Goal: Task Accomplishment & Management: Manage account settings

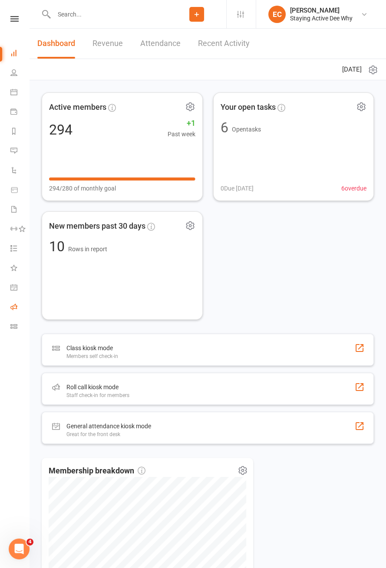
click at [15, 306] on icon at bounding box center [13, 306] width 7 height 7
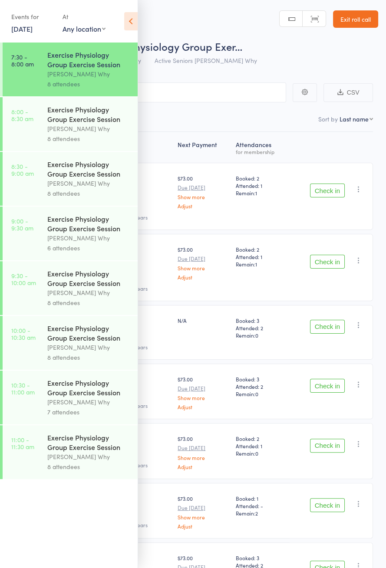
click at [132, 30] on icon at bounding box center [130, 21] width 13 height 18
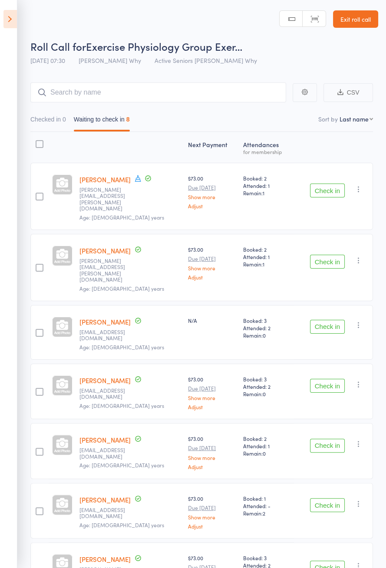
click at [66, 129] on button "Checked in 0" at bounding box center [48, 122] width 36 height 20
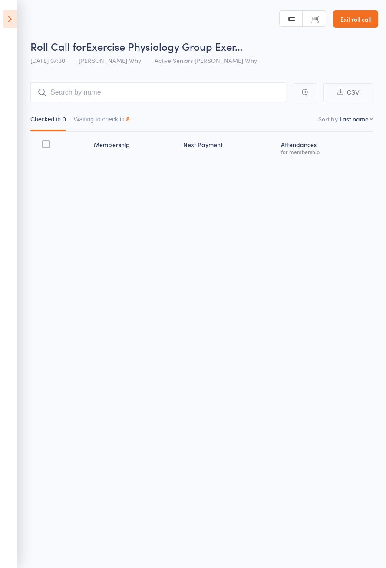
click at [15, 24] on icon at bounding box center [9, 19] width 13 height 18
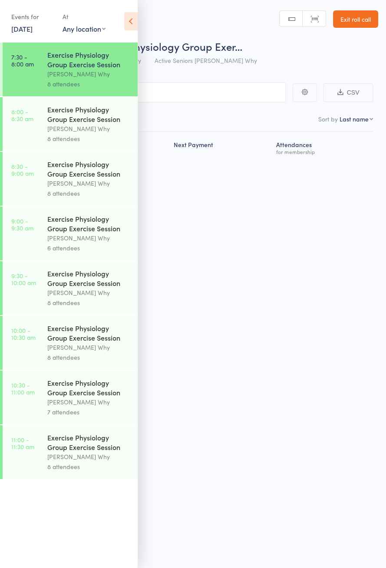
click at [133, 29] on icon at bounding box center [130, 21] width 13 height 18
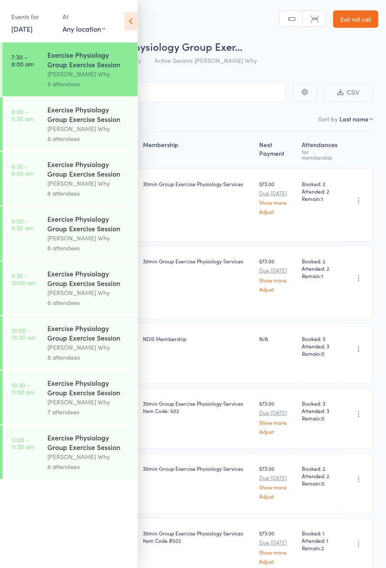
click at [132, 26] on icon at bounding box center [130, 21] width 13 height 18
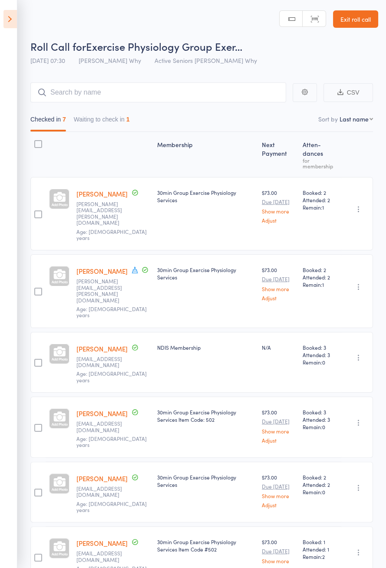
click at [117, 129] on button "Waiting to check in 1" at bounding box center [102, 122] width 56 height 20
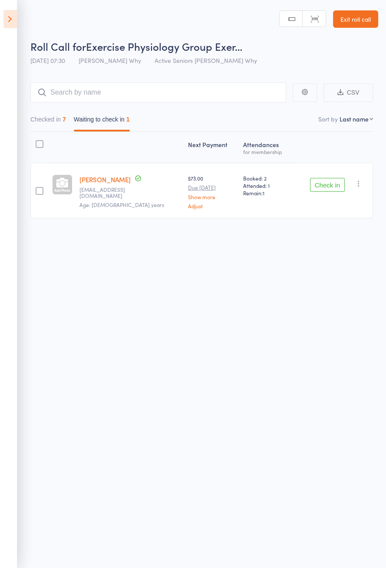
click at [324, 190] on button "Check in" at bounding box center [327, 185] width 35 height 14
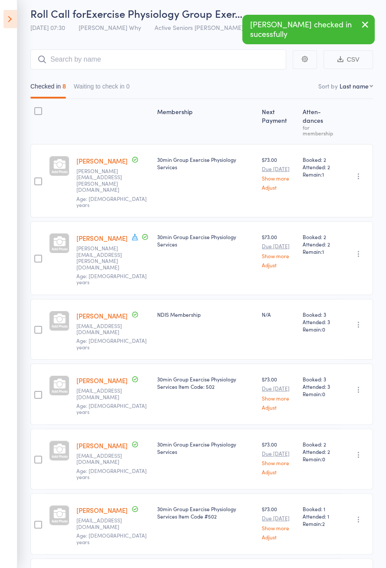
scroll to position [35, 0]
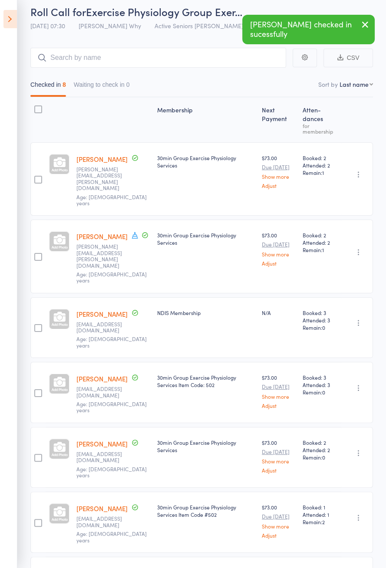
click at [131, 231] on icon at bounding box center [135, 235] width 8 height 8
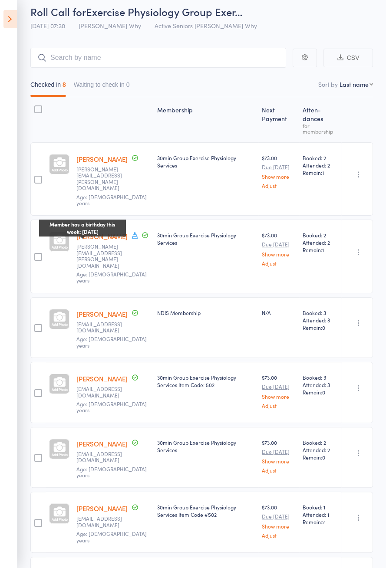
click at [132, 232] on icon at bounding box center [135, 235] width 6 height 7
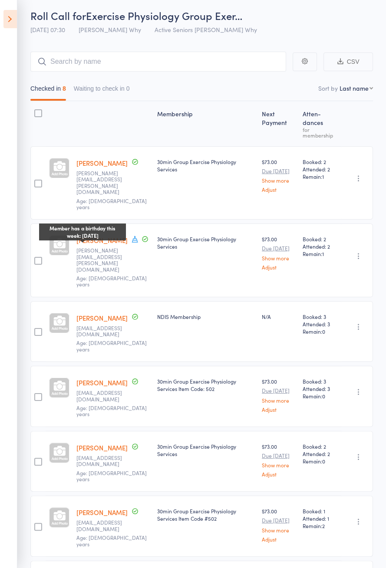
scroll to position [49, 0]
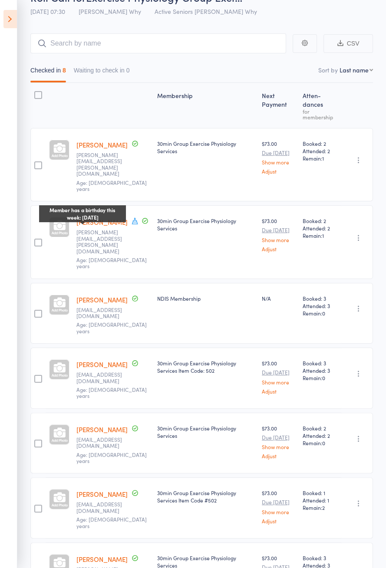
click at [113, 217] on link "[PERSON_NAME]" at bounding box center [101, 221] width 51 height 9
click at [103, 140] on link "Betty Alexander" at bounding box center [101, 144] width 51 height 9
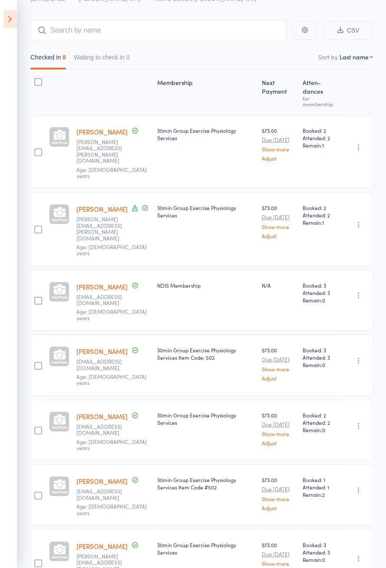
click at [10, 25] on icon at bounding box center [9, 19] width 13 height 18
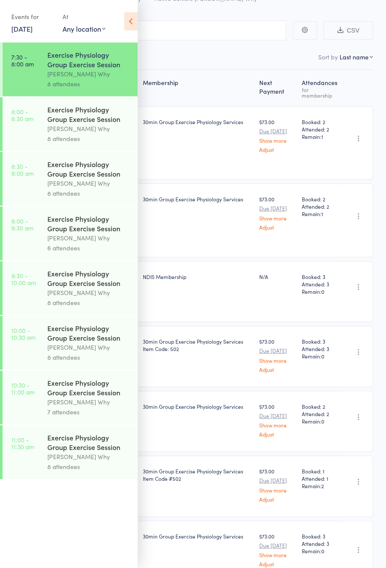
click at [84, 130] on div "Dee Why" at bounding box center [88, 129] width 83 height 10
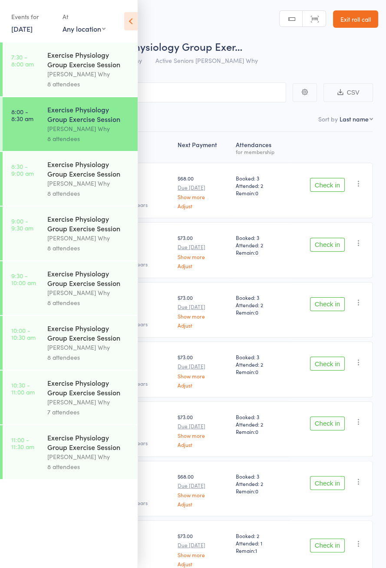
click at [134, 26] on icon at bounding box center [130, 21] width 13 height 18
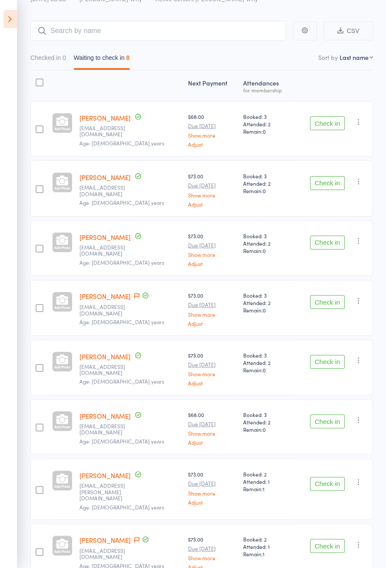
scroll to position [47, 0]
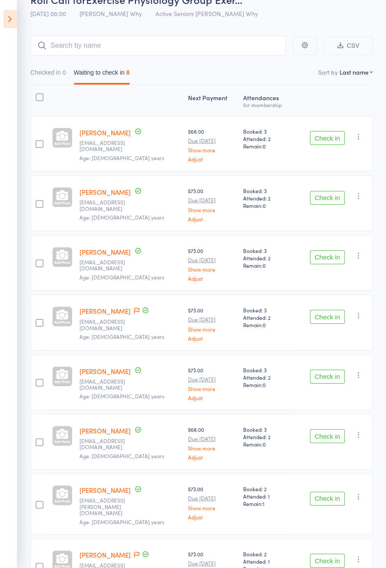
click at [355, 282] on div "Check in Check in Send message Add Note Add Task Add Flag Remove Mark absent" at bounding box center [333, 263] width 79 height 56
click at [350, 291] on div "Check in Check in Send message Add Note Add Task Add Flag Remove Mark absent" at bounding box center [333, 263] width 79 height 56
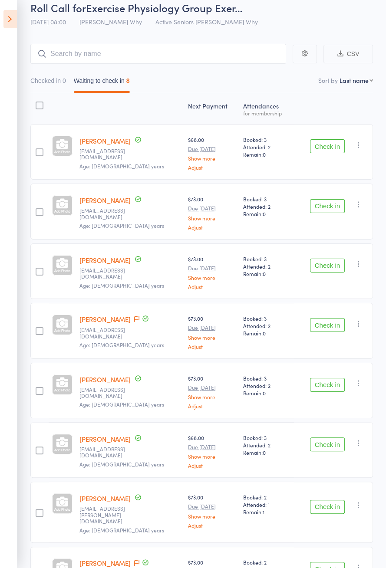
scroll to position [61, 0]
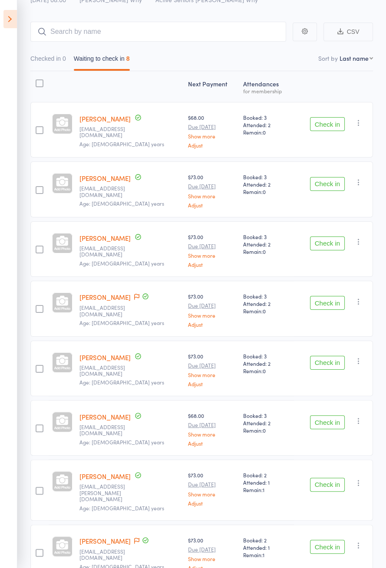
click at [332, 362] on button "Check in" at bounding box center [327, 363] width 35 height 14
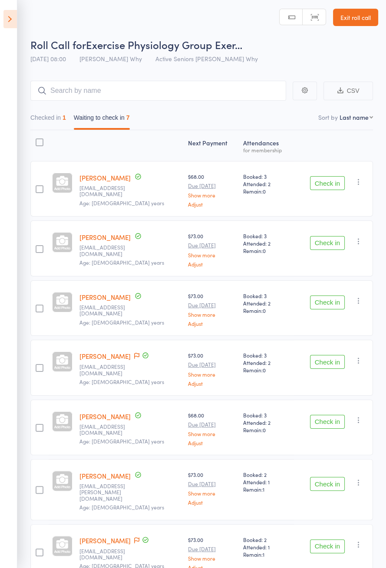
click at [134, 353] on icon at bounding box center [136, 356] width 5 height 6
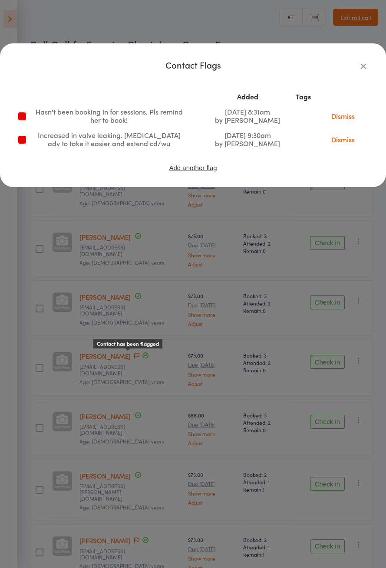
click at [362, 68] on icon "button" at bounding box center [363, 66] width 10 height 10
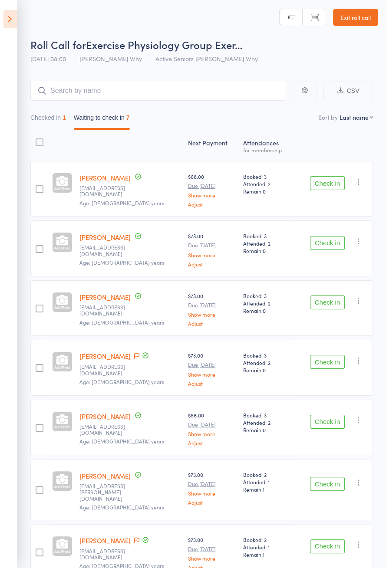
click at [329, 363] on button "Check in" at bounding box center [327, 362] width 35 height 14
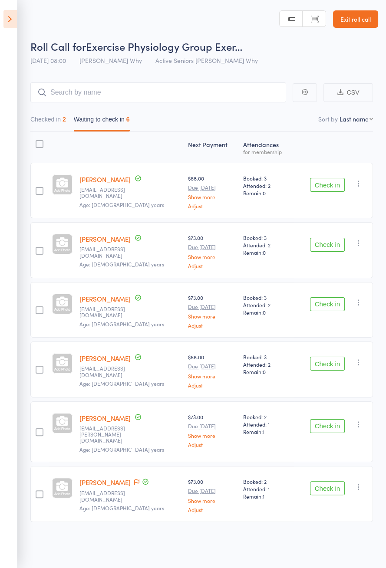
click at [327, 186] on button "Check in" at bounding box center [327, 185] width 35 height 14
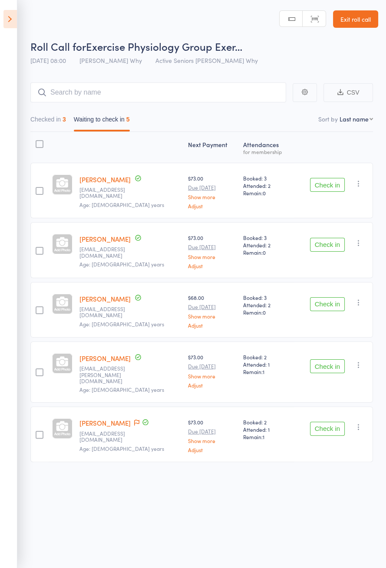
click at [59, 119] on button "Checked in 3" at bounding box center [48, 122] width 36 height 20
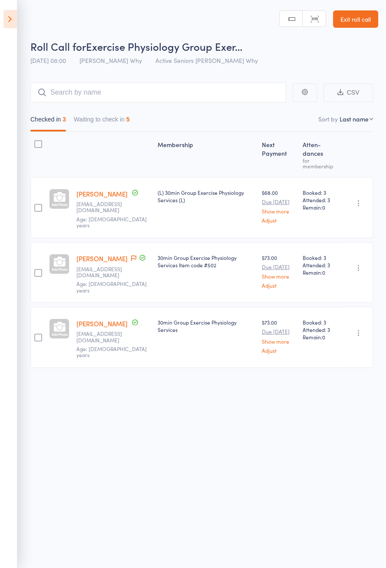
click at [122, 129] on button "Waiting to check in 5" at bounding box center [102, 122] width 56 height 20
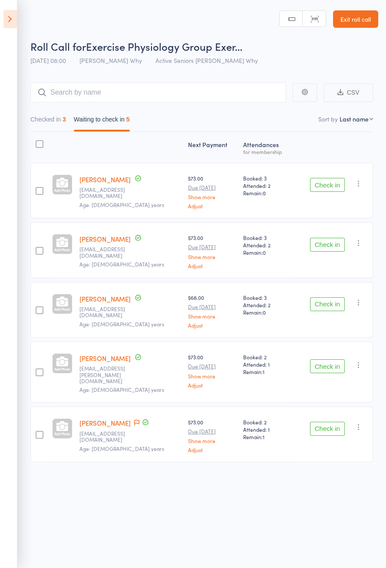
click at [331, 246] on button "Check in" at bounding box center [327, 245] width 35 height 14
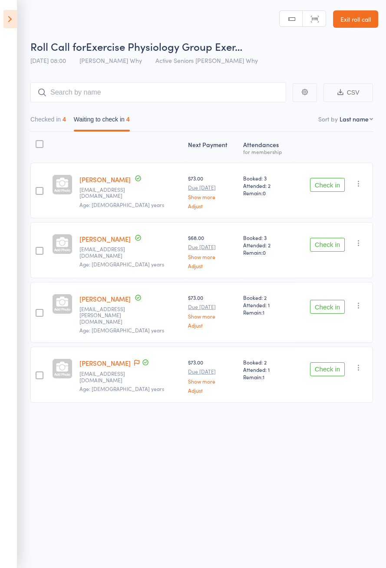
click at [323, 363] on button "Check in" at bounding box center [327, 369] width 35 height 14
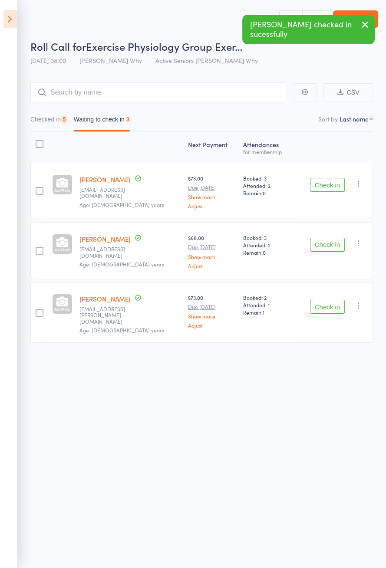
click at [76, 122] on button "Waiting to check in 3" at bounding box center [102, 122] width 56 height 20
click at [57, 128] on button "Checked in 5" at bounding box center [48, 122] width 36 height 20
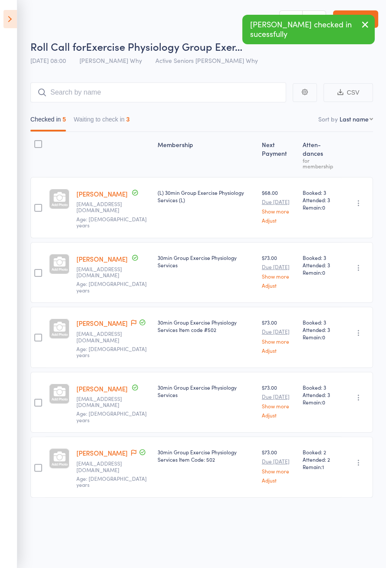
click at [131, 450] on icon at bounding box center [133, 453] width 5 height 6
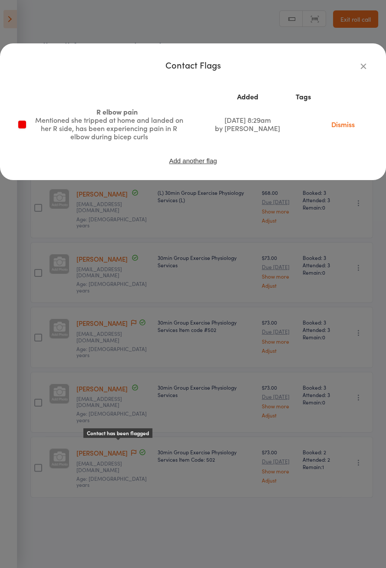
click at [358, 69] on icon "button" at bounding box center [363, 66] width 10 height 10
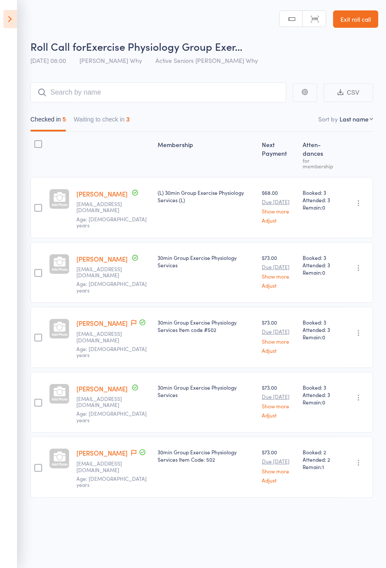
click at [116, 121] on button "Waiting to check in 3" at bounding box center [102, 122] width 56 height 20
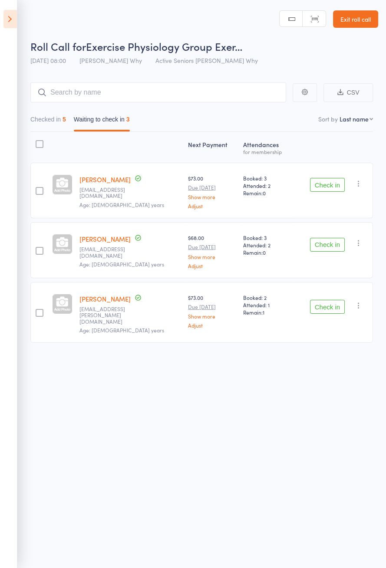
click at [265, 324] on div "Booked: 2 Attended: 1 Remain: 1" at bounding box center [267, 312] width 54 height 61
click at [327, 244] on button "Check in" at bounding box center [327, 245] width 35 height 14
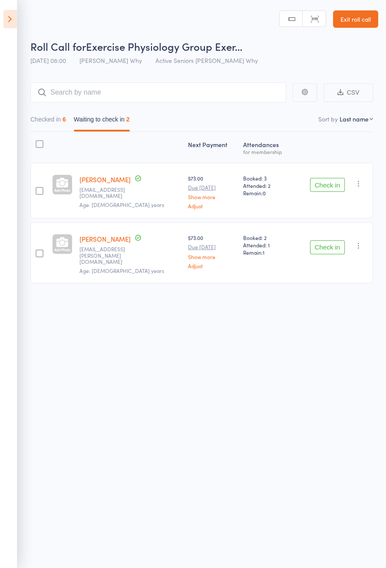
click at [317, 247] on button "Check in" at bounding box center [327, 247] width 35 height 14
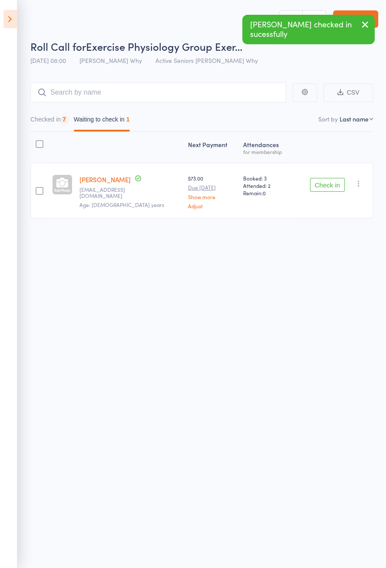
click at [334, 181] on button "Check in" at bounding box center [327, 185] width 35 height 14
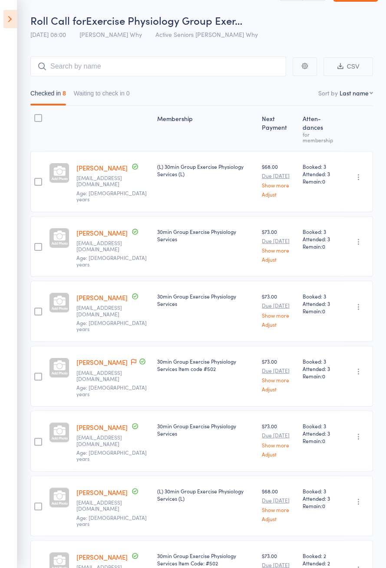
scroll to position [48, 0]
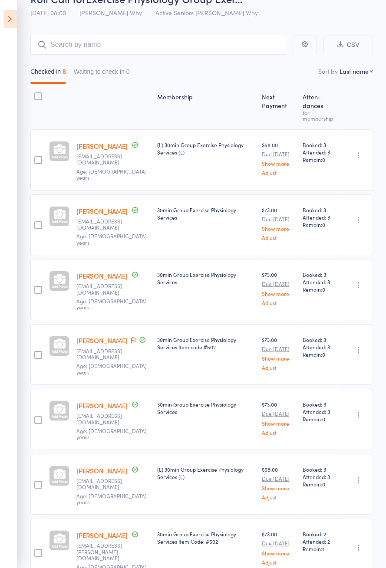
click at [110, 80] on button "Waiting to check in 0" at bounding box center [102, 74] width 56 height 20
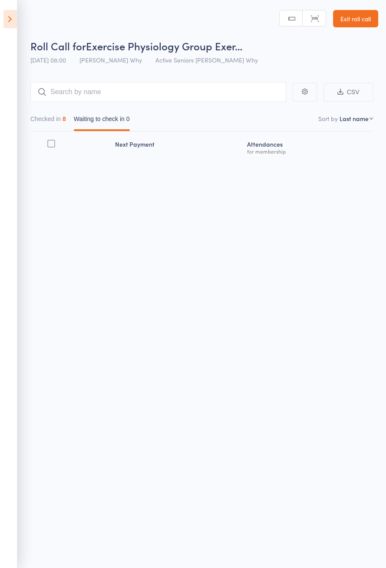
scroll to position [0, 0]
click at [59, 123] on button "Checked in 8" at bounding box center [48, 122] width 36 height 20
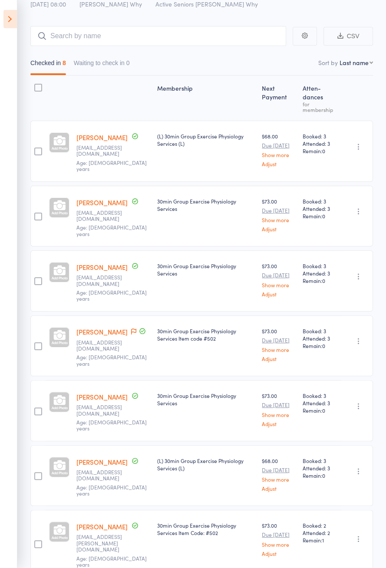
scroll to position [69, 0]
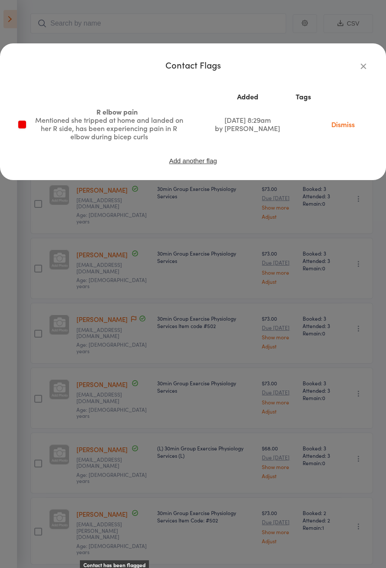
click at [360, 70] on icon "button" at bounding box center [363, 66] width 10 height 10
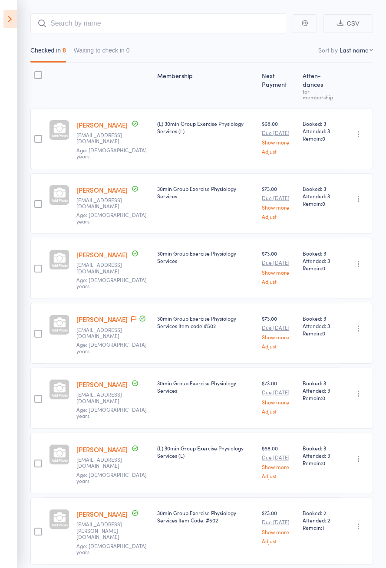
click at [16, 22] on icon at bounding box center [9, 19] width 13 height 18
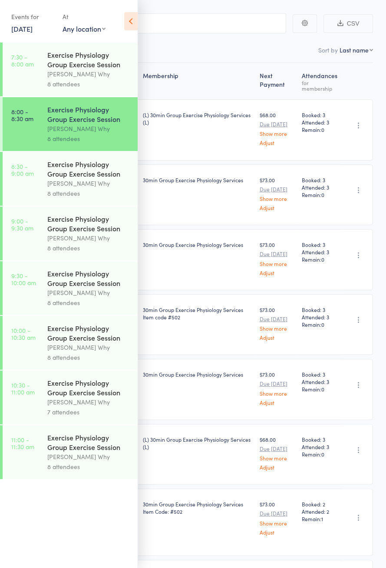
click at [100, 181] on div "Dee Why" at bounding box center [88, 183] width 83 height 10
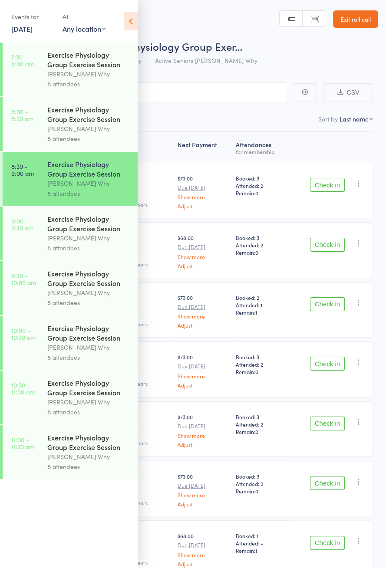
click at [134, 21] on icon at bounding box center [130, 21] width 13 height 18
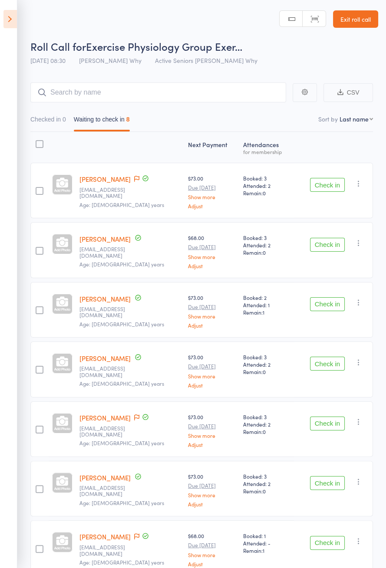
click at [16, 25] on icon at bounding box center [9, 19] width 13 height 18
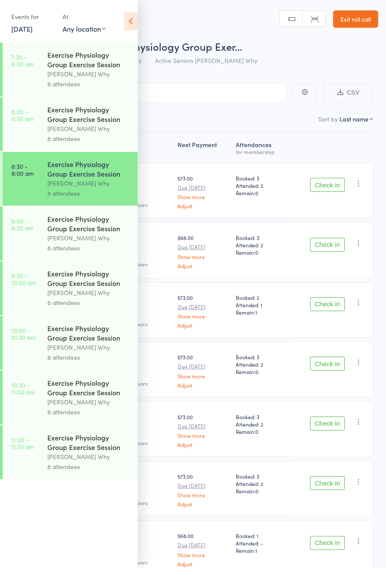
click at [103, 122] on div "Exercise Physiology Group Exercise Session" at bounding box center [88, 114] width 83 height 19
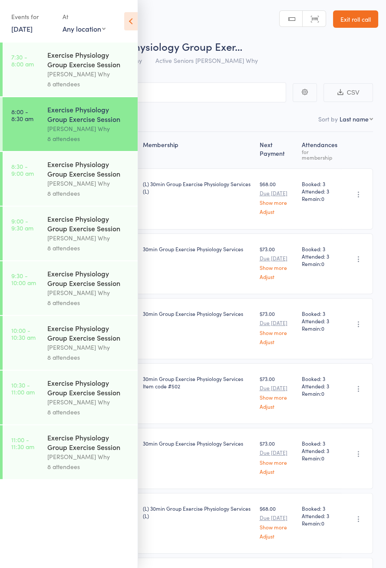
click at [137, 21] on icon at bounding box center [130, 21] width 13 height 18
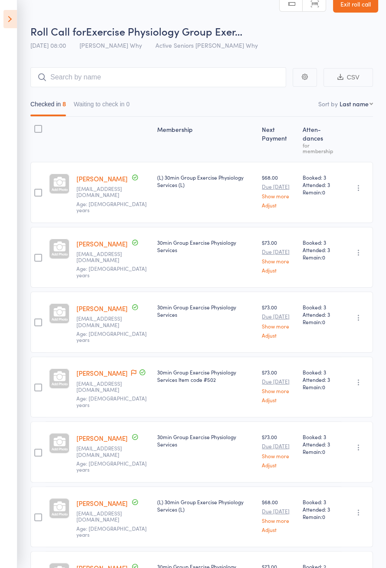
scroll to position [16, 0]
click at [13, 25] on icon at bounding box center [9, 19] width 13 height 18
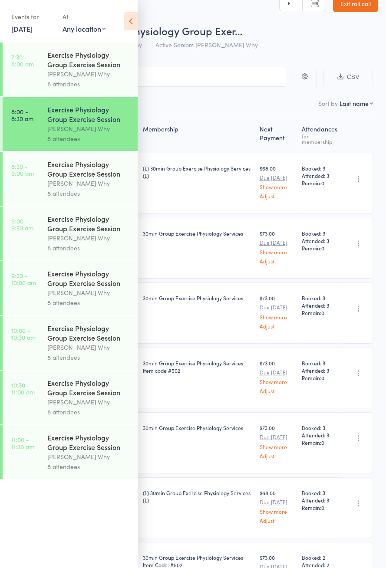
click at [82, 181] on div "Dee Why" at bounding box center [88, 183] width 83 height 10
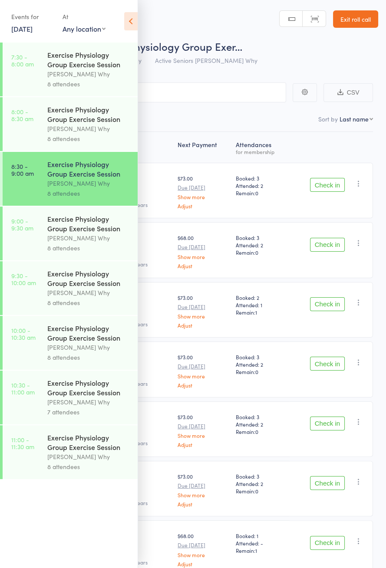
click at [128, 26] on icon at bounding box center [130, 21] width 13 height 18
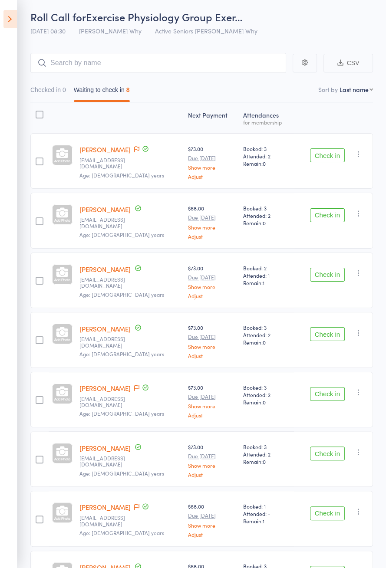
scroll to position [61, 0]
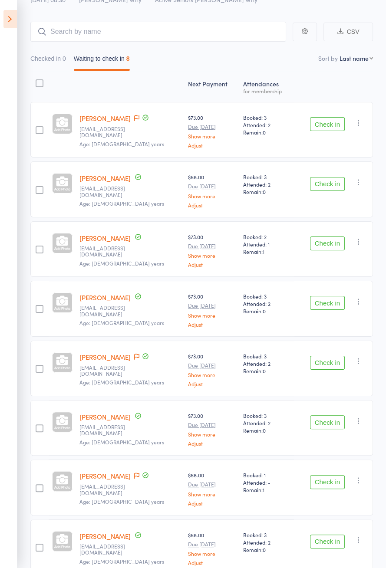
click at [329, 421] on button "Check in" at bounding box center [327, 422] width 35 height 14
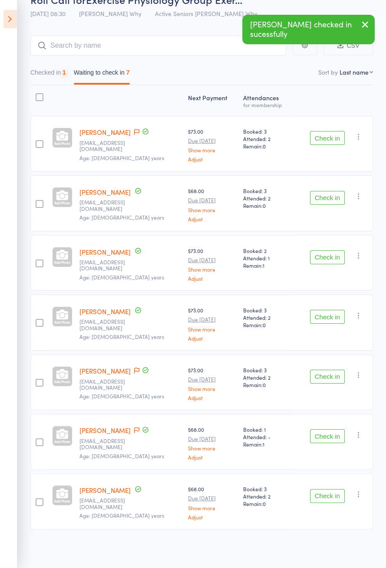
scroll to position [2, 0]
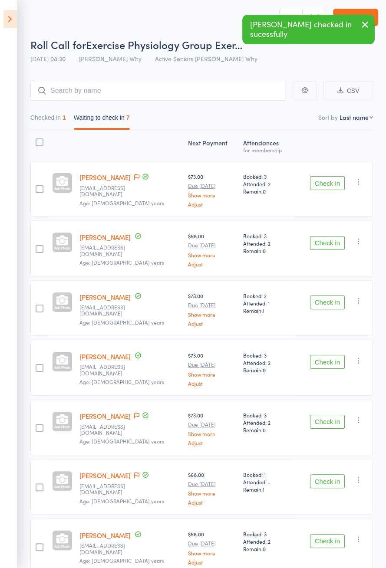
click at [325, 420] on button "Check in" at bounding box center [327, 422] width 35 height 14
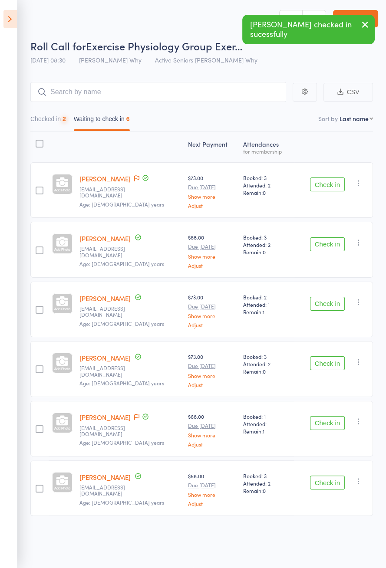
scroll to position [0, 0]
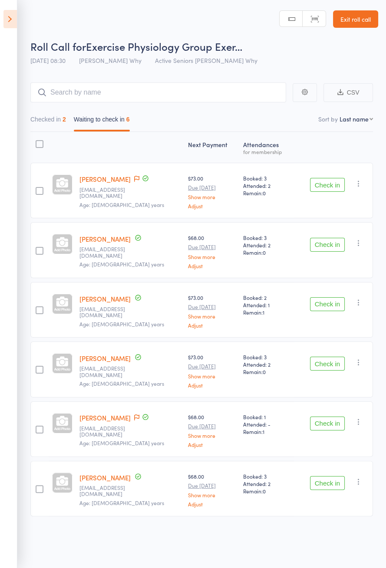
click at [328, 245] on button "Check in" at bounding box center [327, 245] width 35 height 14
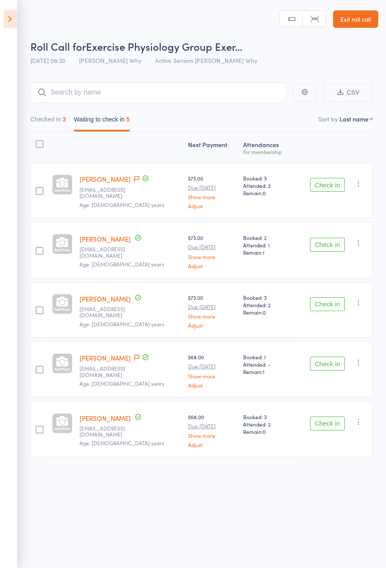
click at [323, 245] on button "Check in" at bounding box center [327, 245] width 35 height 14
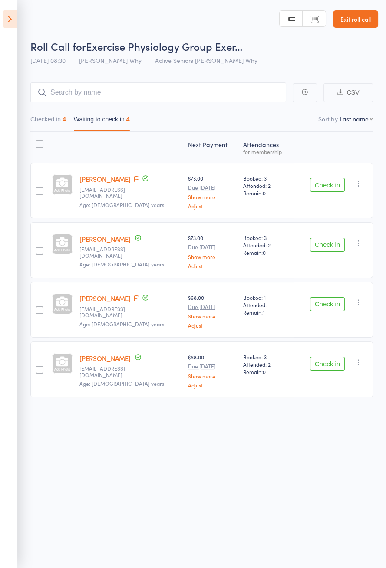
click at [322, 246] on button "Check in" at bounding box center [327, 245] width 35 height 14
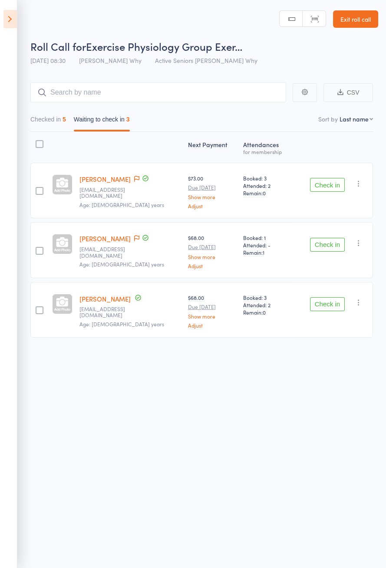
click at [325, 305] on button "Check in" at bounding box center [327, 304] width 35 height 14
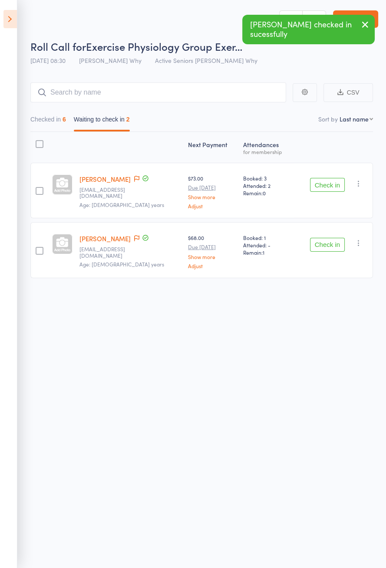
click at [63, 132] on button "Checked in 6" at bounding box center [48, 122] width 36 height 20
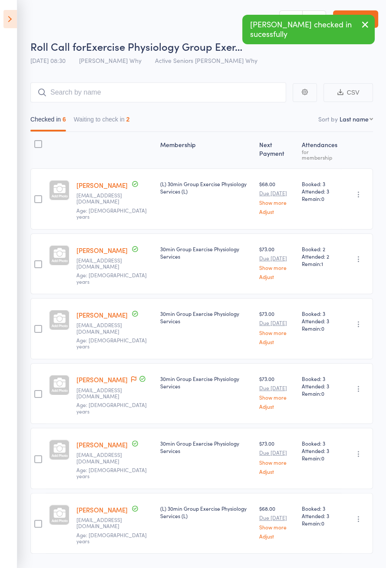
click at [138, 375] on icon at bounding box center [142, 379] width 8 height 8
click at [131, 376] on icon at bounding box center [133, 379] width 5 height 6
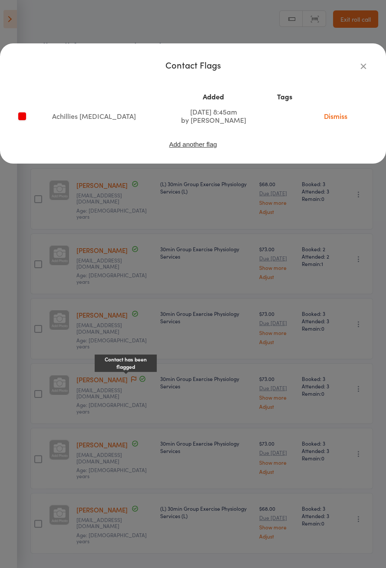
click at [359, 69] on icon "button" at bounding box center [363, 66] width 10 height 10
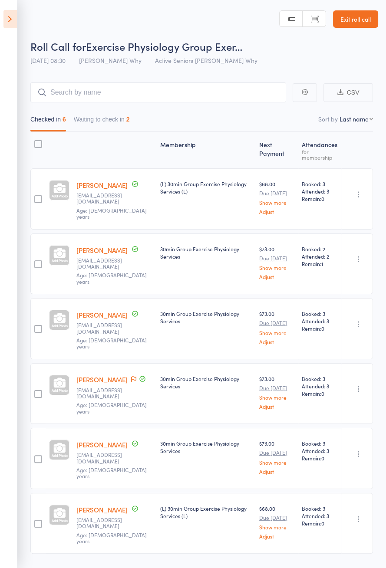
click at [125, 120] on button "Waiting to check in 2" at bounding box center [102, 122] width 56 height 20
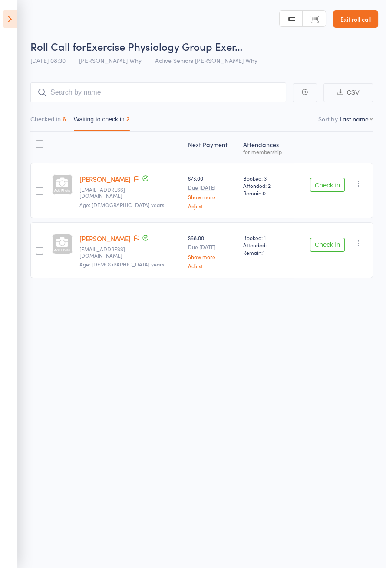
click at [134, 180] on icon at bounding box center [136, 179] width 5 height 6
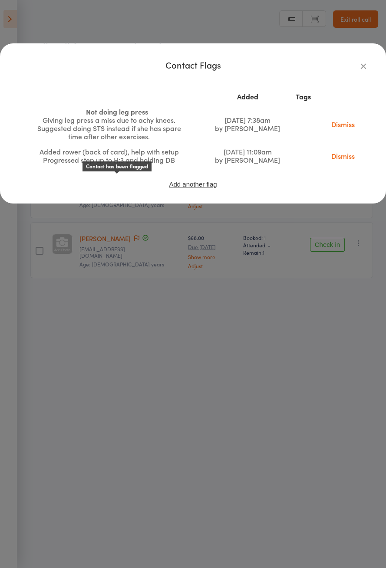
click at [175, 86] on div "Added Tags Not doing leg press Giving leg press a miss due to achy knees. Sugge…" at bounding box center [192, 138] width 351 height 113
click at [360, 69] on icon "button" at bounding box center [363, 66] width 10 height 10
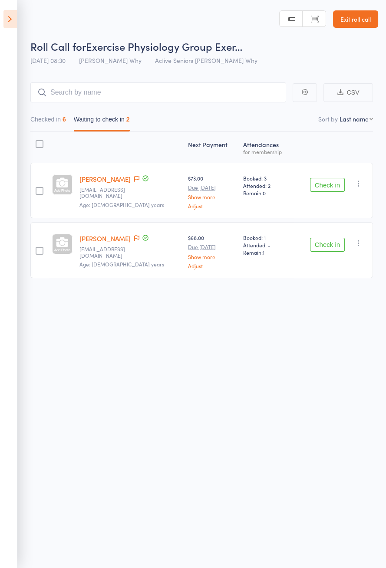
click at [136, 239] on icon at bounding box center [136, 238] width 5 height 6
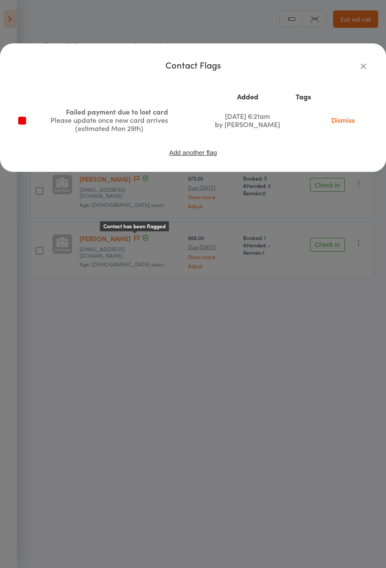
click at [359, 67] on icon "button" at bounding box center [363, 66] width 10 height 10
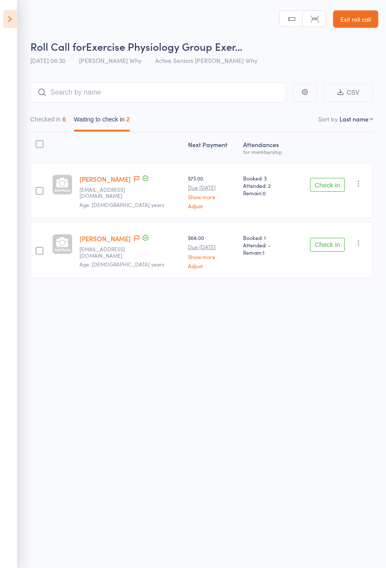
click at [319, 556] on div "Roll Call for Exercise Physiology Group Exer… 11 Oct 08:30 Dee Why Active Senio…" at bounding box center [193, 284] width 386 height 568
click at [319, 559] on div "Roll Call for Exercise Physiology Group Exer… 11 Oct 08:30 Dee Why Active Senio…" at bounding box center [193, 284] width 386 height 568
click at [332, 559] on div "Roll Call for Exercise Physiology Group Exer… 11 Oct 08:30 Dee Why Active Senio…" at bounding box center [193, 284] width 386 height 568
click at [343, 566] on div "Roll Call for Exercise Physiology Group Exer… 11 Oct 08:30 Dee Why Active Senio…" at bounding box center [193, 284] width 386 height 568
click at [332, 559] on div "Roll Call for Exercise Physiology Group Exer… 11 Oct 08:30 Dee Why Active Senio…" at bounding box center [193, 284] width 386 height 568
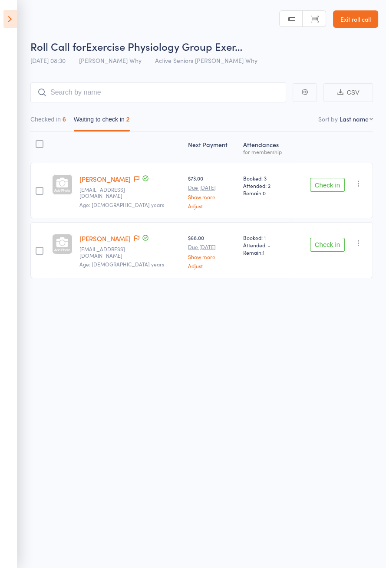
click at [309, 556] on div "Roll Call for Exercise Physiology Group Exer… 11 Oct 08:30 Dee Why Active Senio…" at bounding box center [193, 284] width 386 height 568
click at [54, 122] on button "Checked in 6" at bounding box center [48, 122] width 36 height 20
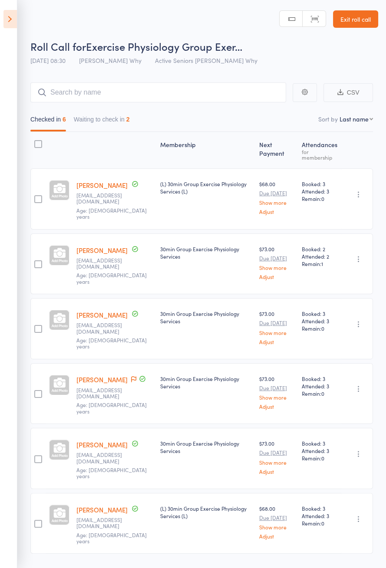
click at [112, 121] on button "Waiting to check in 2" at bounding box center [102, 122] width 56 height 20
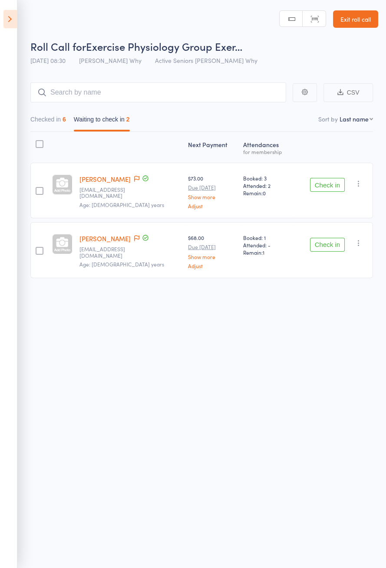
click at [53, 122] on button "Checked in 6" at bounding box center [48, 122] width 36 height 20
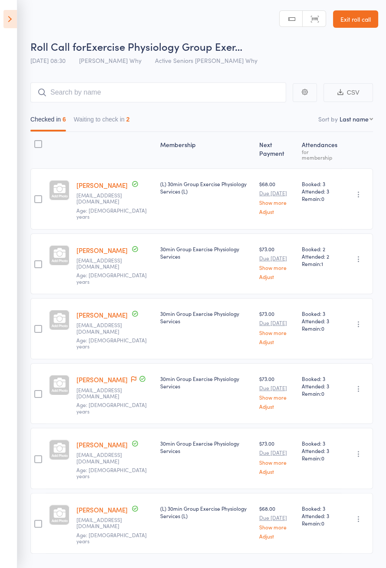
click at [112, 130] on button "Waiting to check in 2" at bounding box center [102, 122] width 56 height 20
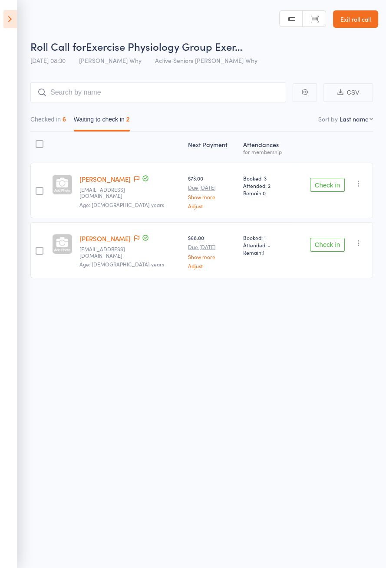
click at [322, 246] on button "Check in" at bounding box center [327, 245] width 35 height 14
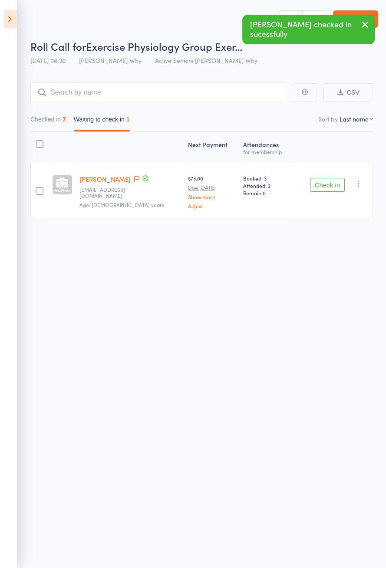
click at [134, 178] on icon at bounding box center [136, 179] width 5 height 6
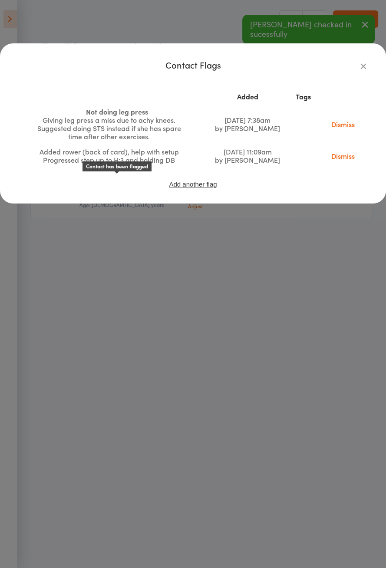
click at [367, 69] on icon "button" at bounding box center [363, 66] width 10 height 10
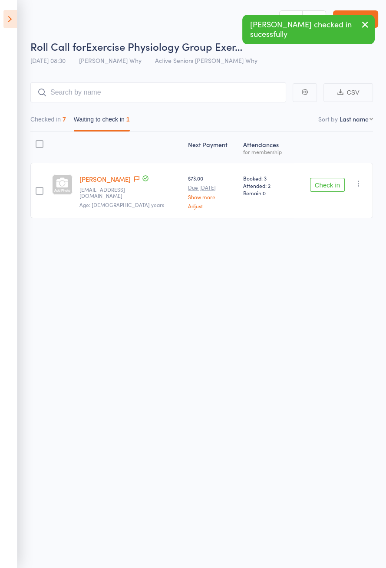
click at [65, 118] on div "7" at bounding box center [63, 119] width 3 height 7
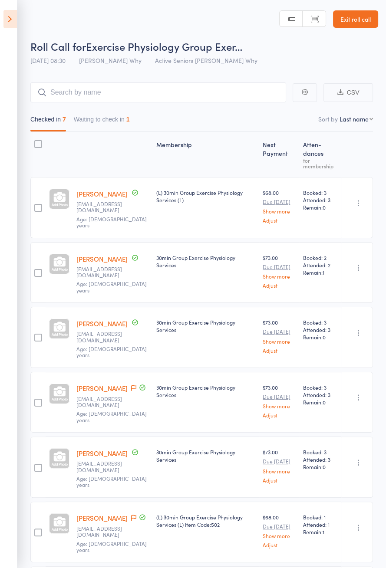
click at [131, 514] on span at bounding box center [133, 518] width 5 height 9
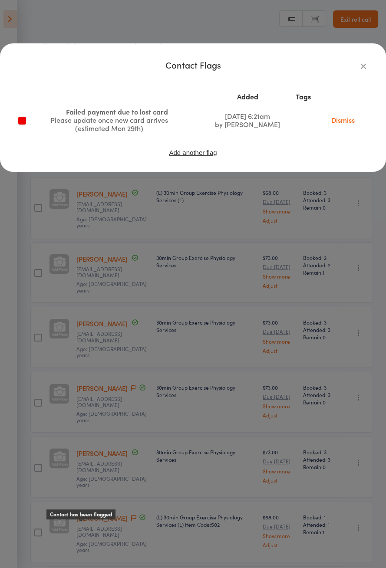
click at [365, 63] on icon "button" at bounding box center [363, 66] width 10 height 10
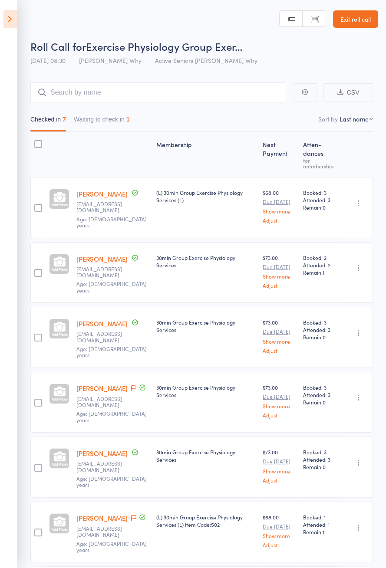
click at [101, 384] on link "Connie Leong" at bounding box center [101, 388] width 51 height 9
click at [9, 26] on icon at bounding box center [9, 19] width 13 height 18
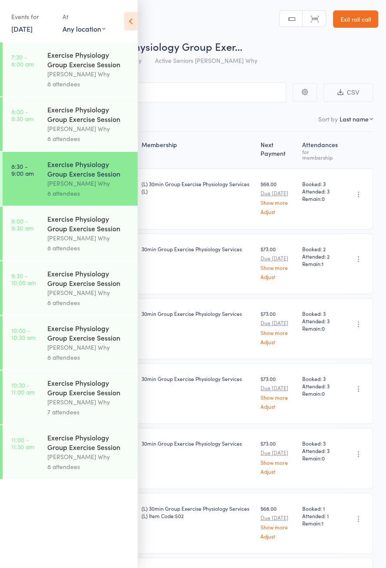
click at [85, 214] on div "Exercise Physiology Group Exercise Session Dee Why 8 attendees" at bounding box center [92, 234] width 90 height 54
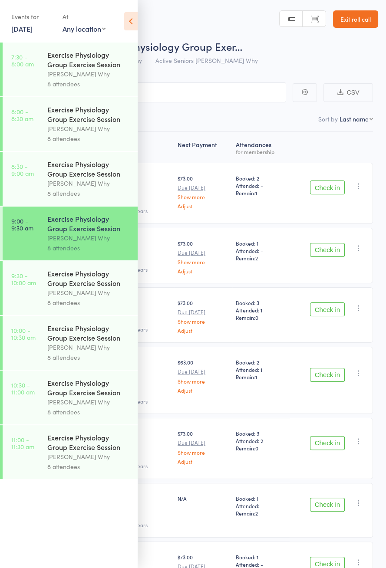
click at [134, 26] on icon at bounding box center [130, 21] width 13 height 18
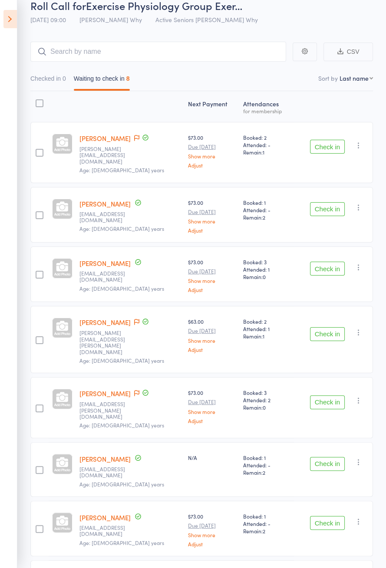
scroll to position [47, 0]
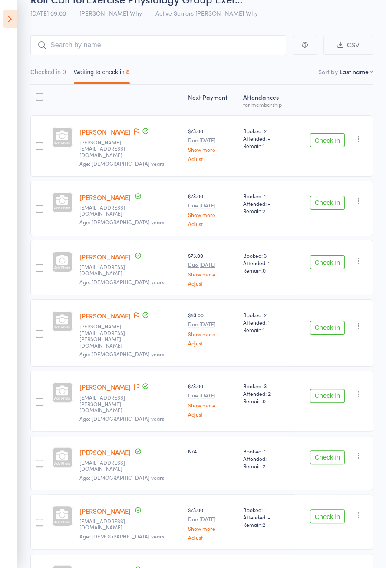
click at [134, 312] on span at bounding box center [136, 316] width 5 height 9
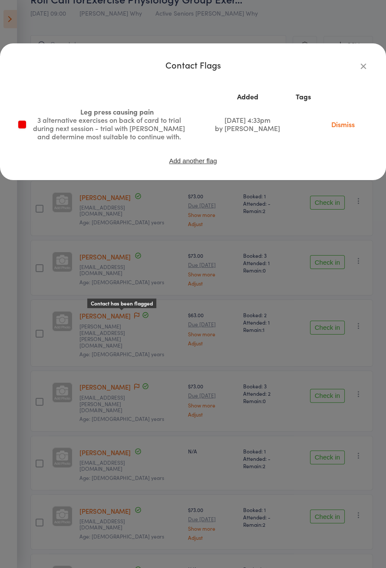
click at [358, 69] on icon "button" at bounding box center [363, 66] width 10 height 10
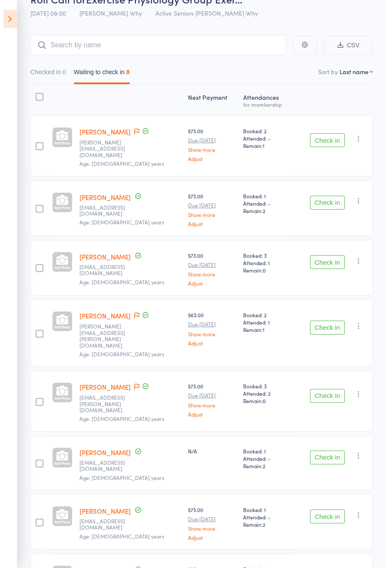
click at [13, 27] on icon at bounding box center [9, 19] width 13 height 18
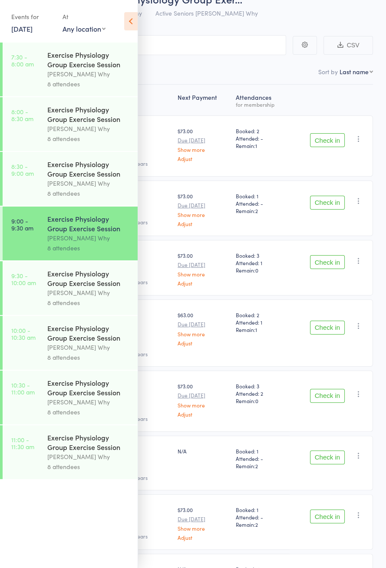
click at [114, 191] on div "8 attendees" at bounding box center [88, 193] width 83 height 10
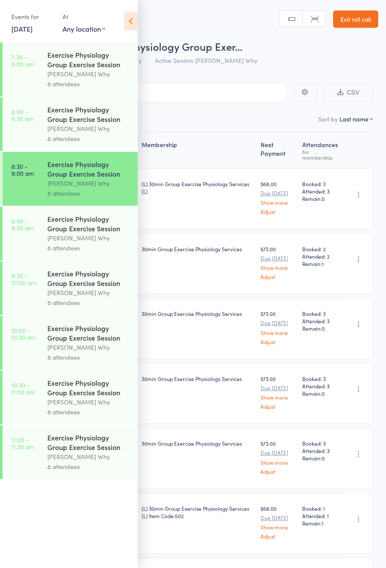
click at [109, 188] on div "Dee Why" at bounding box center [88, 183] width 83 height 10
click at [136, 26] on icon at bounding box center [130, 21] width 13 height 18
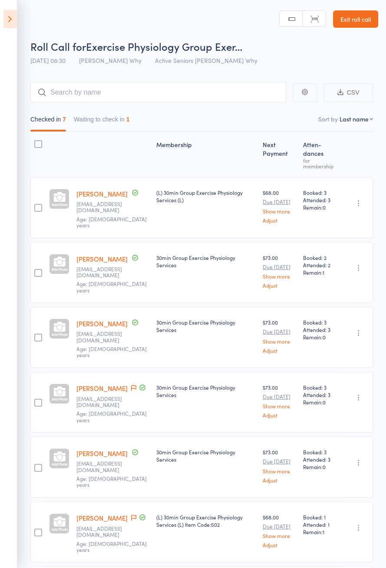
click at [122, 120] on button "Waiting to check in 1" at bounding box center [102, 122] width 56 height 20
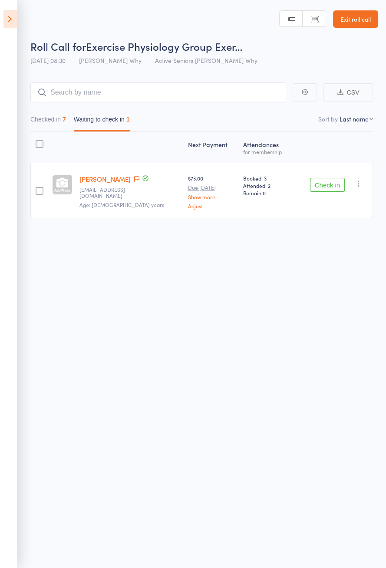
click at [354, 187] on button "button" at bounding box center [358, 183] width 10 height 10
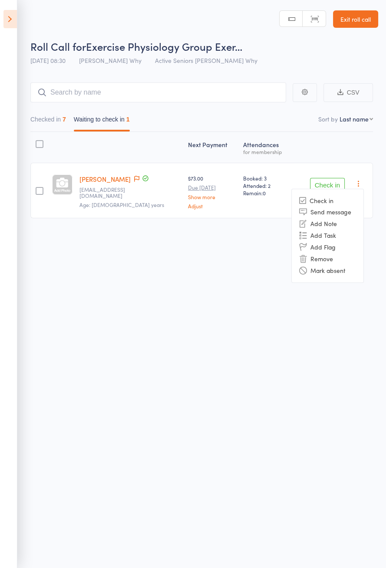
click at [238, 315] on div "Roll Call for Exercise Physiology Group Exer… 11 Oct 08:30 Dee Why Active Senio…" at bounding box center [193, 284] width 386 height 568
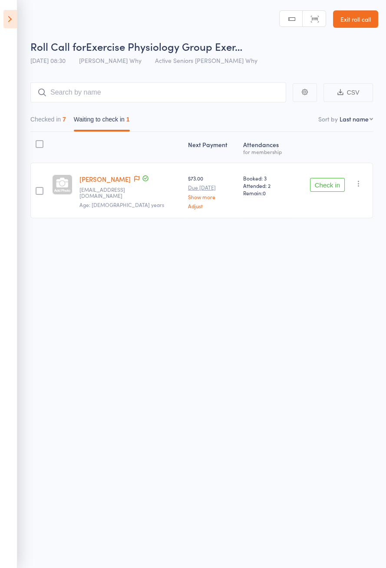
click at [50, 120] on button "Checked in 7" at bounding box center [48, 122] width 36 height 20
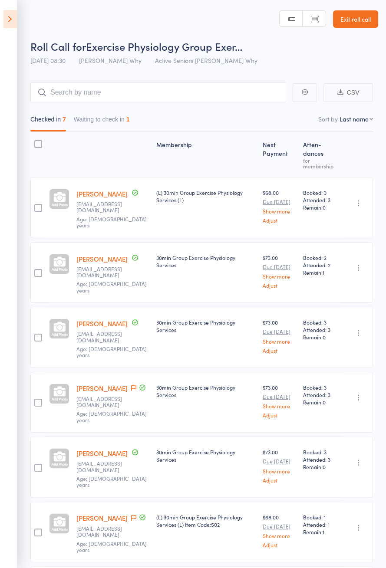
click at [106, 120] on button "Waiting to check in 1" at bounding box center [102, 122] width 56 height 20
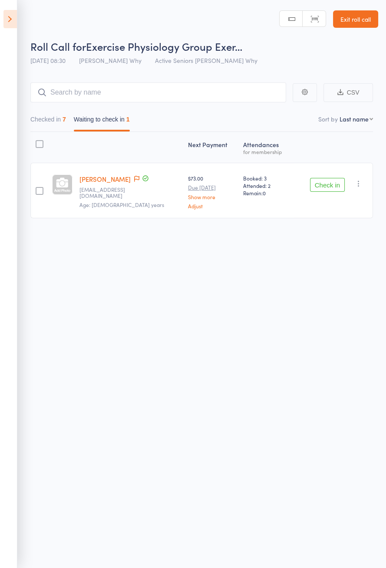
click at [357, 187] on icon "button" at bounding box center [358, 183] width 9 height 9
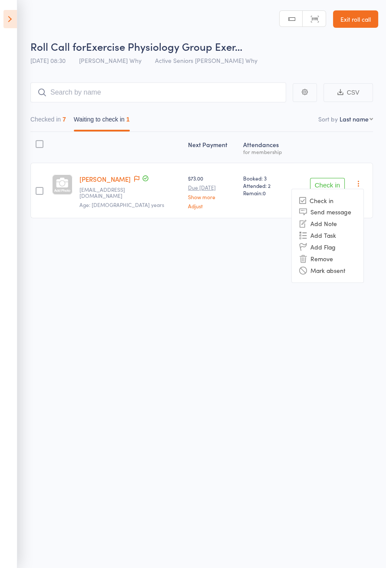
click at [327, 273] on li "Mark absent" at bounding box center [328, 271] width 72 height 12
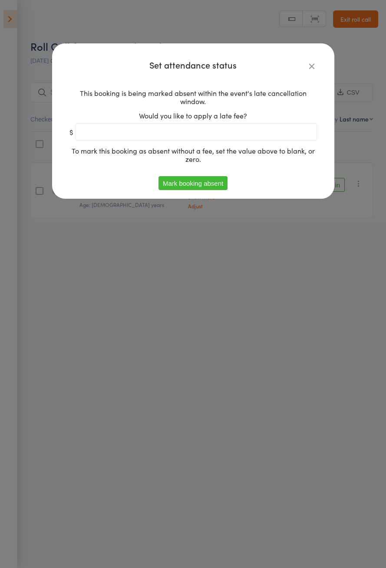
click at [212, 184] on button "Mark booking absent" at bounding box center [192, 183] width 69 height 14
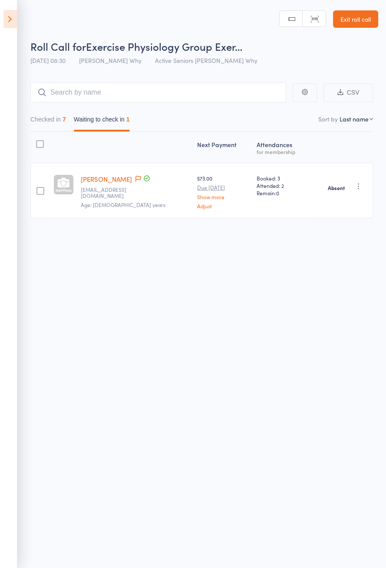
click at [10, 28] on icon at bounding box center [9, 19] width 13 height 18
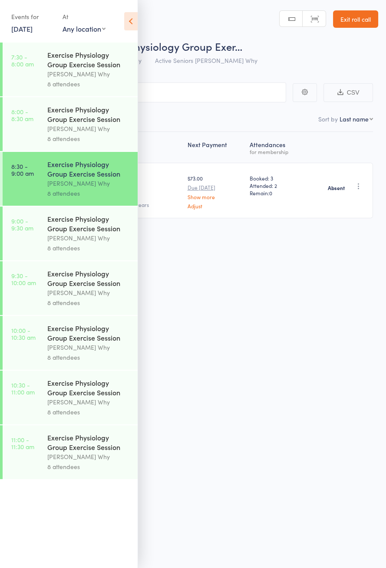
click at [82, 243] on div "Dee Why" at bounding box center [88, 238] width 83 height 10
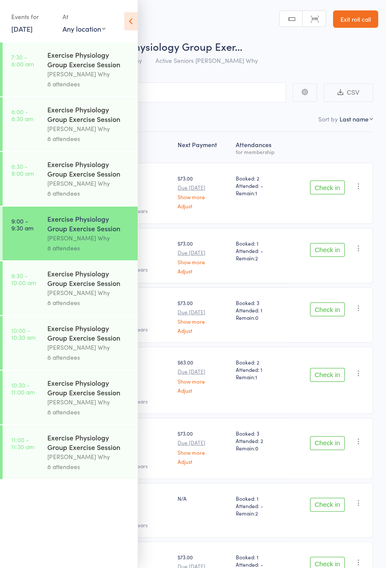
click at [132, 23] on icon at bounding box center [130, 21] width 13 height 18
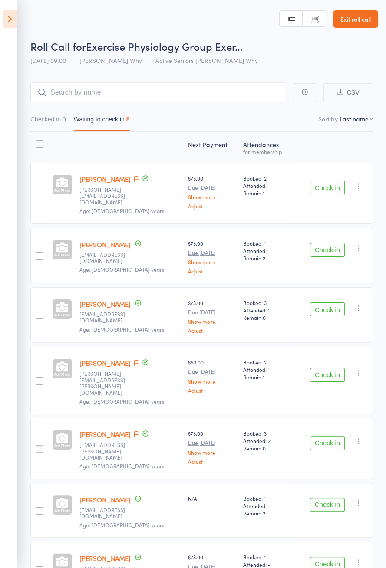
click at [57, 130] on button "Checked in 0" at bounding box center [48, 122] width 36 height 20
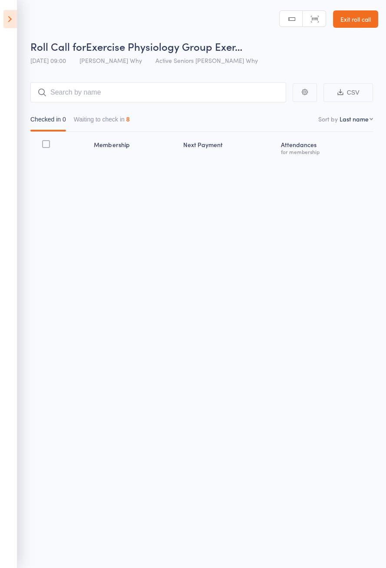
click at [14, 27] on icon at bounding box center [9, 19] width 13 height 18
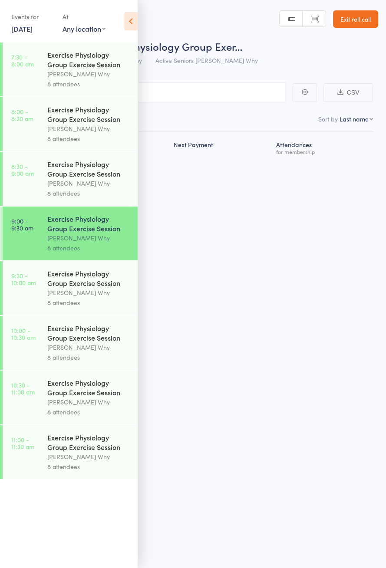
click at [102, 186] on div "Dee Why" at bounding box center [88, 183] width 83 height 10
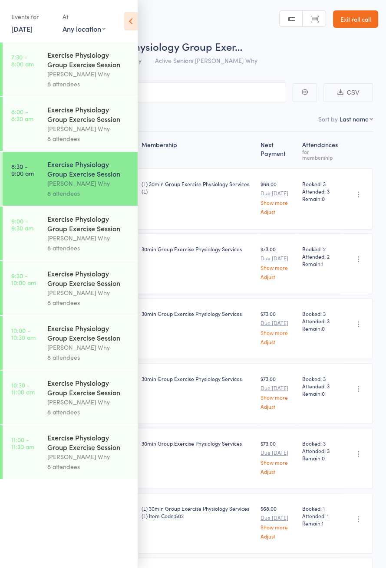
click at [131, 22] on icon at bounding box center [130, 21] width 13 height 18
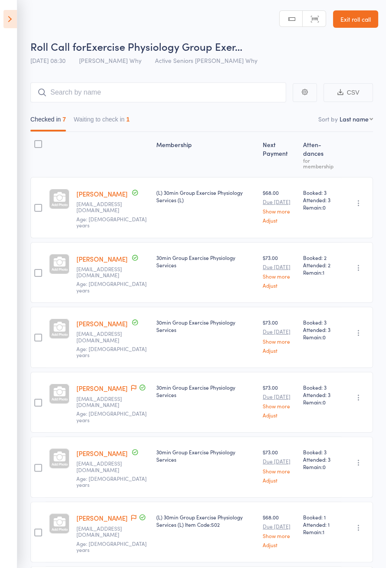
click at [114, 130] on button "Waiting to check in 1" at bounding box center [102, 122] width 56 height 20
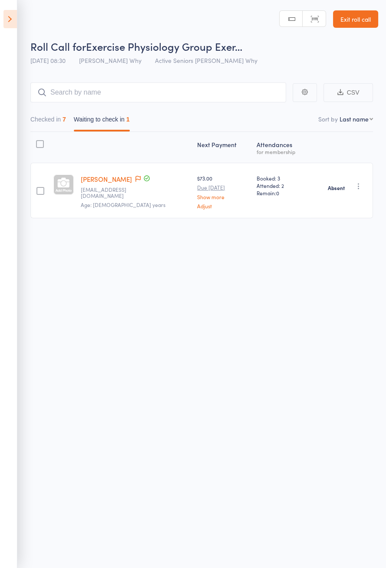
click at [11, 22] on icon at bounding box center [9, 19] width 13 height 18
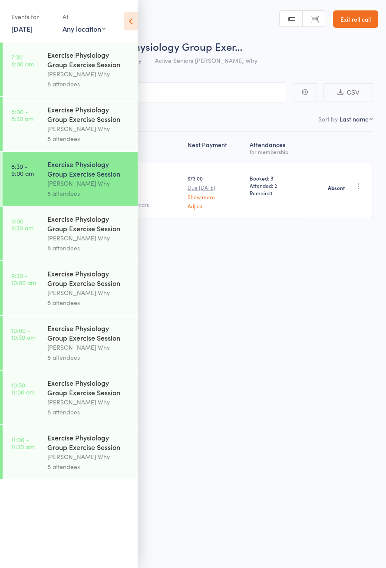
click at [100, 228] on div "Exercise Physiology Group Exercise Session" at bounding box center [88, 223] width 83 height 19
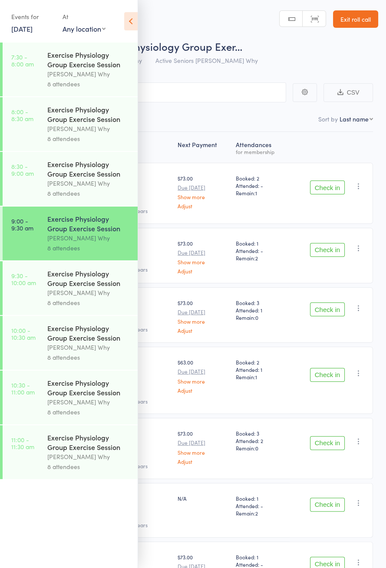
click at [135, 28] on icon at bounding box center [130, 21] width 13 height 18
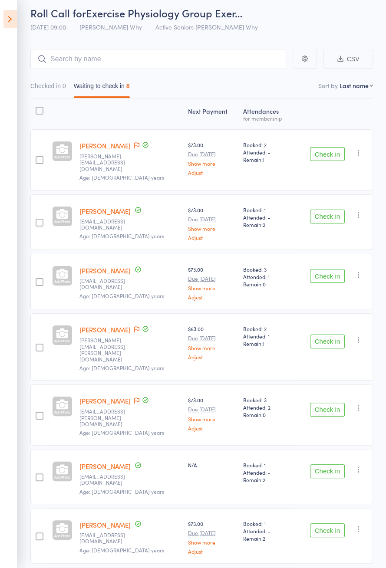
scroll to position [47, 0]
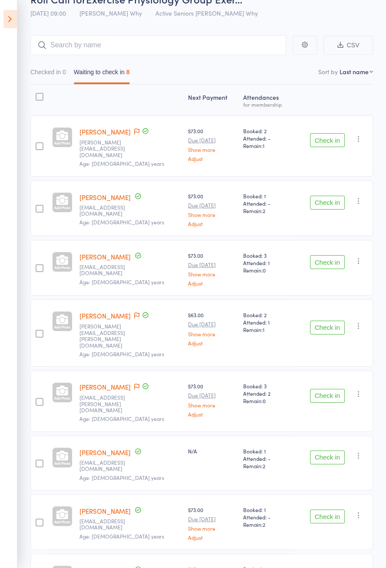
click at [324, 450] on button "Check in" at bounding box center [327, 457] width 35 height 14
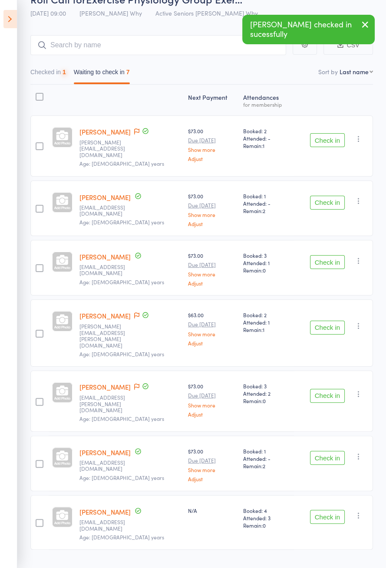
scroll to position [0, 0]
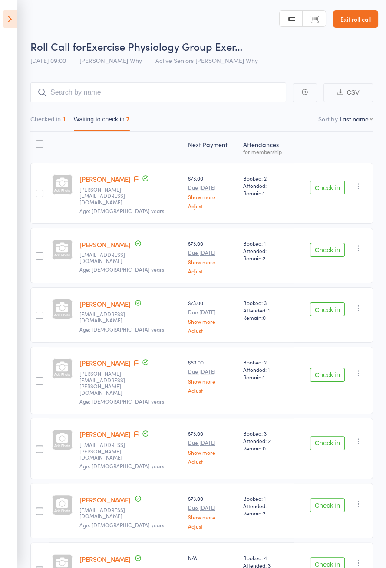
click at [325, 304] on button "Check in" at bounding box center [327, 309] width 35 height 14
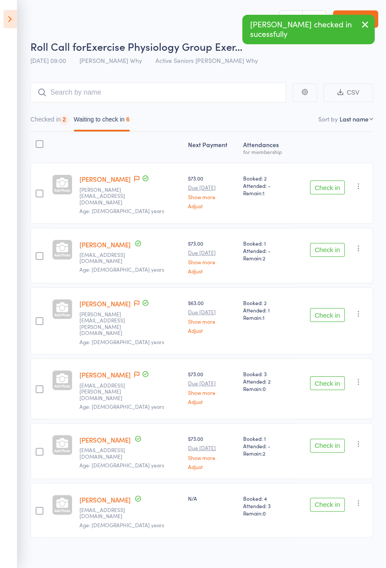
click at [327, 247] on button "Check in" at bounding box center [327, 250] width 35 height 14
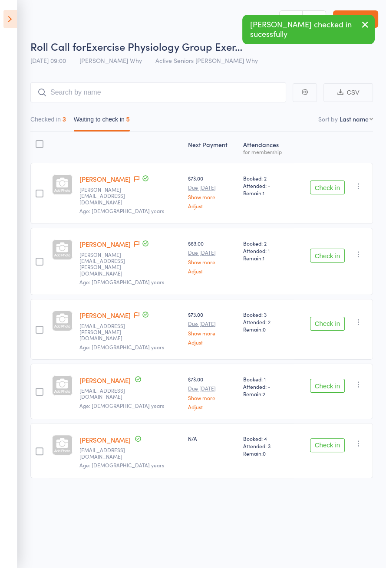
click at [323, 249] on button "Check in" at bounding box center [327, 256] width 35 height 14
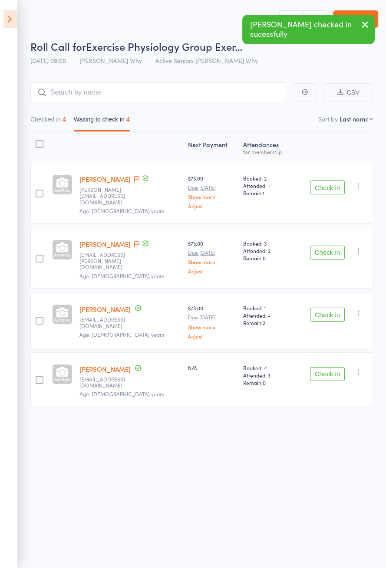
click at [59, 130] on button "Checked in 4" at bounding box center [48, 122] width 36 height 20
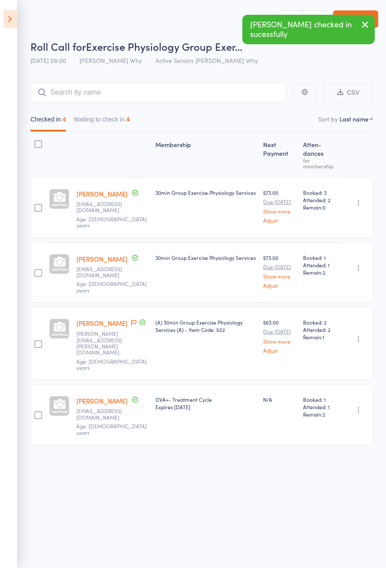
click at [123, 115] on button "Waiting to check in 4" at bounding box center [102, 122] width 56 height 20
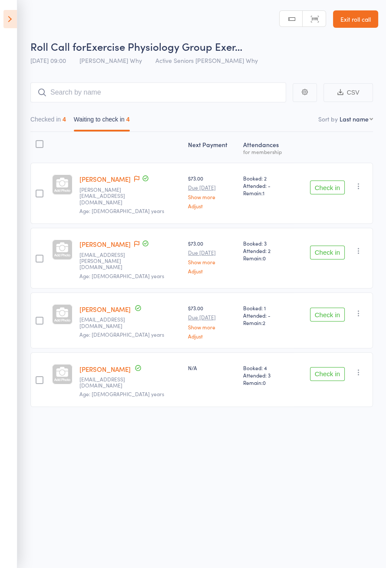
click at [334, 308] on button "Check in" at bounding box center [327, 315] width 35 height 14
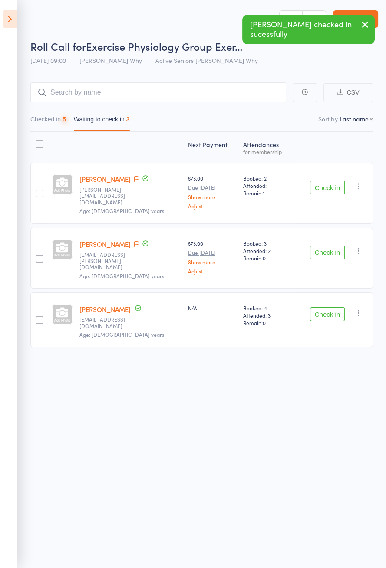
click at [328, 246] on button "Check in" at bounding box center [327, 253] width 35 height 14
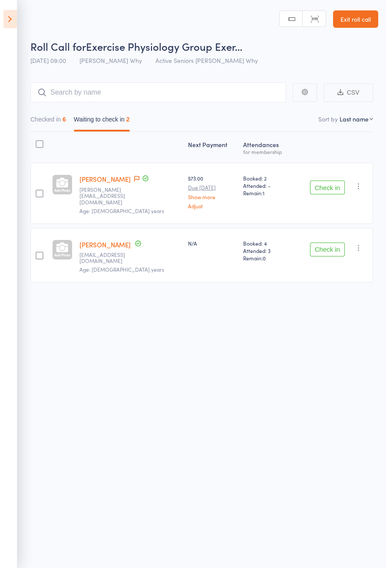
click at [52, 122] on button "Checked in 6" at bounding box center [48, 122] width 36 height 20
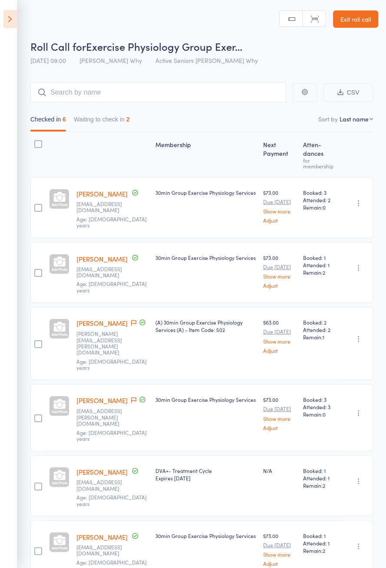
click at [112, 119] on button "Waiting to check in 2" at bounding box center [102, 122] width 56 height 20
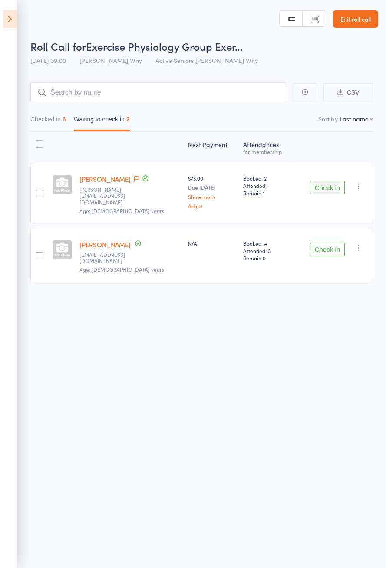
click at [328, 243] on button "Check in" at bounding box center [327, 250] width 35 height 14
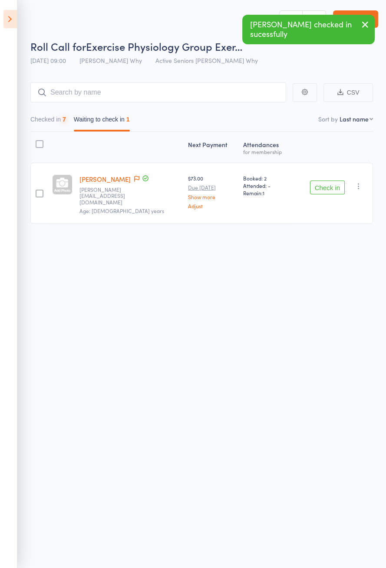
click at [329, 184] on button "Check in" at bounding box center [327, 188] width 35 height 14
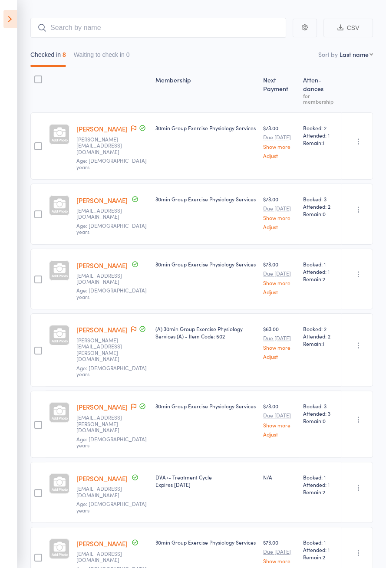
scroll to position [73, 0]
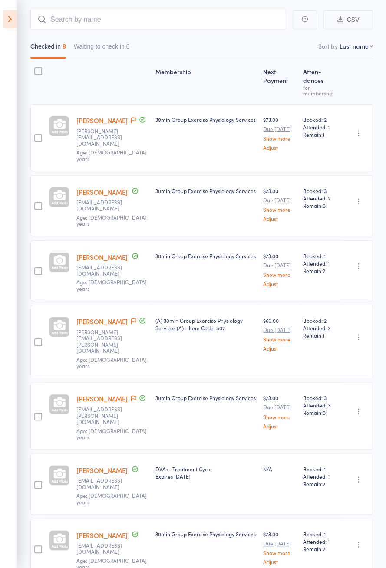
click at [116, 122] on link "Anne Corbett" at bounding box center [101, 120] width 51 height 9
click at [131, 123] on span at bounding box center [133, 120] width 5 height 9
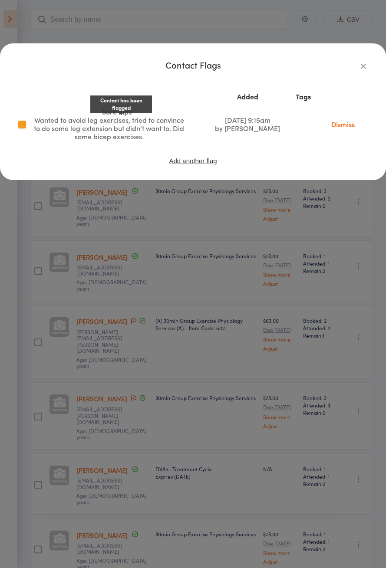
click at [362, 66] on icon "button" at bounding box center [363, 66] width 10 height 10
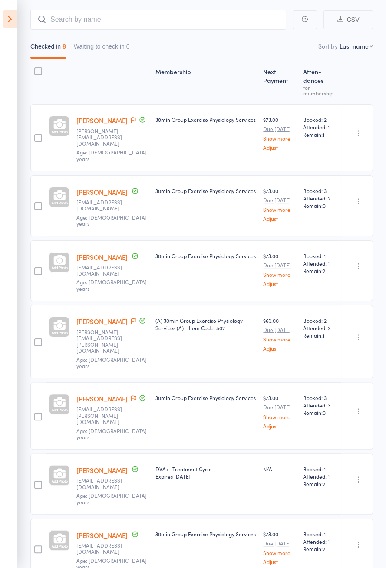
click at [131, 317] on span at bounding box center [133, 321] width 5 height 9
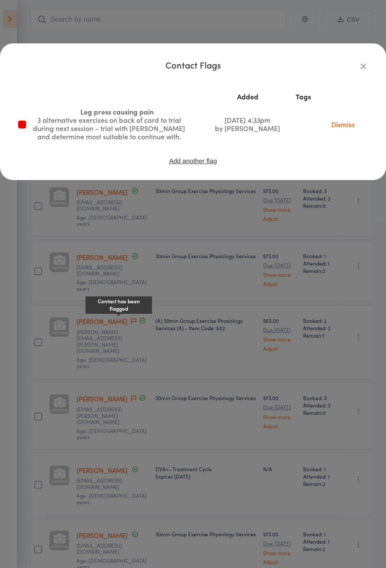
click at [356, 78] on div "Contact Flags Added Tags Leg press causing pain 3 alternative exercises on back…" at bounding box center [192, 116] width 351 height 111
click at [362, 69] on icon "button" at bounding box center [363, 66] width 10 height 10
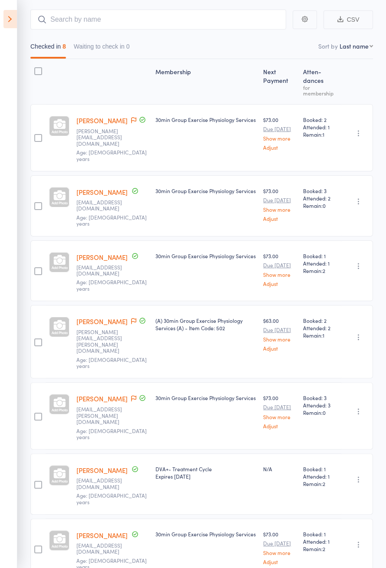
click at [11, 26] on icon at bounding box center [9, 19] width 13 height 18
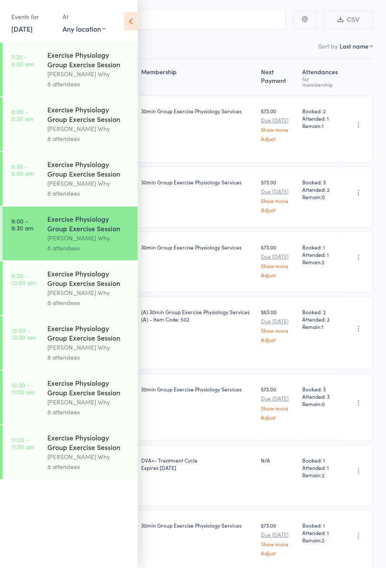
click at [77, 288] on div "Exercise Physiology Group Exercise Session" at bounding box center [88, 278] width 83 height 19
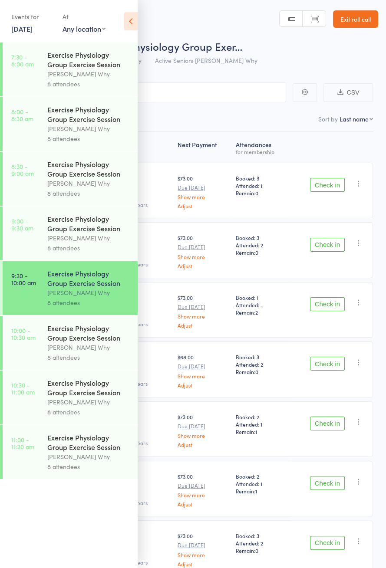
click at [130, 28] on icon at bounding box center [130, 21] width 13 height 18
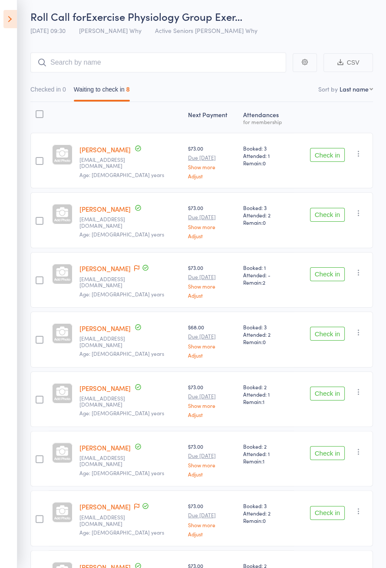
scroll to position [61, 0]
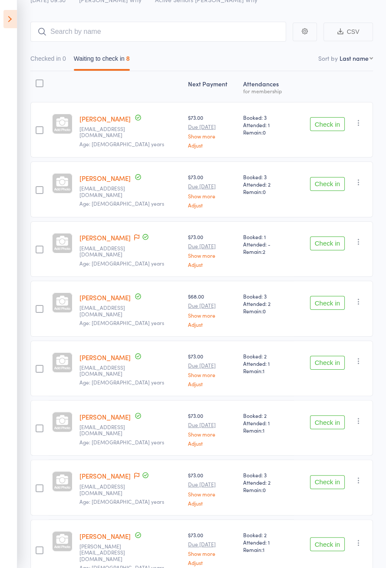
click at [14, 24] on icon at bounding box center [9, 19] width 13 height 18
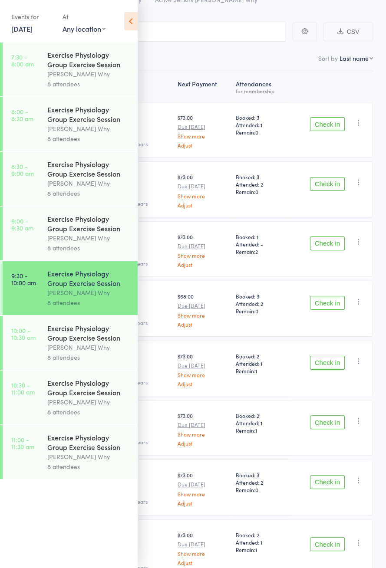
click at [113, 335] on div "Exercise Physiology Group Exercise Session" at bounding box center [88, 332] width 83 height 19
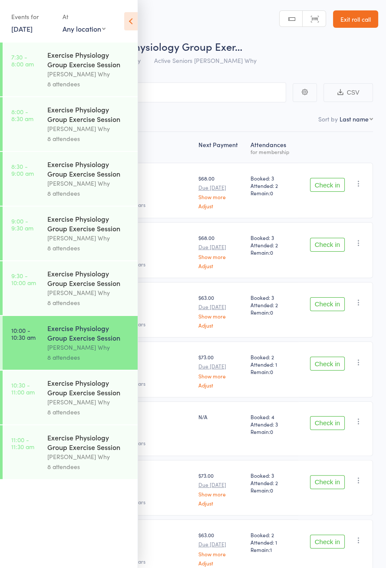
click at [132, 23] on icon at bounding box center [130, 21] width 13 height 18
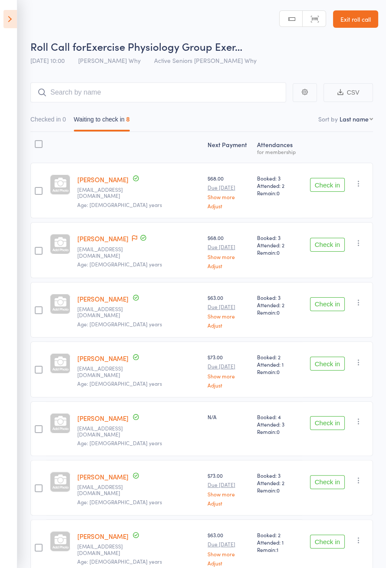
click at [15, 23] on icon at bounding box center [9, 19] width 13 height 18
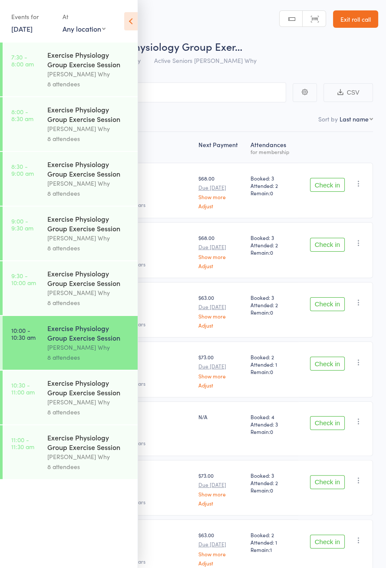
click at [101, 250] on div "8 attendees" at bounding box center [88, 248] width 83 height 10
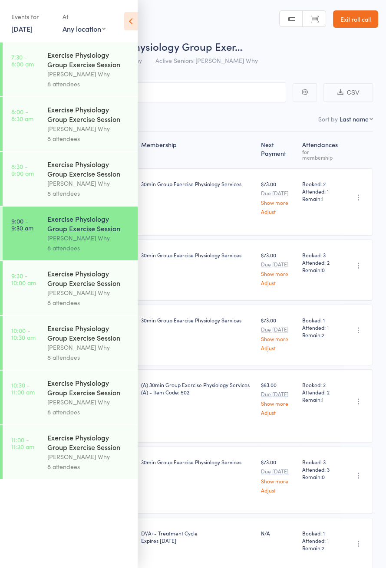
click at [132, 25] on icon at bounding box center [130, 21] width 13 height 18
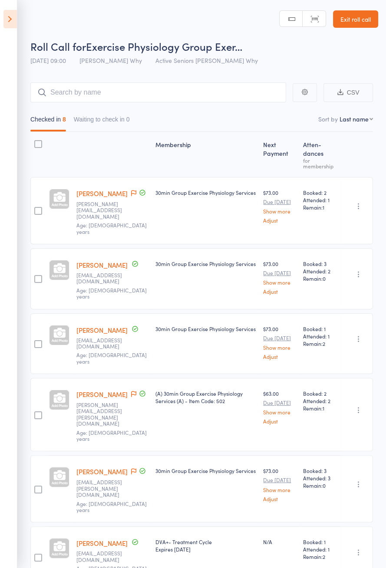
click at [9, 22] on icon at bounding box center [9, 19] width 13 height 18
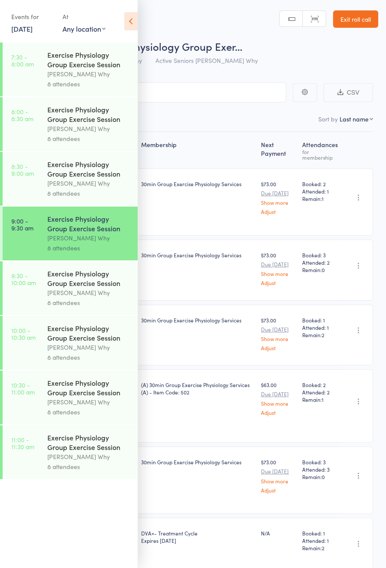
click at [84, 298] on div "Dee Why" at bounding box center [88, 293] width 83 height 10
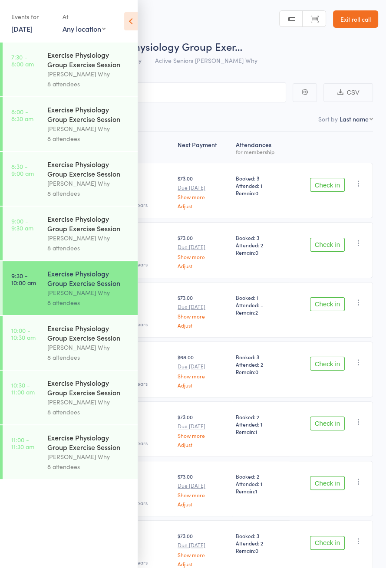
click at [130, 27] on icon at bounding box center [130, 21] width 13 height 18
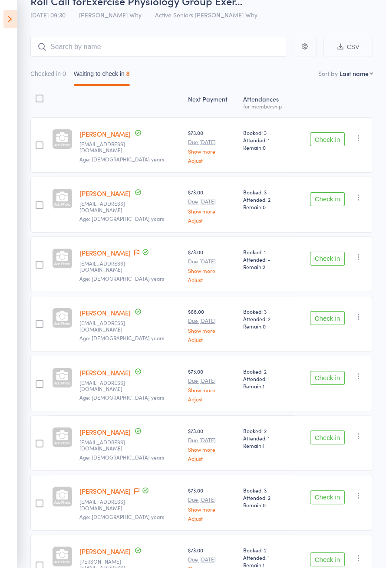
scroll to position [61, 0]
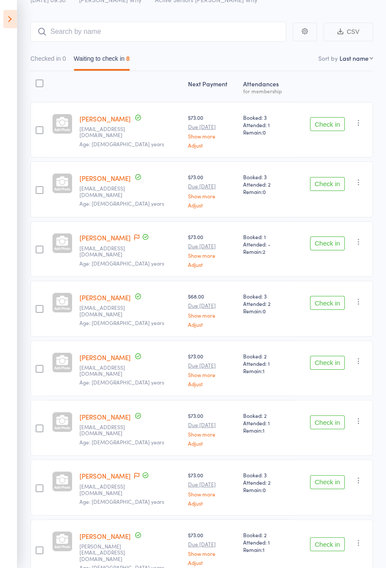
click at [16, 23] on icon at bounding box center [9, 19] width 13 height 18
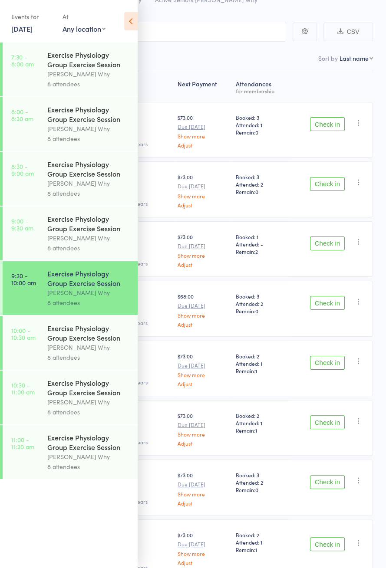
click at [93, 243] on div "Dee Why" at bounding box center [88, 238] width 83 height 10
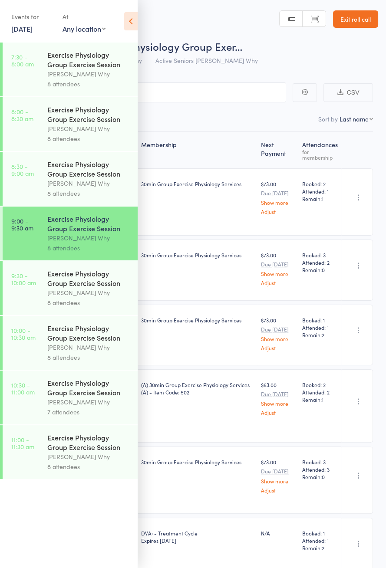
click at [128, 20] on icon at bounding box center [130, 21] width 13 height 18
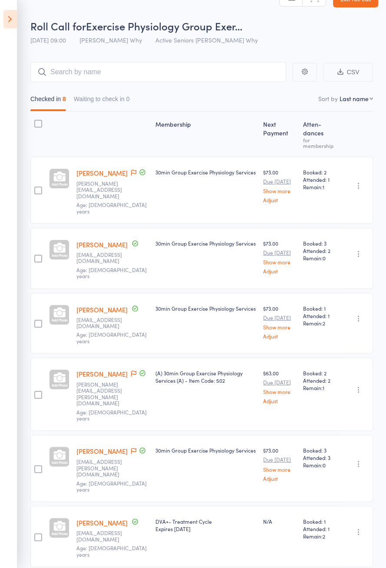
scroll to position [19, 0]
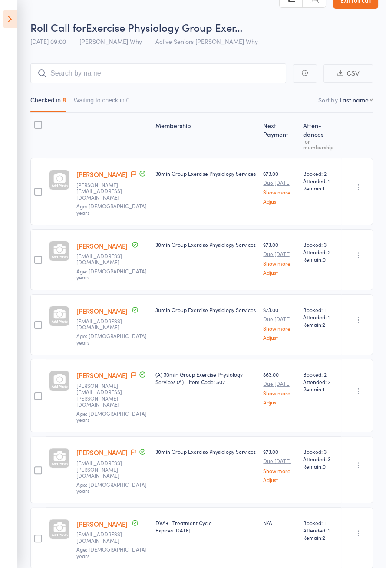
click at [14, 26] on icon at bounding box center [9, 19] width 13 height 18
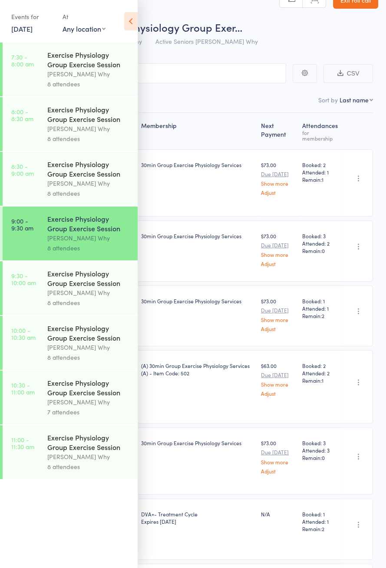
click at [136, 24] on icon at bounding box center [130, 21] width 13 height 18
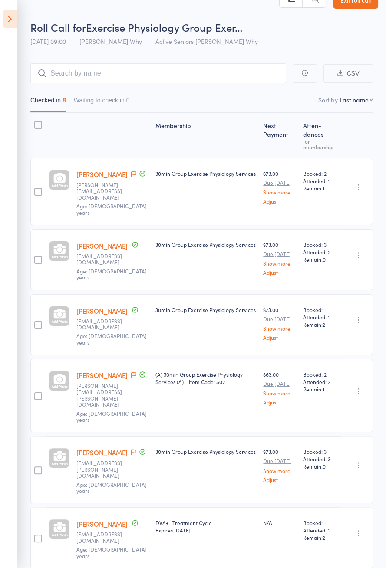
click at [378, 73] on main "CSV Checked in 8 Waiting to check in 0 Sort by Last name First name Last name B…" at bounding box center [193, 393] width 386 height 687
click at [250, 160] on div "30min Group Exercise Physiology Services" at bounding box center [206, 191] width 108 height 67
click at [279, 154] on div "Membership Next Payment Atten­dances for membership Anne Corbett anne.c.persona…" at bounding box center [201, 407] width 342 height 589
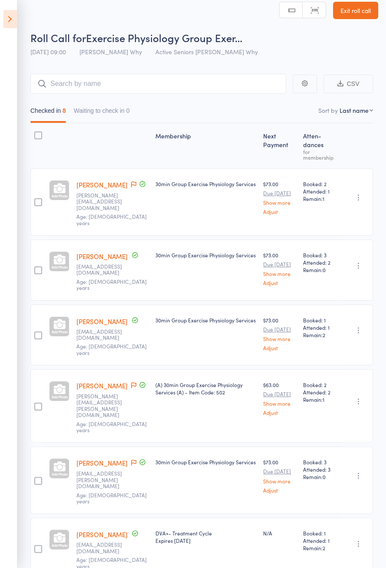
scroll to position [0, 0]
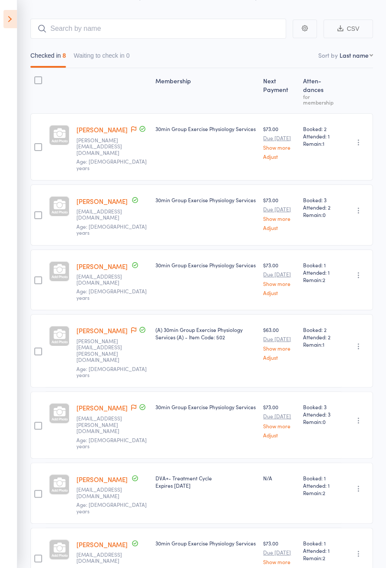
click at [282, 224] on div "$73.00 Due Oct 23 Show more Adjust" at bounding box center [280, 214] width 40 height 61
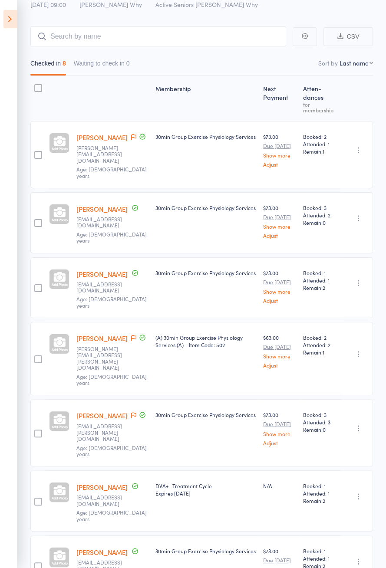
click at [11, 20] on icon at bounding box center [9, 19] width 13 height 18
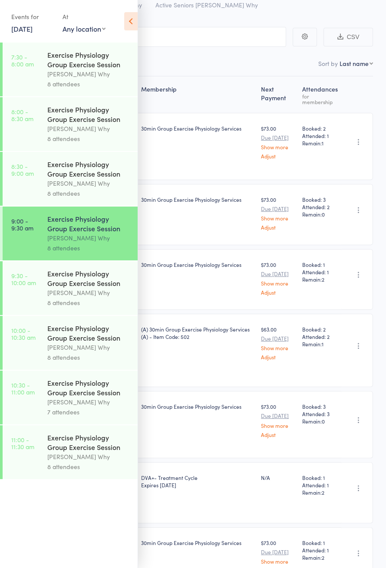
click at [130, 26] on icon at bounding box center [130, 21] width 13 height 18
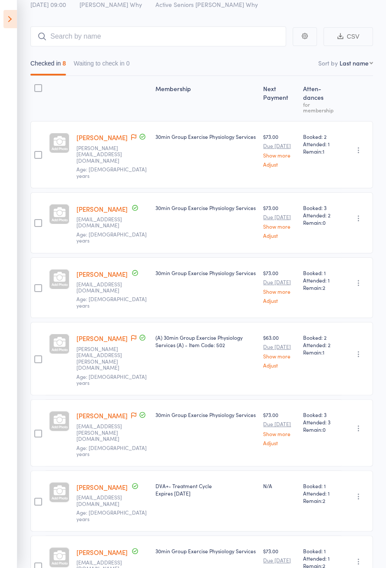
scroll to position [64, 0]
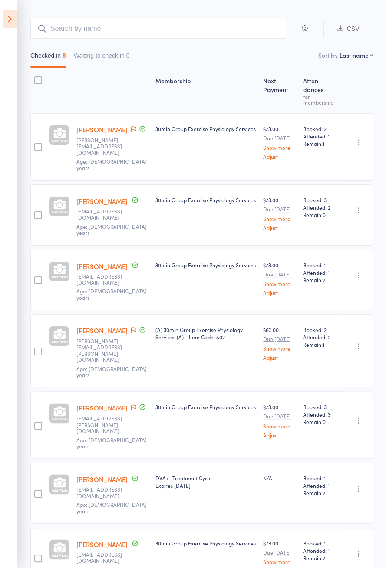
click at [10, 26] on icon at bounding box center [9, 19] width 13 height 18
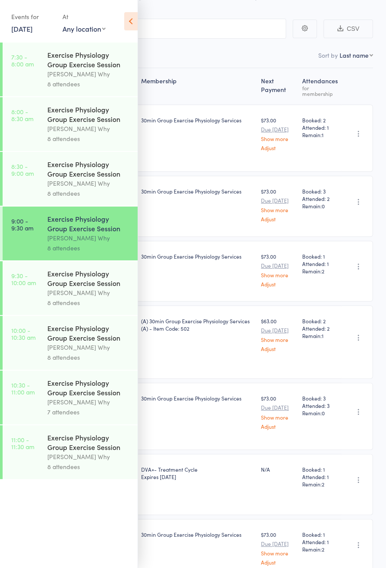
scroll to position [56, 0]
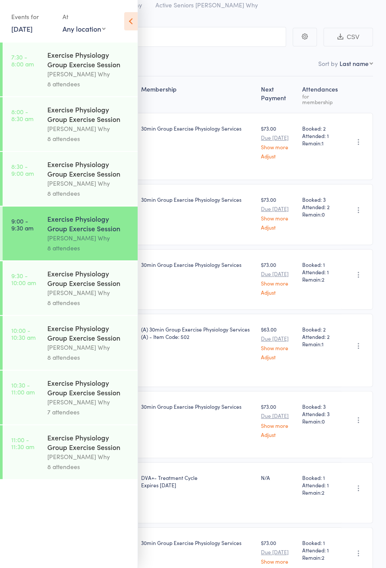
click at [97, 294] on div "Dee Why" at bounding box center [88, 293] width 83 height 10
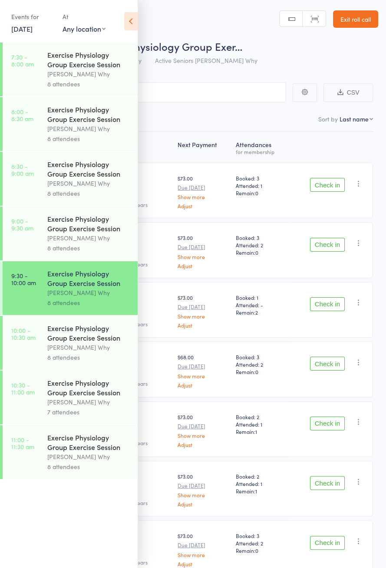
click at [128, 28] on icon at bounding box center [130, 21] width 13 height 18
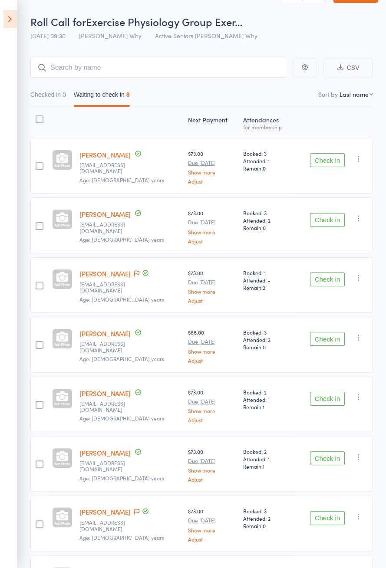
scroll to position [61, 0]
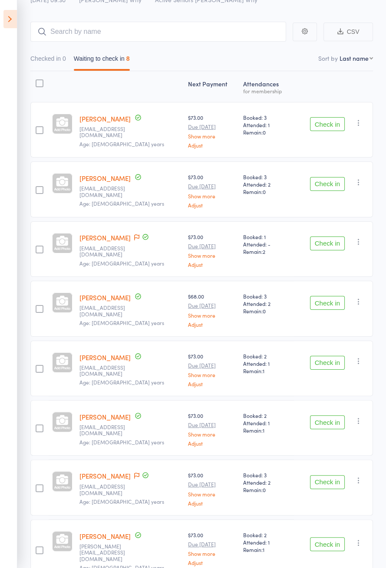
click at [9, 20] on icon at bounding box center [9, 19] width 13 height 18
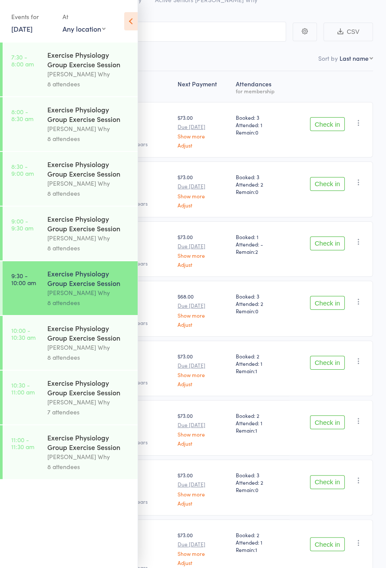
click at [91, 340] on div "Exercise Physiology Group Exercise Session" at bounding box center [88, 332] width 83 height 19
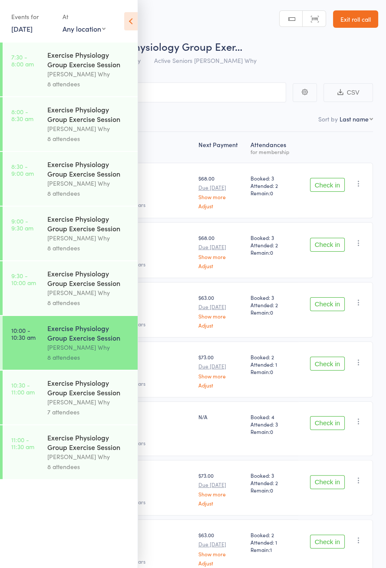
click at [130, 26] on icon at bounding box center [130, 21] width 13 height 18
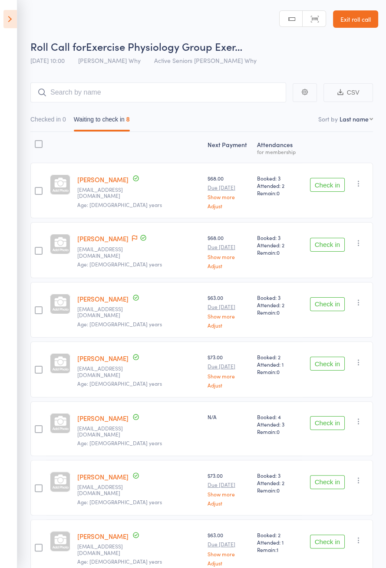
click at [22, 30] on header "Roll Call for Exercise Physiology Group Exer… 11 Oct 10:00 Dee Why Active Senio…" at bounding box center [193, 34] width 386 height 69
click at [9, 26] on icon at bounding box center [9, 19] width 13 height 18
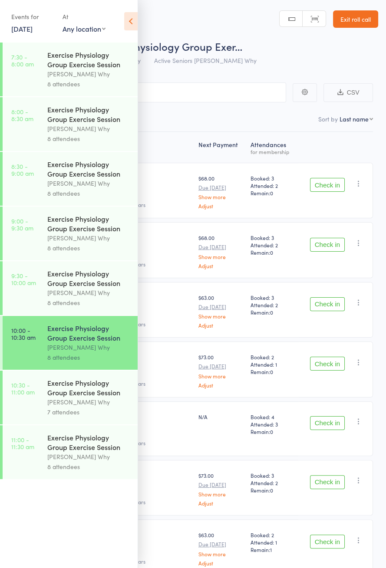
click at [109, 407] on div "Dee Why" at bounding box center [88, 402] width 83 height 10
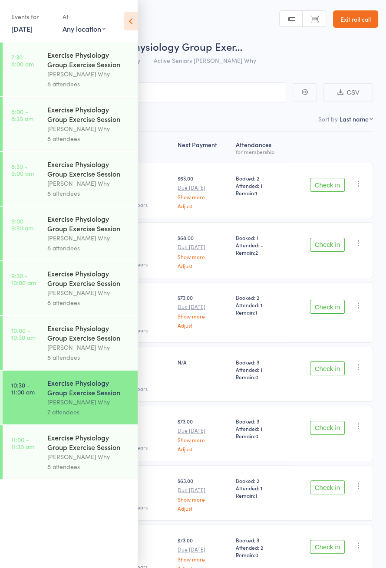
click at [103, 286] on div "Exercise Physiology Group Exercise Session" at bounding box center [88, 278] width 83 height 19
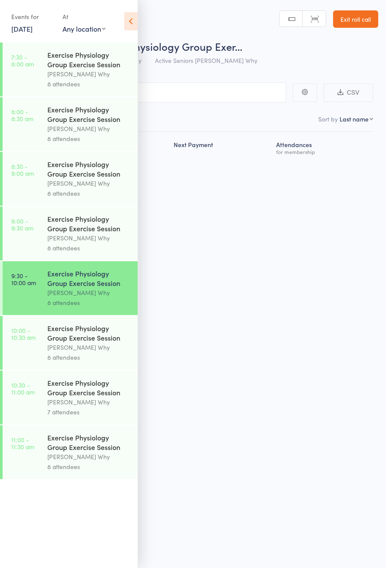
click at [131, 30] on icon at bounding box center [130, 21] width 13 height 18
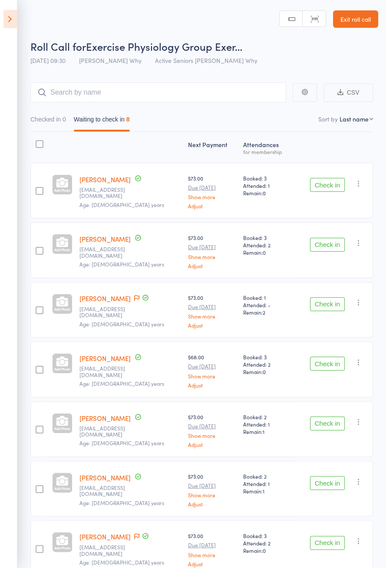
click at [11, 26] on icon at bounding box center [9, 19] width 13 height 18
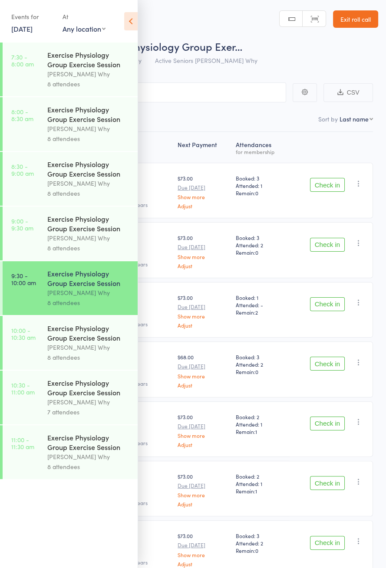
click at [92, 348] on div "Dee Why" at bounding box center [88, 347] width 83 height 10
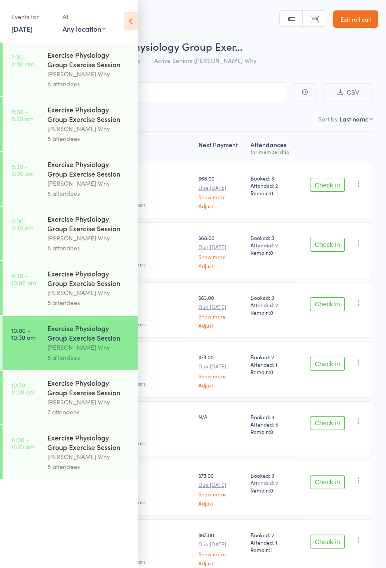
click at [137, 25] on icon at bounding box center [130, 21] width 13 height 18
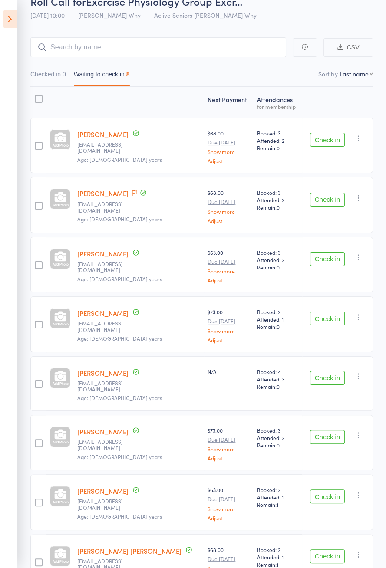
scroll to position [54, 0]
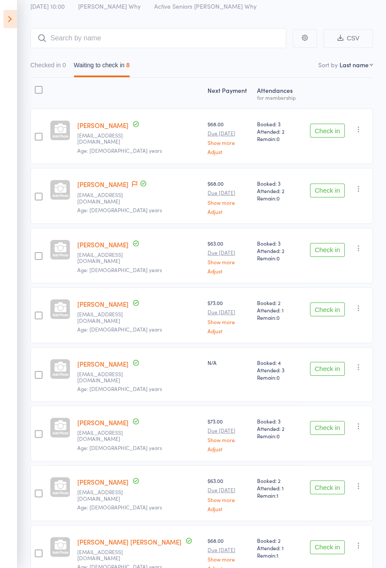
click at [13, 24] on icon at bounding box center [9, 19] width 13 height 18
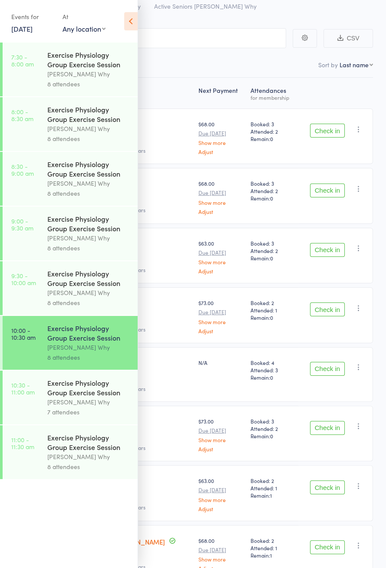
click at [128, 26] on icon at bounding box center [130, 21] width 13 height 18
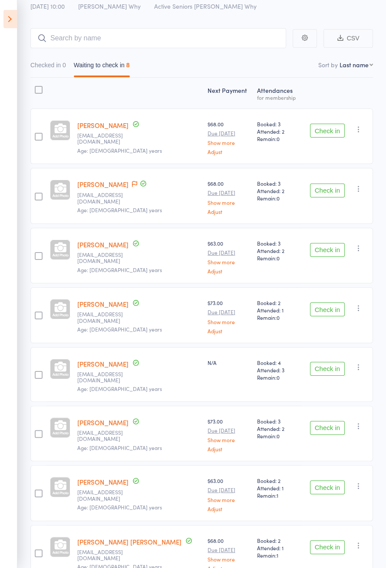
scroll to position [58, 0]
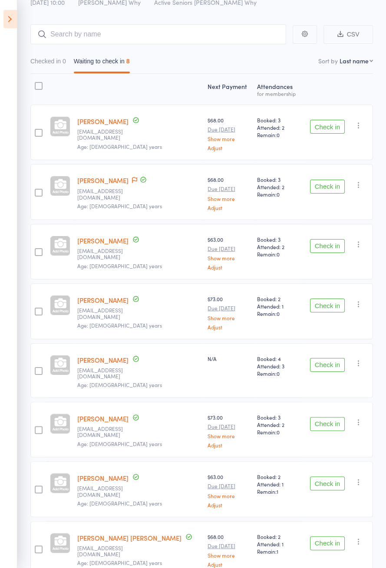
click at [15, 25] on icon at bounding box center [9, 19] width 13 height 18
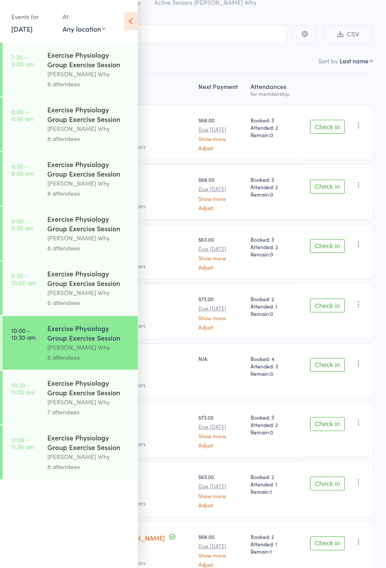
click at [102, 406] on div "Dee Why" at bounding box center [88, 402] width 83 height 10
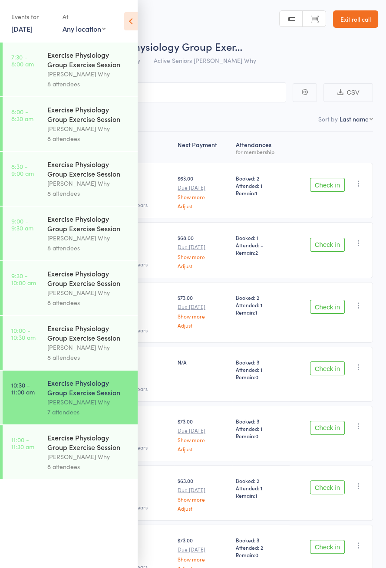
click at [135, 14] on icon at bounding box center [130, 21] width 13 height 18
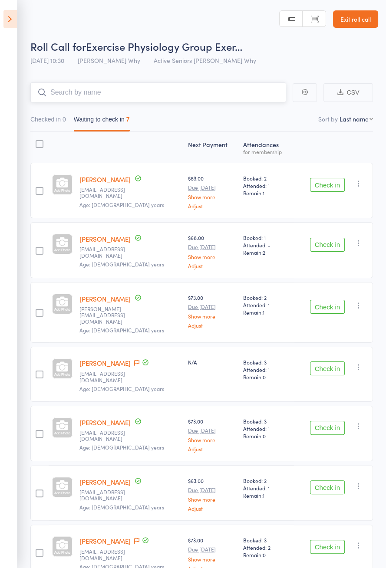
click at [185, 95] on input "search" at bounding box center [158, 92] width 256 height 20
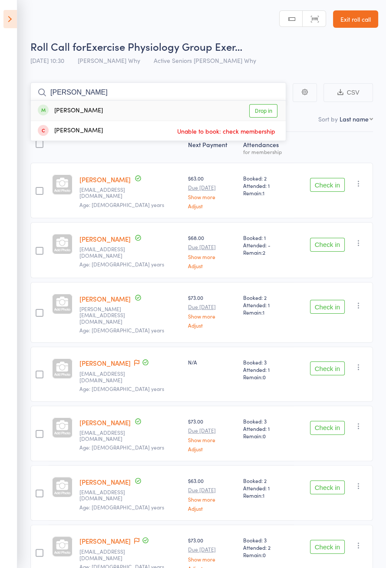
type input "Melissa dom"
click at [266, 110] on link "Drop in" at bounding box center [263, 110] width 28 height 13
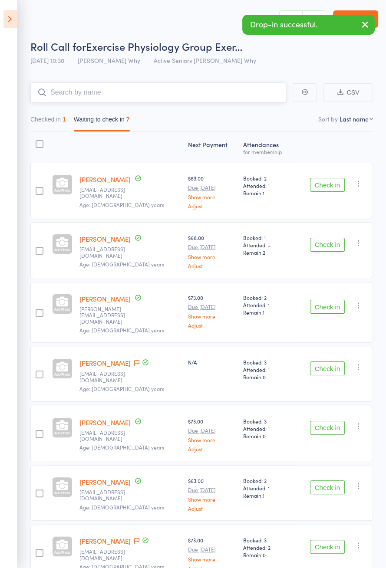
click at [57, 122] on button "Checked in 1" at bounding box center [48, 122] width 36 height 20
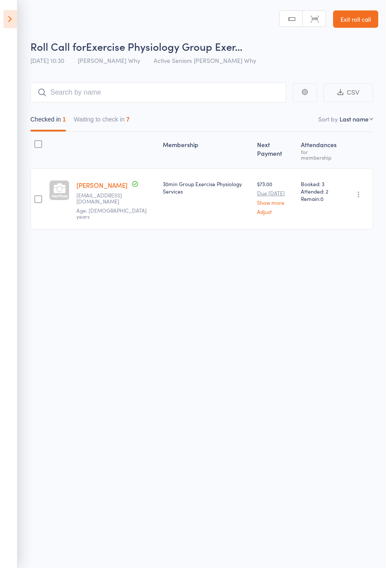
click at [13, 26] on icon at bounding box center [9, 19] width 13 height 18
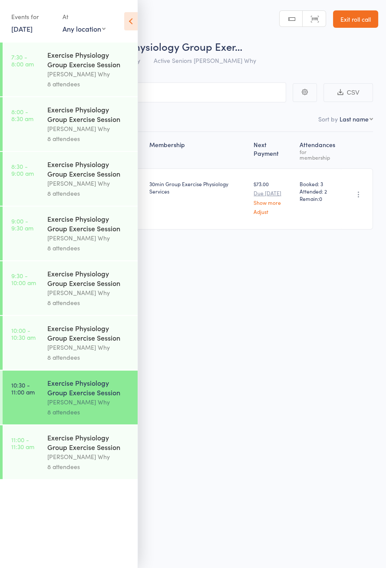
click at [87, 342] on div "Exercise Physiology Group Exercise Session" at bounding box center [88, 332] width 83 height 19
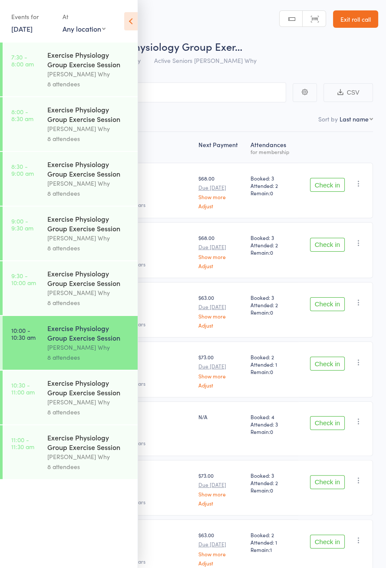
click at [100, 352] on div "Dee Why" at bounding box center [88, 347] width 83 height 10
click at [103, 298] on div "Dee Why" at bounding box center [88, 293] width 83 height 10
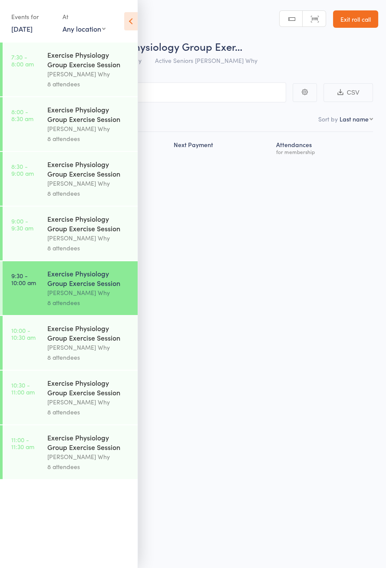
click at [130, 24] on icon at bounding box center [130, 21] width 13 height 18
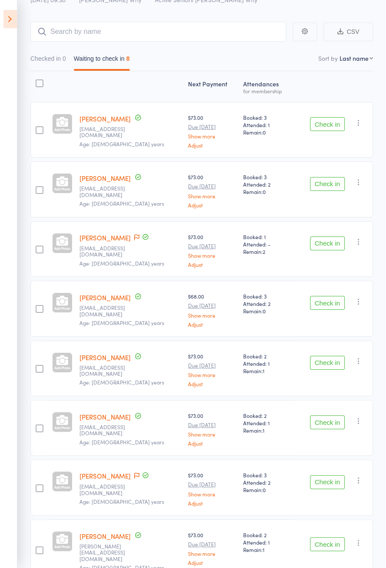
scroll to position [61, 0]
click at [324, 419] on button "Check in" at bounding box center [327, 422] width 35 height 14
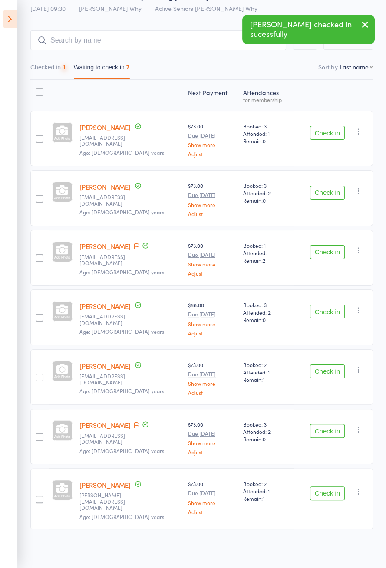
scroll to position [2, 0]
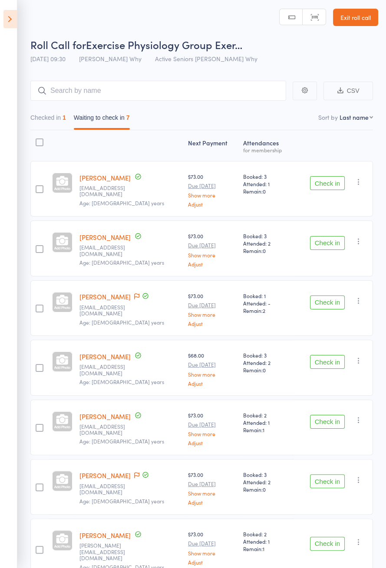
click at [323, 481] on button "Check in" at bounding box center [327, 481] width 35 height 14
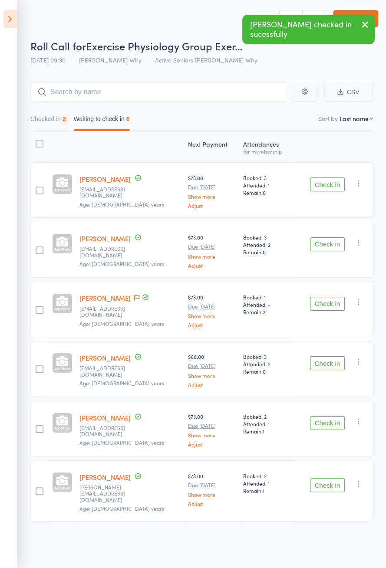
scroll to position [0, 0]
click at [316, 374] on div "Check in Check in Send message Add Note Add Task Add Flag Remove Mark absent" at bounding box center [333, 370] width 79 height 56
click at [335, 363] on button "Check in" at bounding box center [327, 364] width 35 height 14
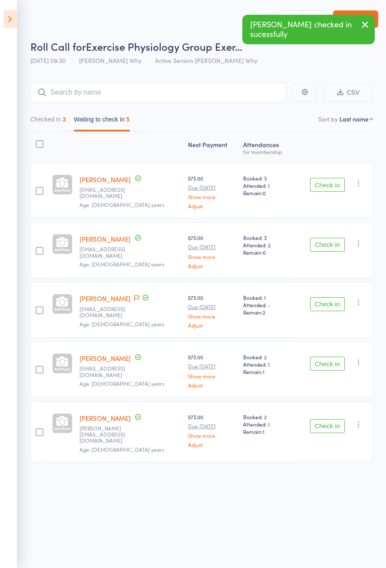
click at [324, 246] on button "Check in" at bounding box center [327, 245] width 35 height 14
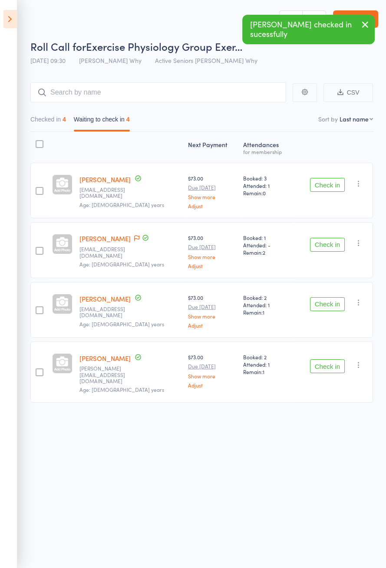
click at [134, 237] on icon at bounding box center [136, 238] width 5 height 6
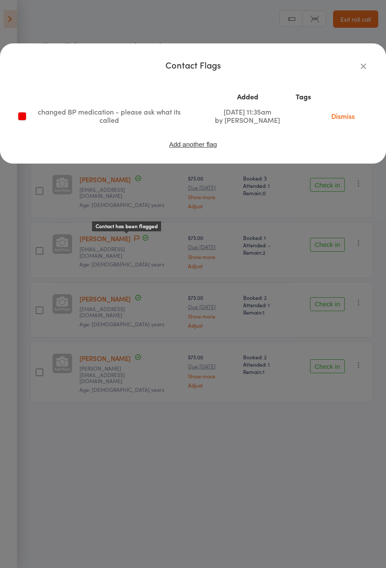
click at [358, 67] on icon "button" at bounding box center [363, 66] width 10 height 10
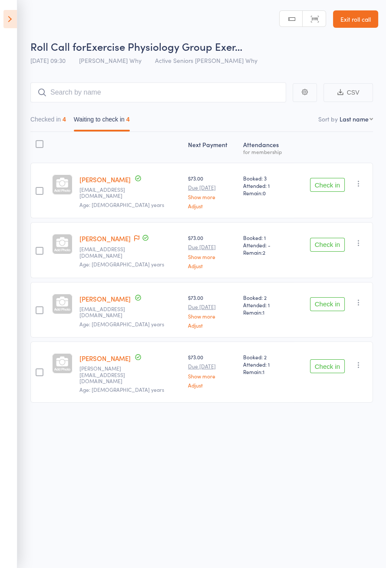
click at [322, 245] on button "Check in" at bounding box center [327, 245] width 35 height 14
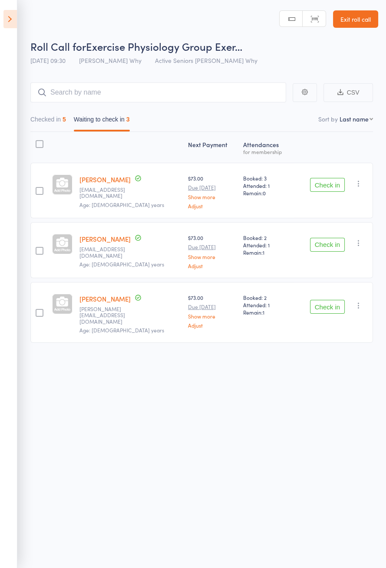
click at [325, 247] on button "Check in" at bounding box center [327, 245] width 35 height 14
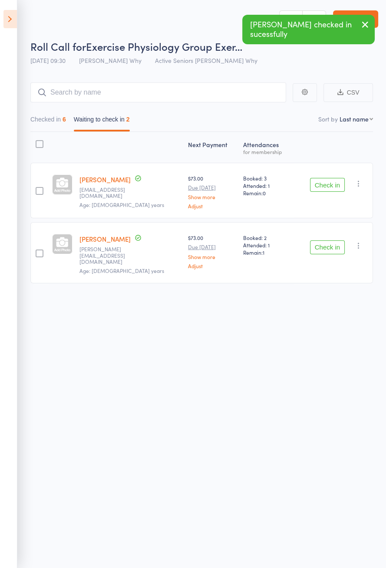
click at [325, 245] on button "Check in" at bounding box center [327, 247] width 35 height 14
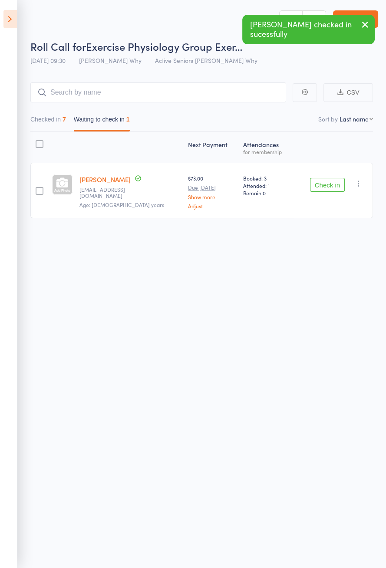
click at [323, 187] on button "Check in" at bounding box center [327, 185] width 35 height 14
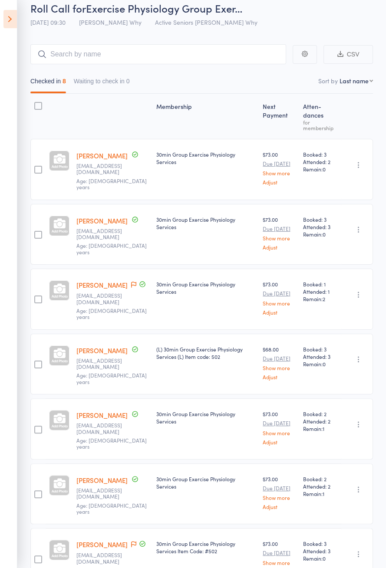
scroll to position [71, 0]
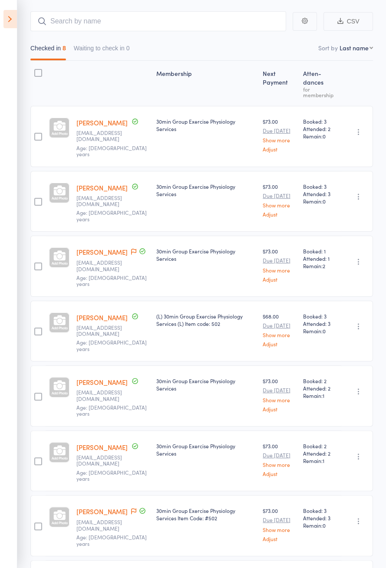
click at [131, 249] on icon at bounding box center [133, 252] width 5 height 6
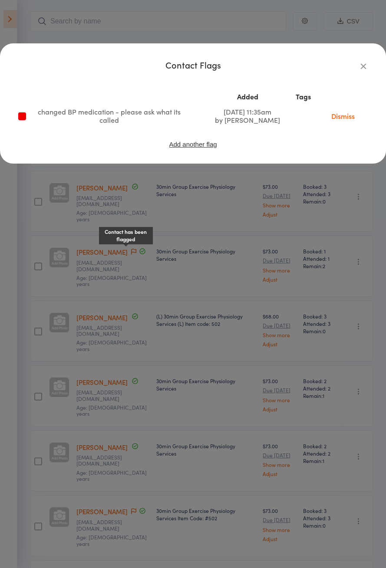
click at [365, 68] on icon "button" at bounding box center [363, 66] width 10 height 10
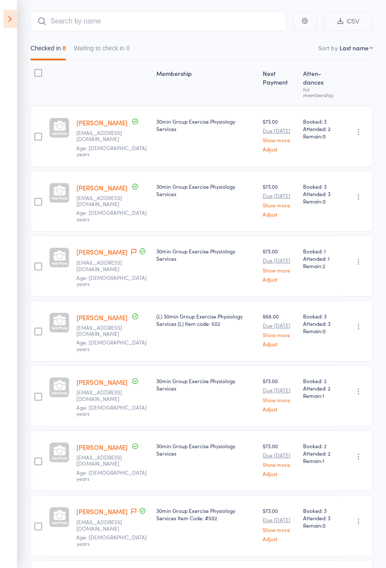
click at [131, 509] on icon at bounding box center [133, 512] width 5 height 6
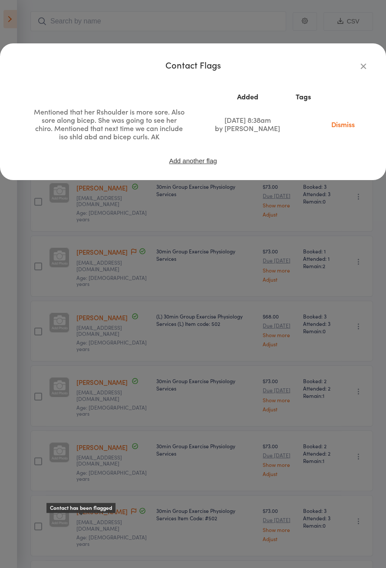
click at [360, 70] on icon "button" at bounding box center [363, 66] width 10 height 10
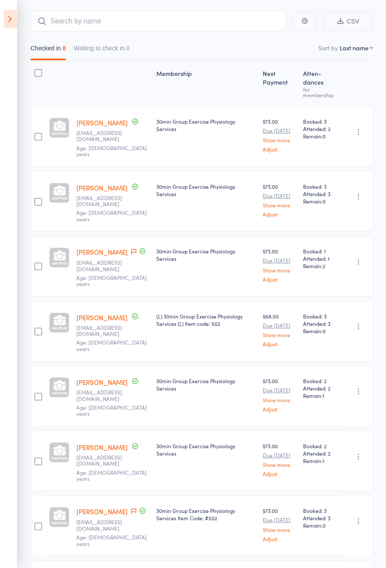
click at [97, 247] on link "Glenda Butler" at bounding box center [101, 251] width 51 height 9
click at [11, 16] on icon at bounding box center [9, 19] width 13 height 18
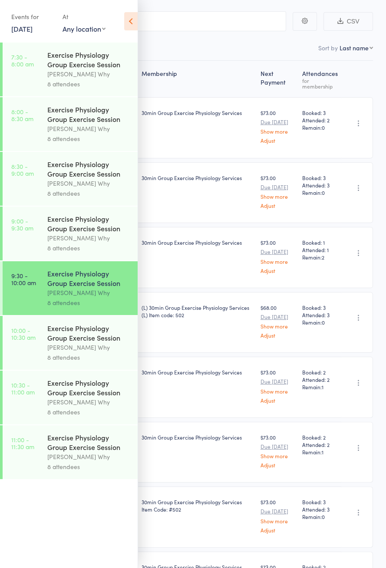
click at [88, 349] on div "Dee Why" at bounding box center [88, 347] width 83 height 10
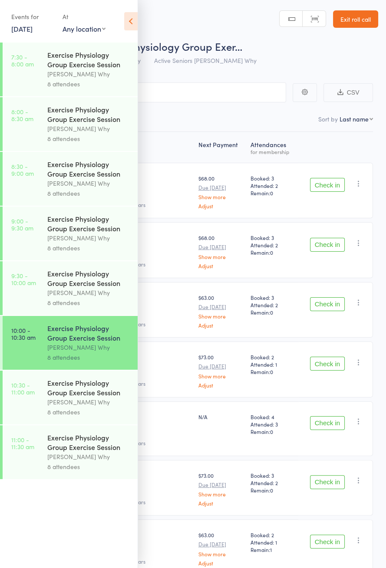
click at [131, 23] on icon at bounding box center [130, 21] width 13 height 18
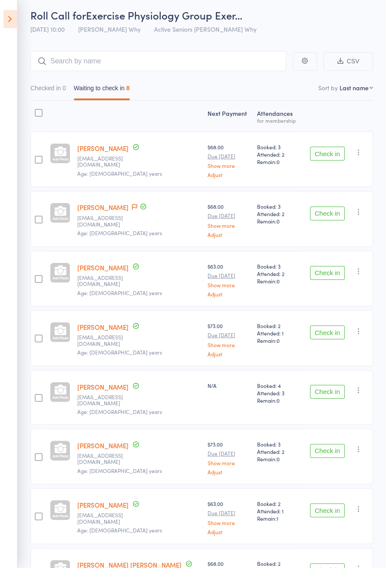
scroll to position [30, 0]
click at [13, 26] on icon at bounding box center [9, 19] width 13 height 18
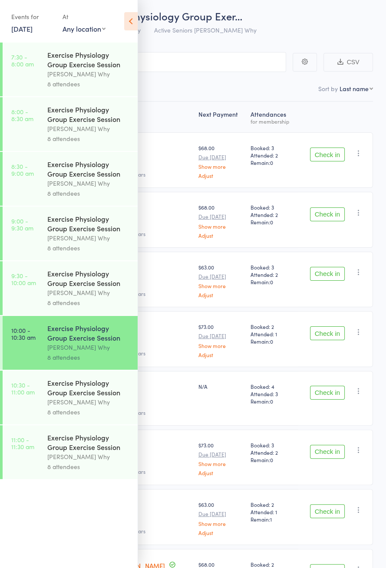
click at [92, 296] on div "Dee Why" at bounding box center [88, 293] width 83 height 10
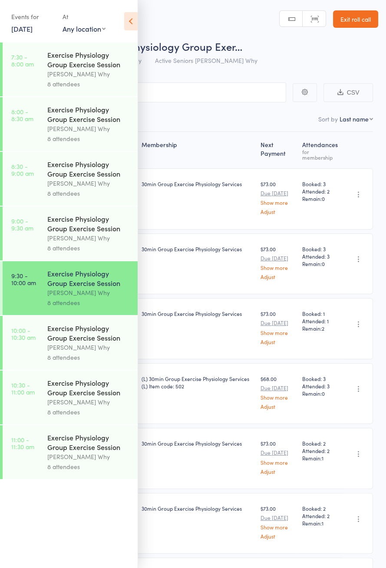
click at [135, 26] on icon at bounding box center [130, 21] width 13 height 18
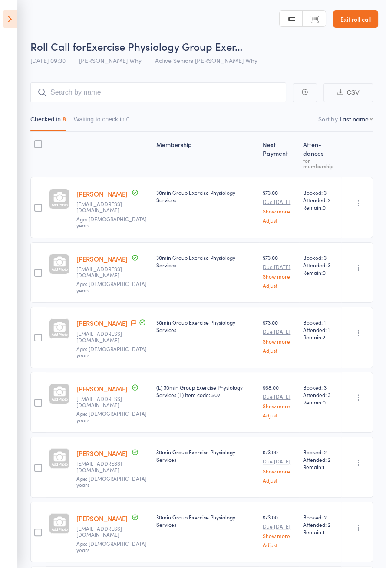
click at [13, 27] on icon at bounding box center [9, 19] width 13 height 18
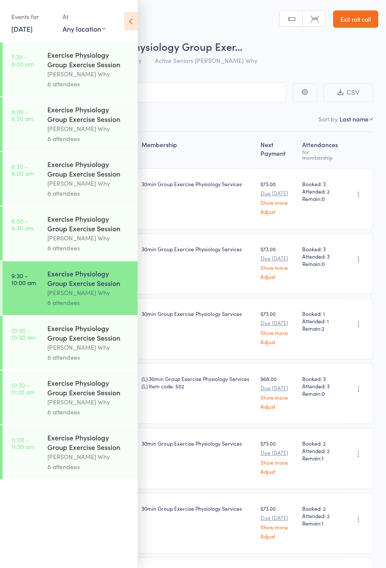
click at [96, 361] on div "8 attendees" at bounding box center [88, 357] width 83 height 10
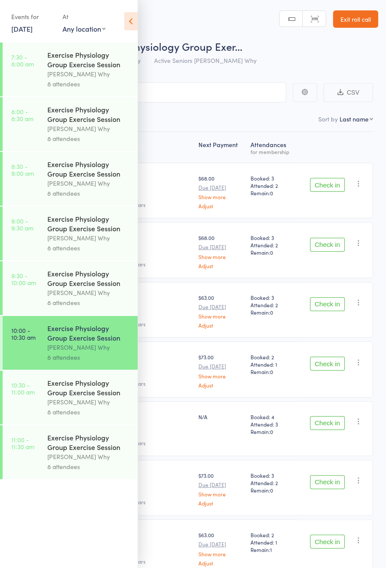
click at [129, 27] on icon at bounding box center [130, 21] width 13 height 18
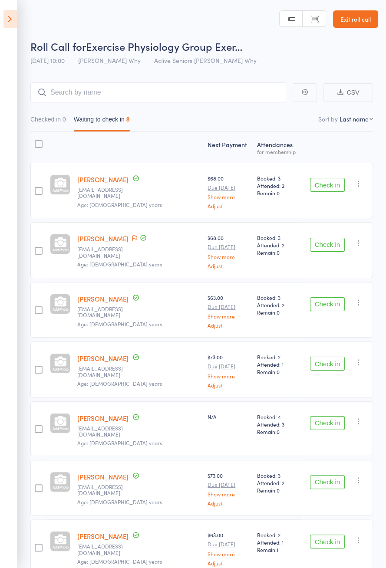
click at [12, 26] on icon at bounding box center [9, 19] width 13 height 18
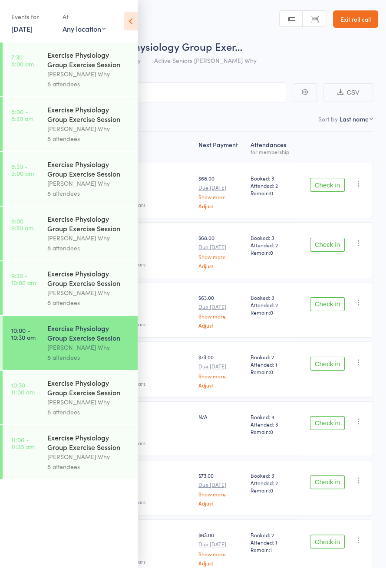
click at [94, 414] on div "8 attendees" at bounding box center [88, 412] width 83 height 10
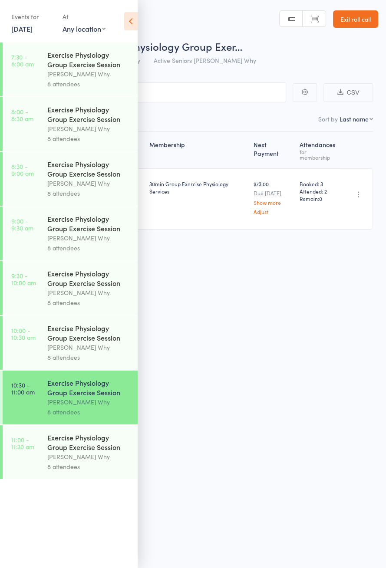
click at [135, 27] on icon at bounding box center [130, 21] width 13 height 18
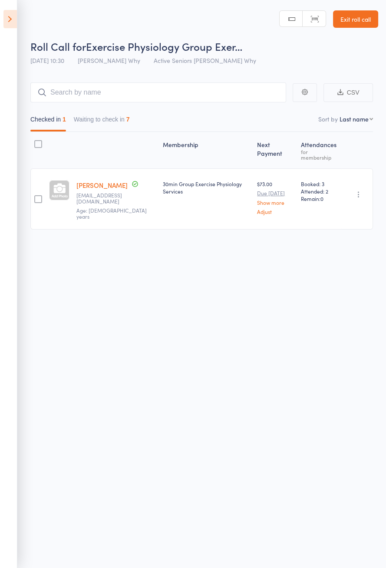
click at [105, 122] on button "Waiting to check in 7" at bounding box center [102, 122] width 56 height 20
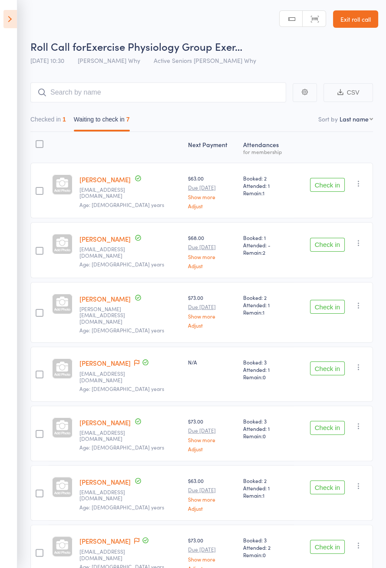
click at [15, 27] on icon at bounding box center [9, 19] width 13 height 18
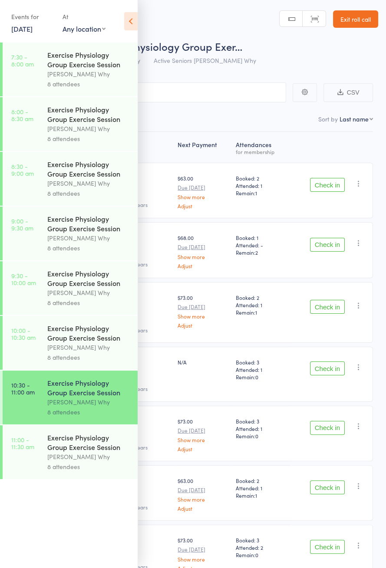
click at [87, 350] on div "Dee Why" at bounding box center [88, 347] width 83 height 10
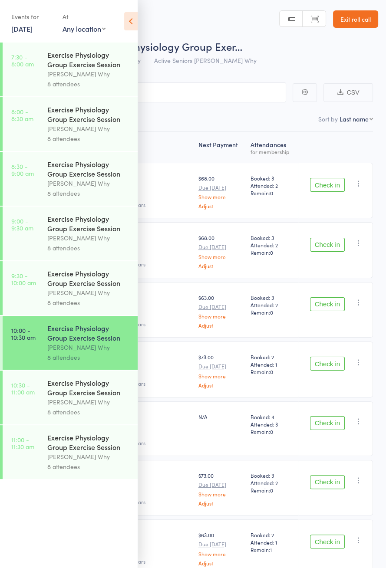
click at [160, 22] on header "Roll Call for Exercise Physiology Group Exer… 11 Oct 10:00 Dee Why Active Senio…" at bounding box center [193, 34] width 386 height 69
click at [137, 26] on icon at bounding box center [130, 21] width 13 height 18
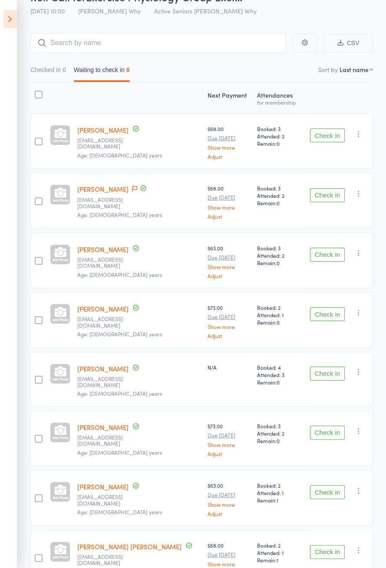
scroll to position [54, 0]
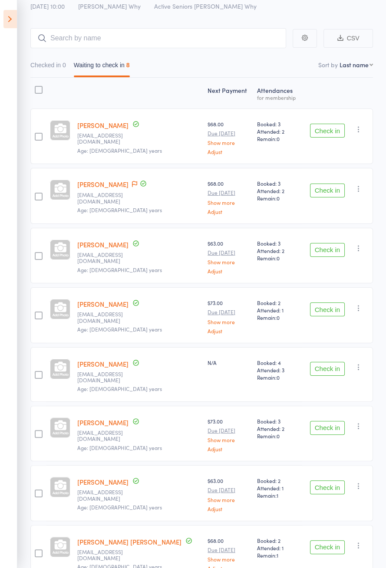
click at [10, 27] on icon at bounding box center [9, 19] width 13 height 18
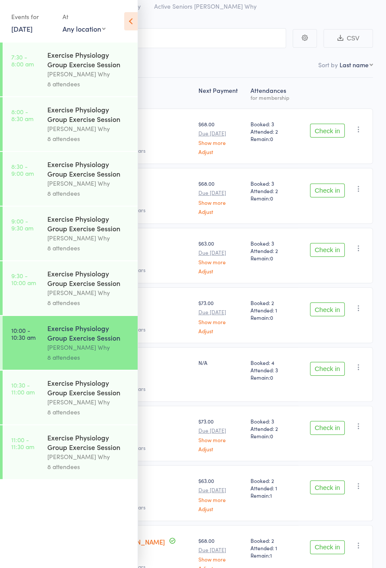
click at [97, 294] on div "Dee Why" at bounding box center [88, 293] width 83 height 10
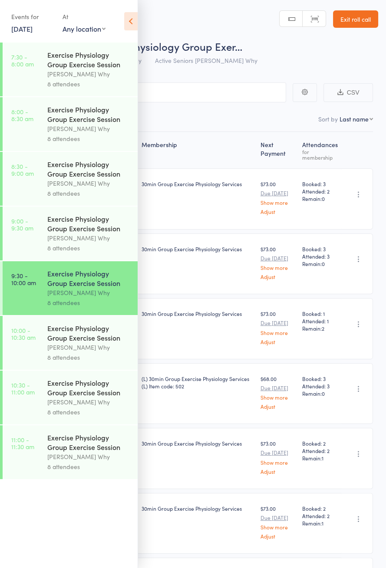
click at [135, 23] on icon at bounding box center [130, 21] width 13 height 18
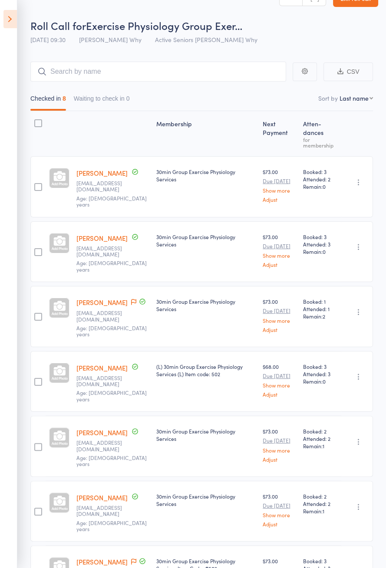
scroll to position [71, 0]
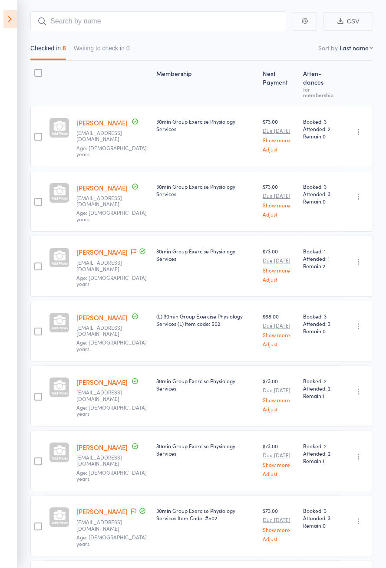
click at [9, 17] on icon at bounding box center [9, 19] width 13 height 18
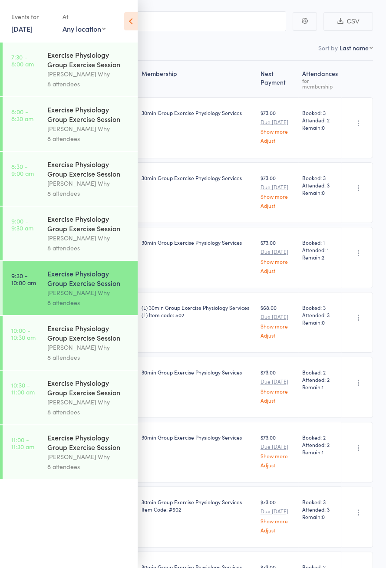
click at [33, 26] on link "11 Oct, 2025" at bounding box center [21, 29] width 21 height 10
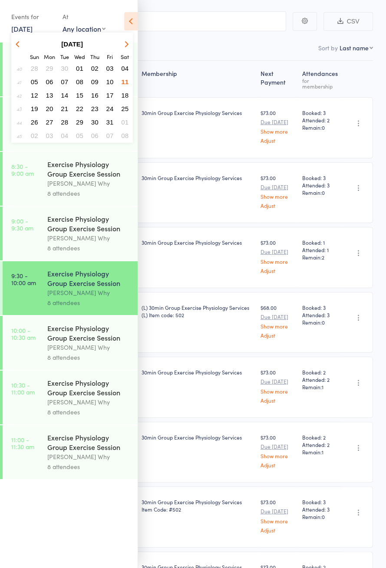
click at [126, 69] on span "04" at bounding box center [124, 68] width 7 height 7
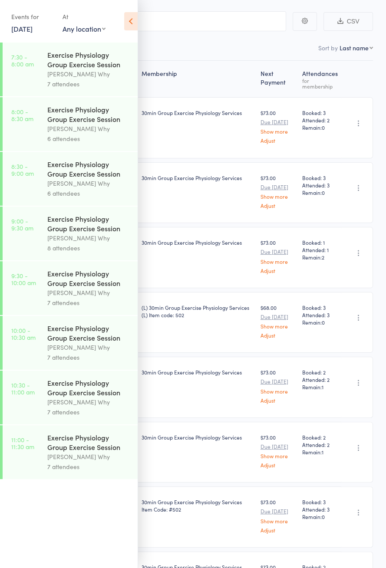
click at [105, 303] on div "7 attendees" at bounding box center [88, 303] width 83 height 10
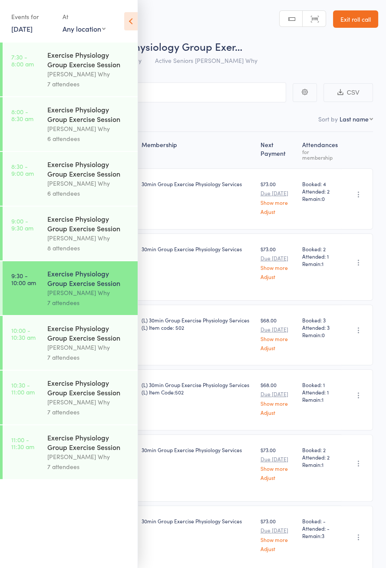
click at [131, 26] on icon at bounding box center [130, 21] width 13 height 18
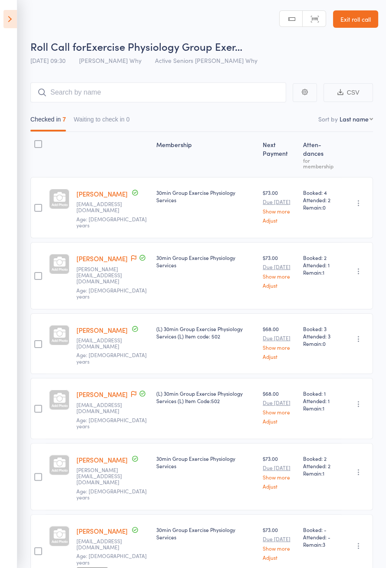
scroll to position [15, 0]
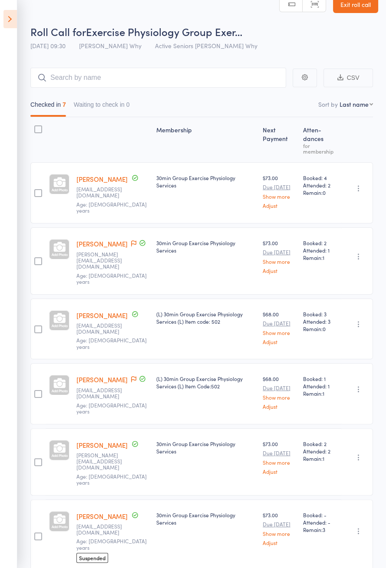
click at [9, 26] on icon at bounding box center [9, 19] width 13 height 18
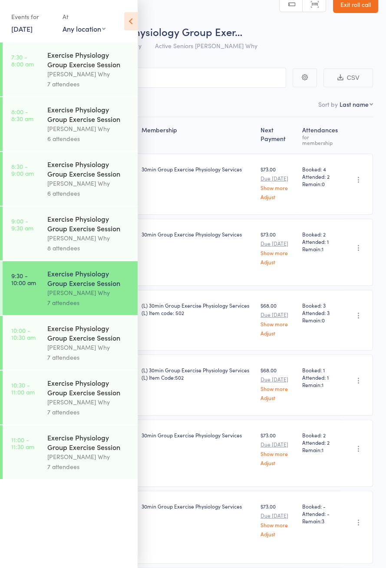
click at [33, 33] on link "4 Oct, 2025" at bounding box center [21, 29] width 21 height 10
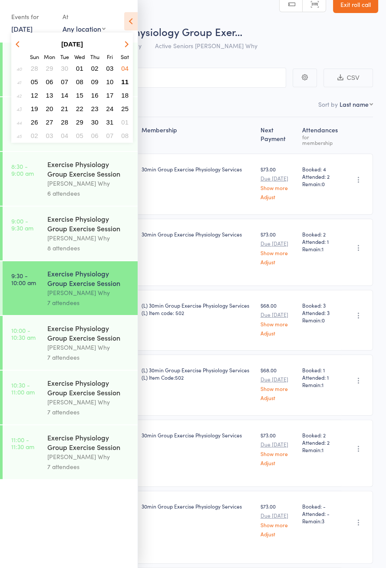
click at [127, 83] on span "11" at bounding box center [124, 81] width 7 height 7
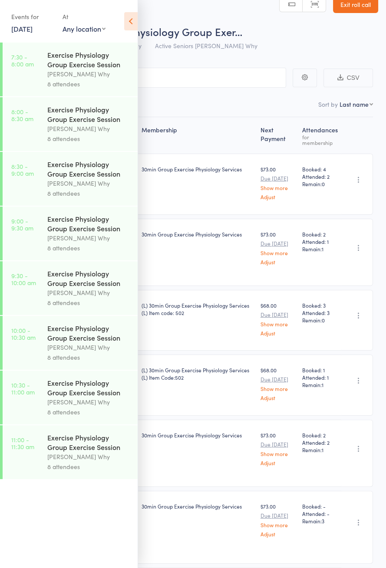
click at [135, 23] on icon at bounding box center [130, 21] width 13 height 18
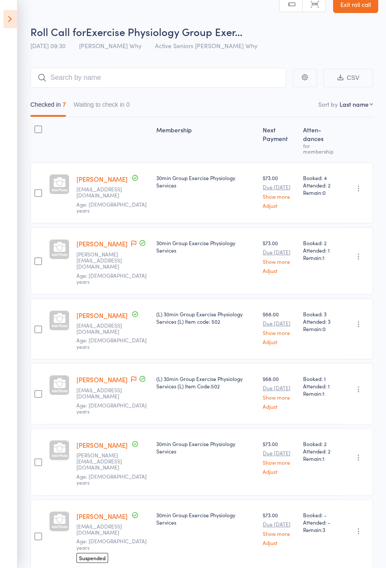
click at [10, 25] on icon at bounding box center [9, 19] width 13 height 18
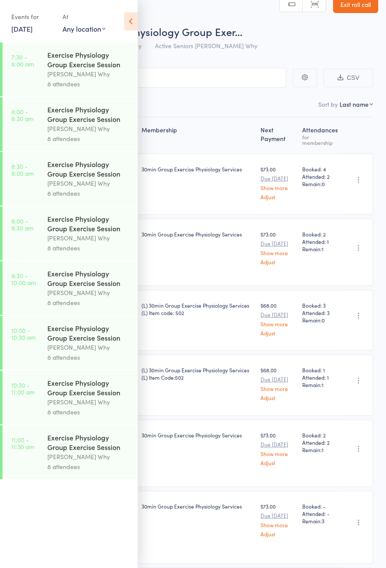
click at [102, 302] on div "8 attendees" at bounding box center [88, 303] width 83 height 10
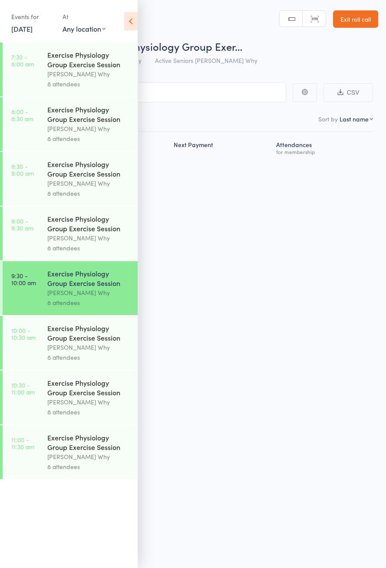
click at [132, 25] on icon at bounding box center [130, 21] width 13 height 18
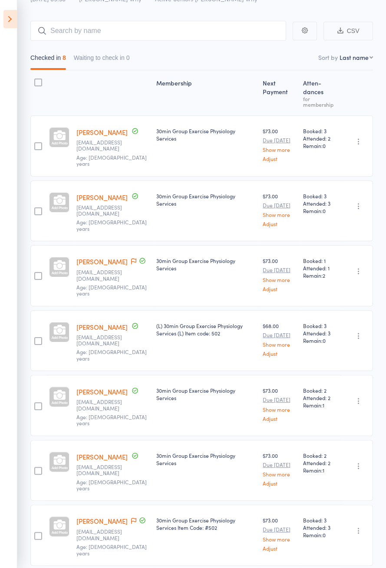
scroll to position [71, 0]
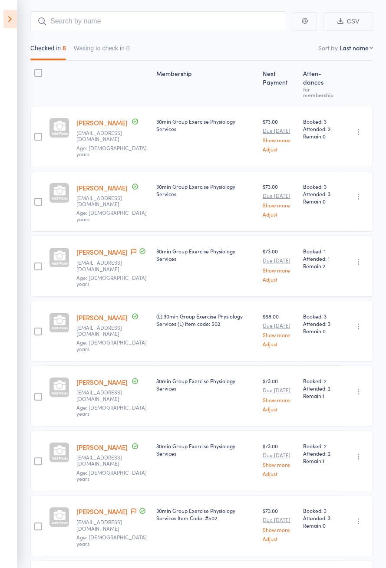
click at [106, 568] on link "[PERSON_NAME]" at bounding box center [101, 576] width 51 height 9
click at [12, 23] on icon at bounding box center [9, 19] width 13 height 18
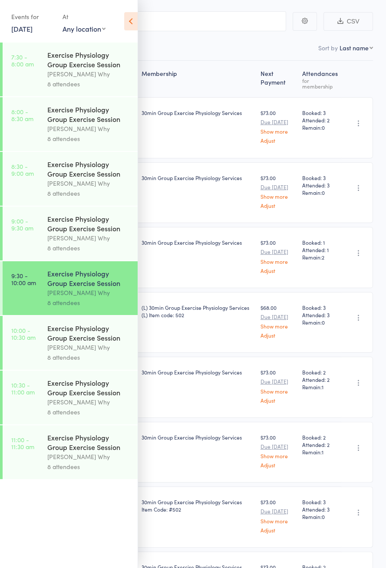
click at [97, 342] on div "Exercise Physiology Group Exercise Session" at bounding box center [88, 332] width 83 height 19
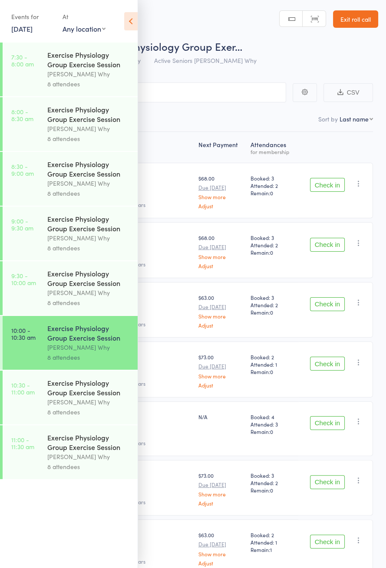
click at [132, 28] on icon at bounding box center [130, 21] width 13 height 18
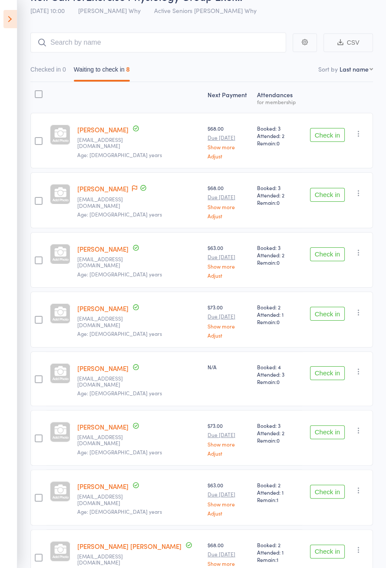
scroll to position [54, 0]
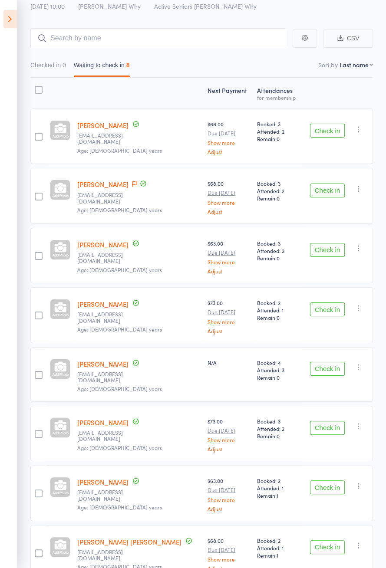
click at [329, 421] on button "Check in" at bounding box center [327, 428] width 35 height 14
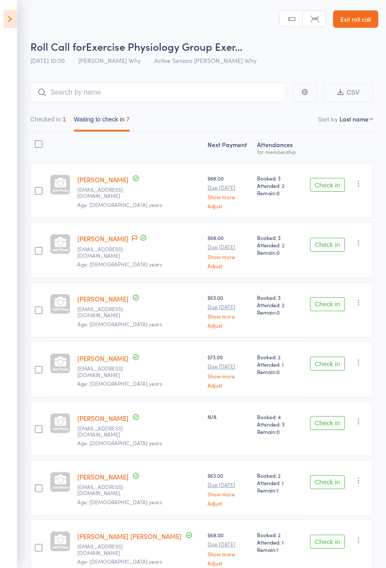
click at [323, 535] on button "Check in" at bounding box center [327, 542] width 35 height 14
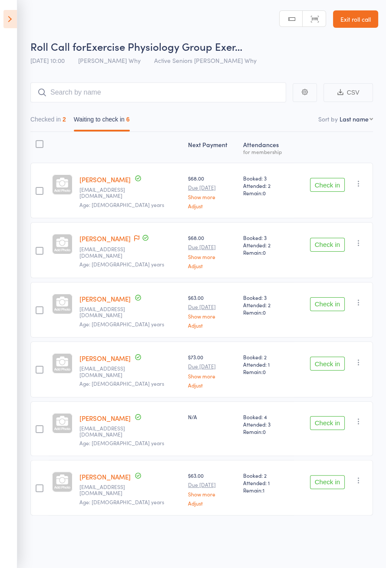
click at [328, 418] on button "Check in" at bounding box center [327, 423] width 35 height 14
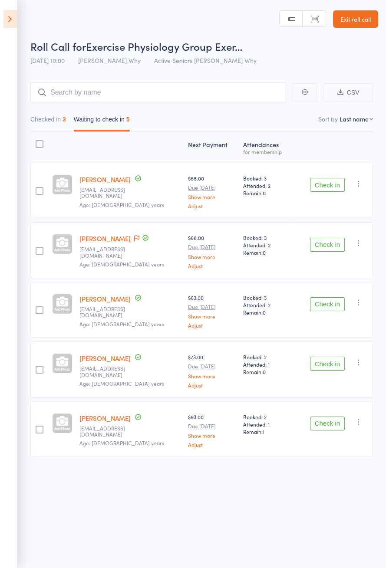
click at [320, 365] on button "Check in" at bounding box center [327, 364] width 35 height 14
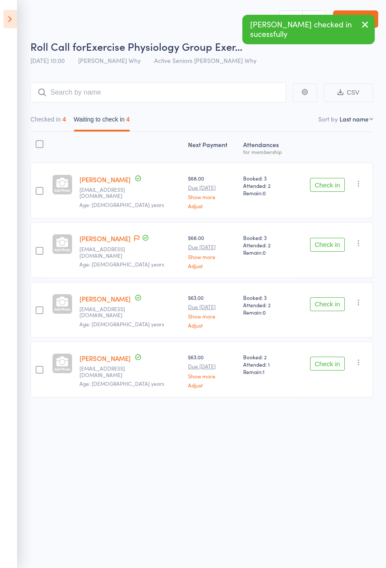
click at [331, 364] on button "Check in" at bounding box center [327, 364] width 35 height 14
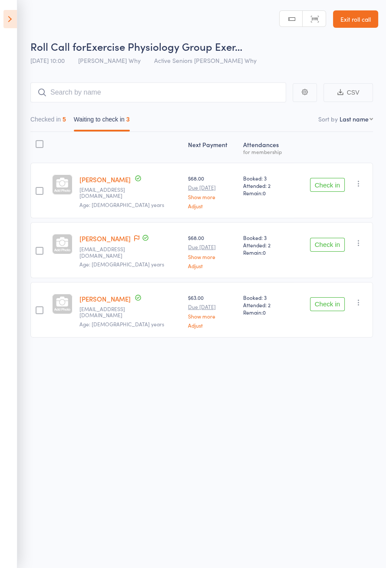
click at [322, 305] on button "Check in" at bounding box center [327, 304] width 35 height 14
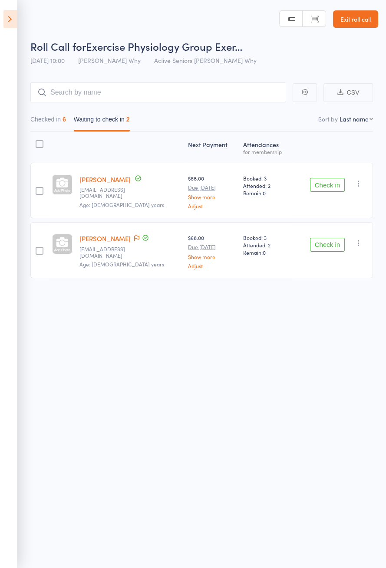
click at [292, 311] on div "Next Payment Atten­dances for membership Diana Angus di.angus@y7mail.com Age: 8…" at bounding box center [201, 224] width 342 height 185
click at [13, 21] on icon at bounding box center [9, 19] width 13 height 18
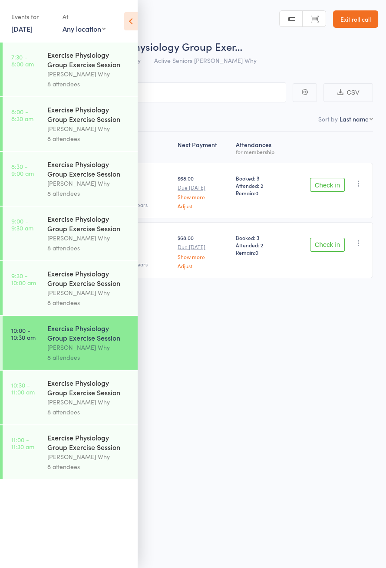
click at [99, 397] on div "Exercise Physiology Group Exercise Session" at bounding box center [88, 387] width 83 height 19
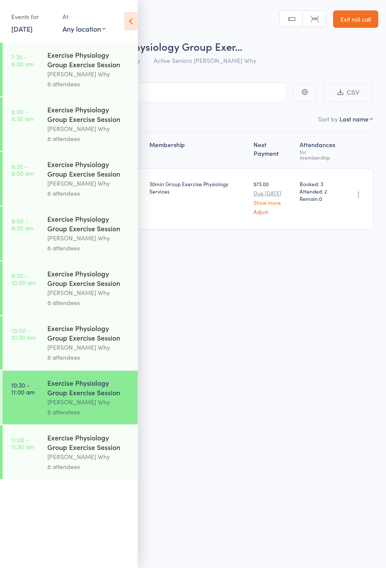
click at [130, 26] on icon at bounding box center [130, 21] width 13 height 18
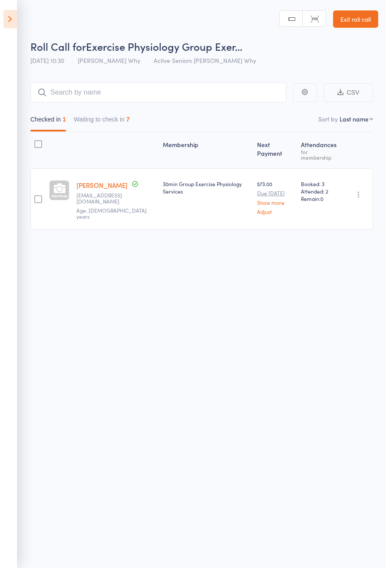
click at [122, 130] on button "Waiting to check in 7" at bounding box center [102, 122] width 56 height 20
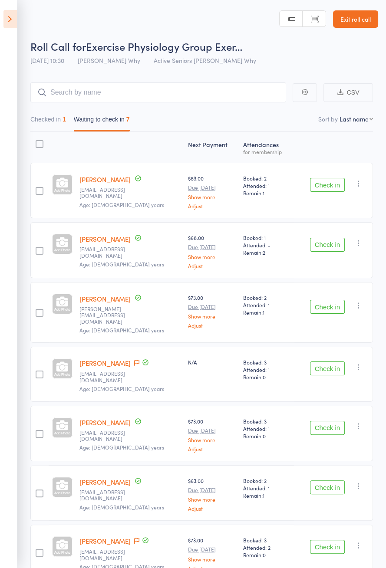
click at [13, 13] on icon at bounding box center [9, 19] width 13 height 18
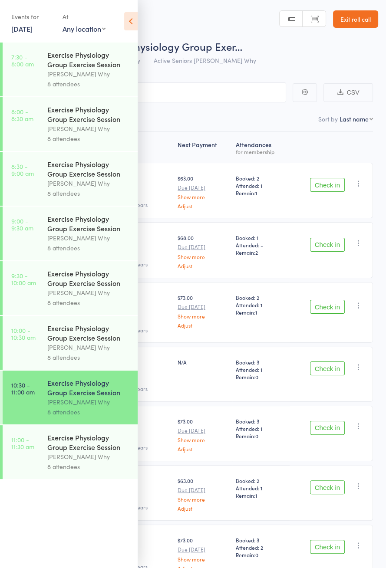
click at [91, 348] on div "Dee Why" at bounding box center [88, 347] width 83 height 10
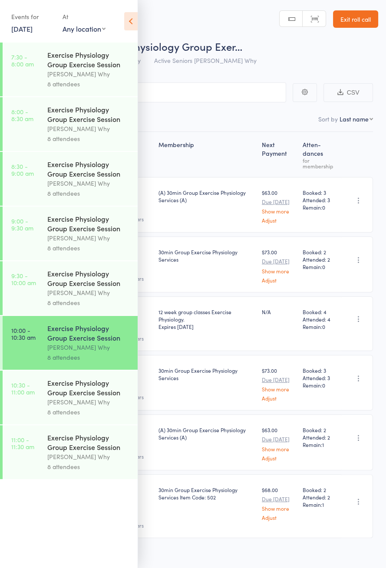
click at [126, 28] on icon at bounding box center [130, 21] width 13 height 18
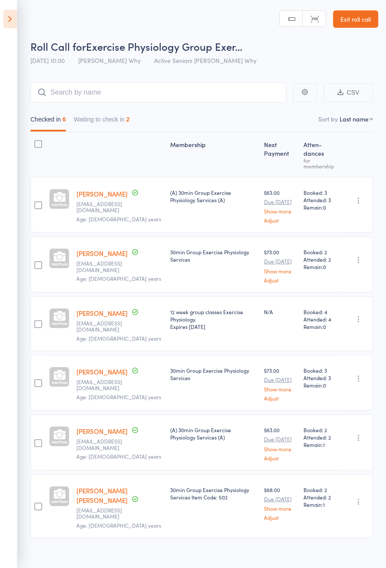
click at [108, 117] on button "Waiting to check in 2" at bounding box center [102, 122] width 56 height 20
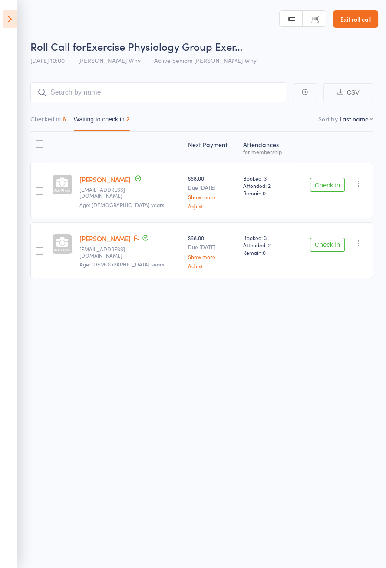
click at [134, 239] on icon at bounding box center [136, 238] width 5 height 6
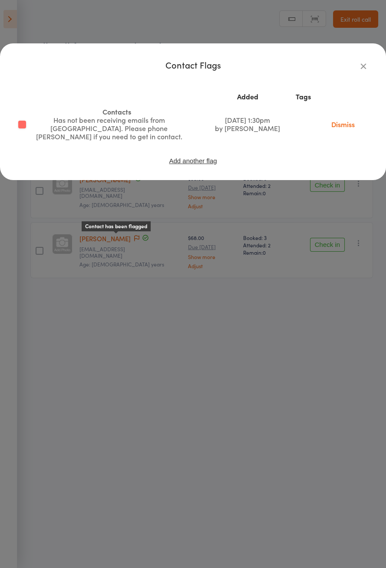
click at [358, 65] on button "button" at bounding box center [363, 66] width 10 height 10
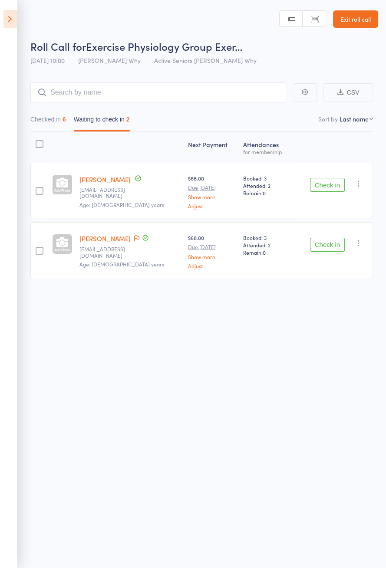
click at [323, 245] on button "Check in" at bounding box center [327, 245] width 35 height 14
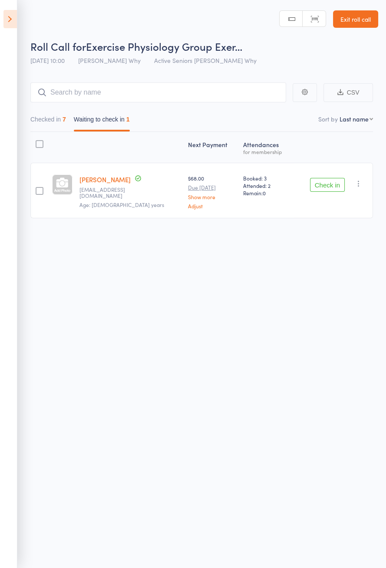
click at [336, 184] on button "Check in" at bounding box center [327, 185] width 35 height 14
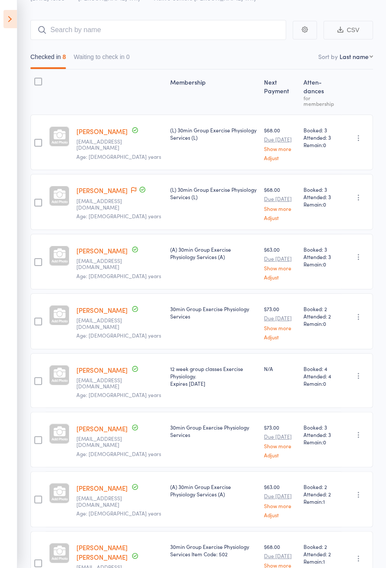
scroll to position [62, 0]
click at [10, 22] on icon at bounding box center [9, 19] width 13 height 18
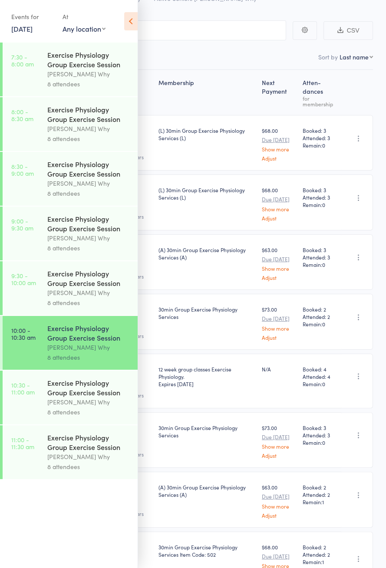
click at [105, 397] on div "Exercise Physiology Group Exercise Session" at bounding box center [88, 387] width 83 height 19
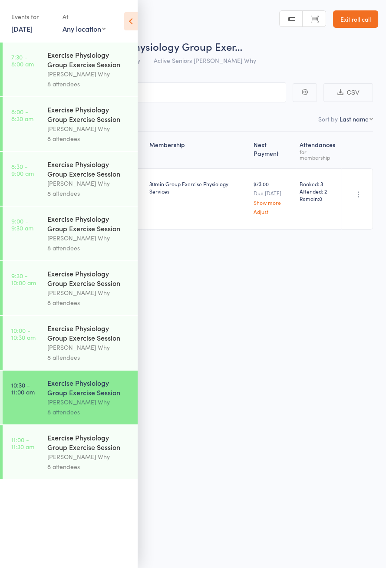
click at [135, 23] on icon at bounding box center [130, 21] width 13 height 18
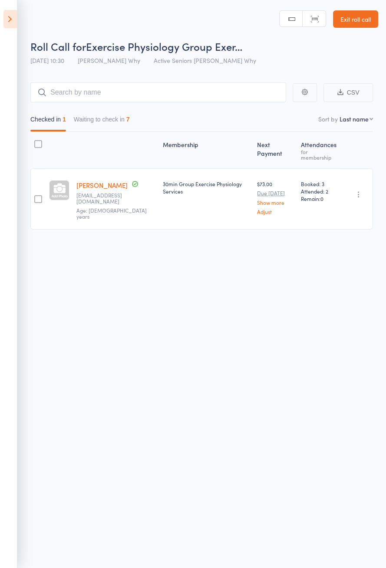
click at [15, 25] on icon at bounding box center [9, 19] width 13 height 18
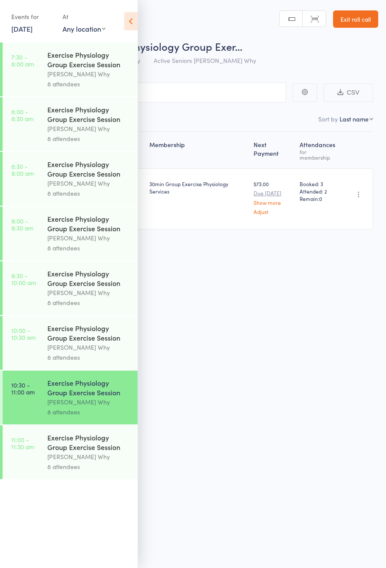
click at [86, 335] on div "Exercise Physiology Group Exercise Session" at bounding box center [88, 332] width 83 height 19
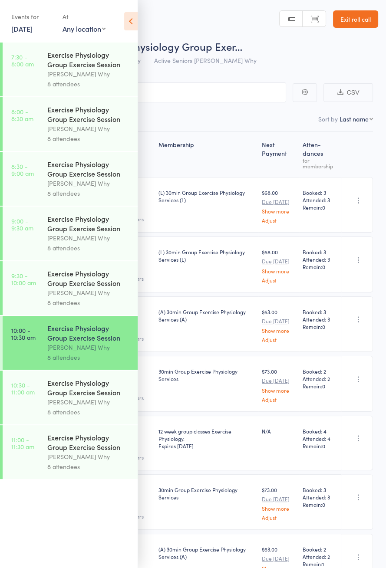
click at [134, 24] on icon at bounding box center [130, 21] width 13 height 18
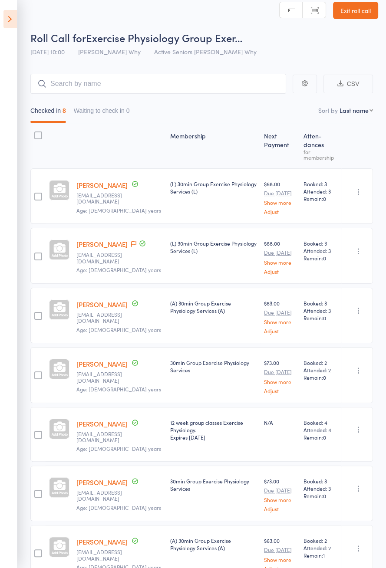
scroll to position [62, 0]
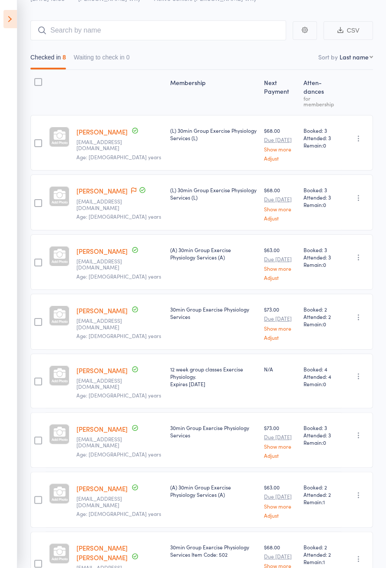
click at [131, 187] on span at bounding box center [133, 191] width 5 height 9
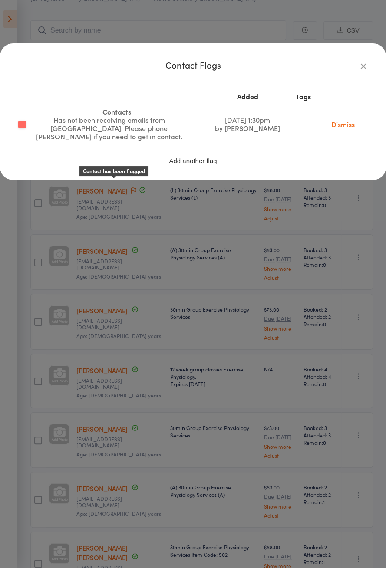
click at [367, 64] on icon "button" at bounding box center [363, 66] width 10 height 10
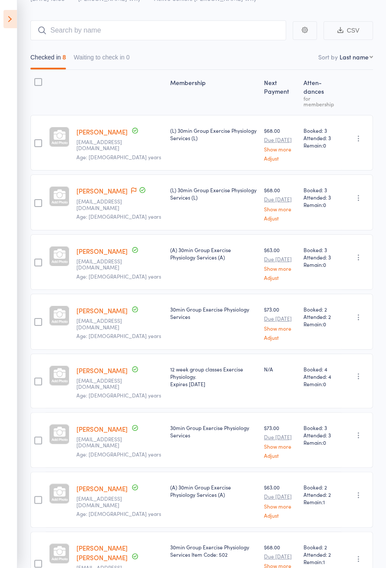
click at [297, 132] on div "$68.00 Due Oct 23 Show more Adjust" at bounding box center [279, 143] width 39 height 56
click at [273, 246] on div "$63.00 Due Nov 3 Show more Adjust" at bounding box center [280, 263] width 33 height 34
click at [10, 24] on icon at bounding box center [9, 19] width 13 height 18
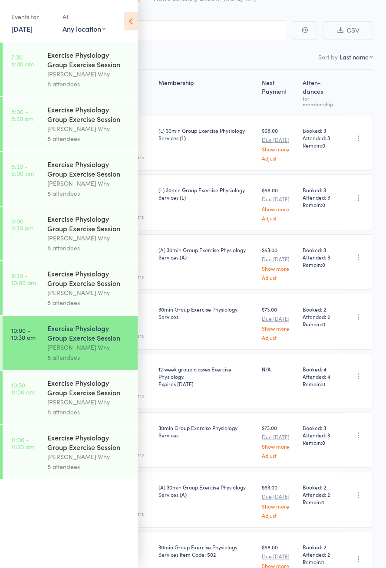
click at [95, 397] on div "Exercise Physiology Group Exercise Session" at bounding box center [88, 387] width 83 height 19
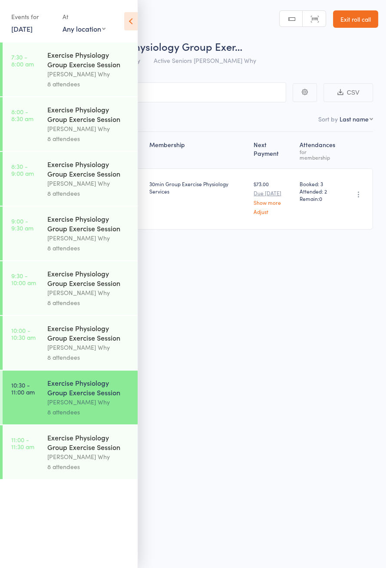
click at [132, 28] on icon at bounding box center [130, 21] width 13 height 18
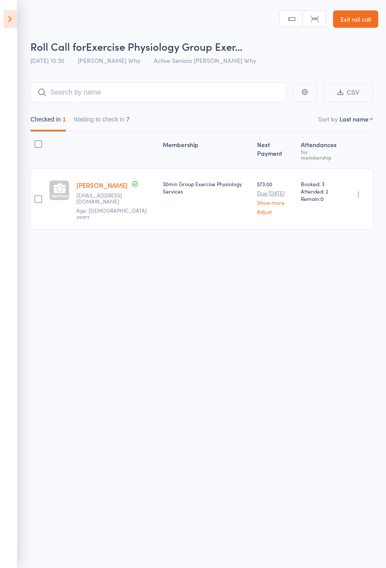
click at [110, 121] on button "Waiting to check in 7" at bounding box center [102, 122] width 56 height 20
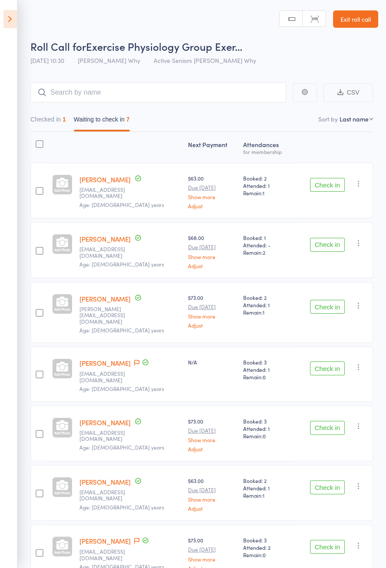
click at [329, 243] on button "Check in" at bounding box center [327, 245] width 35 height 14
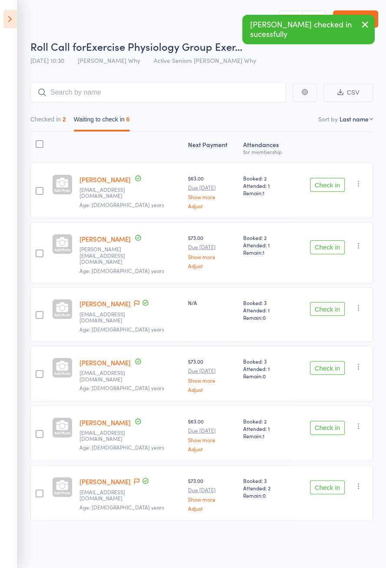
click at [327, 361] on button "Check in" at bounding box center [327, 368] width 35 height 14
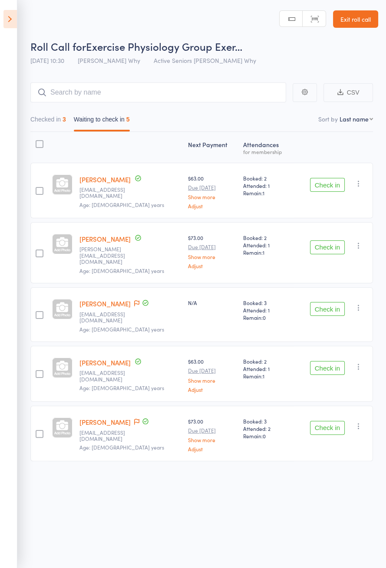
click at [326, 187] on button "Check in" at bounding box center [327, 185] width 35 height 14
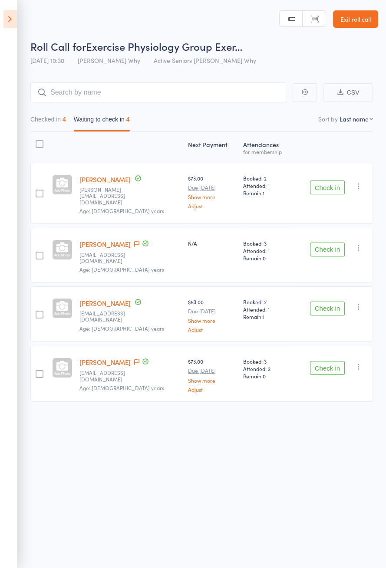
click at [326, 361] on button "Check in" at bounding box center [327, 368] width 35 height 14
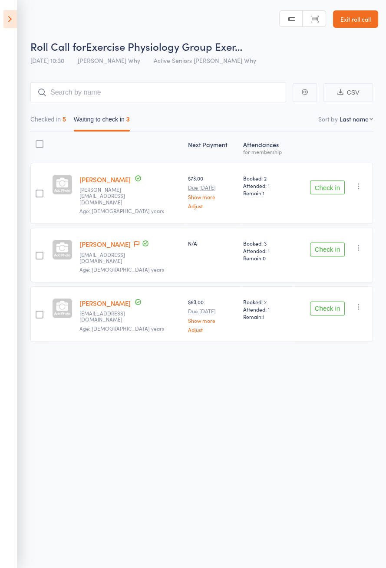
click at [324, 191] on button "Check in" at bounding box center [327, 188] width 35 height 14
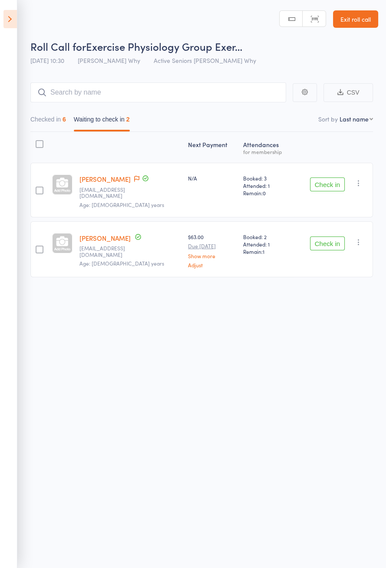
click at [323, 239] on button "Check in" at bounding box center [327, 244] width 35 height 14
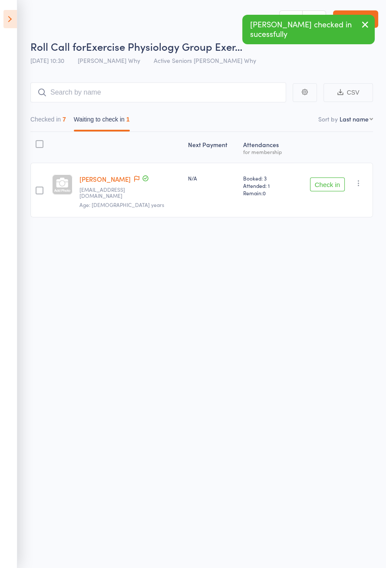
click at [134, 180] on icon at bounding box center [136, 179] width 5 height 6
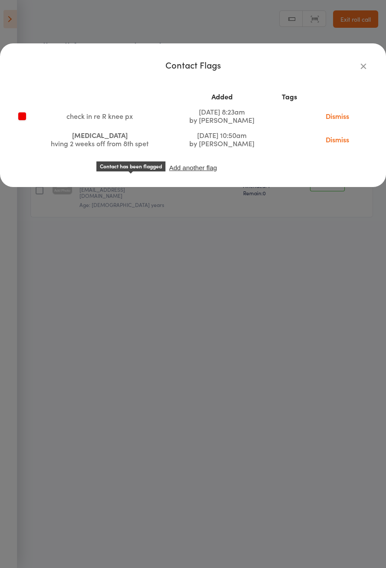
click at [364, 67] on icon "button" at bounding box center [363, 66] width 10 height 10
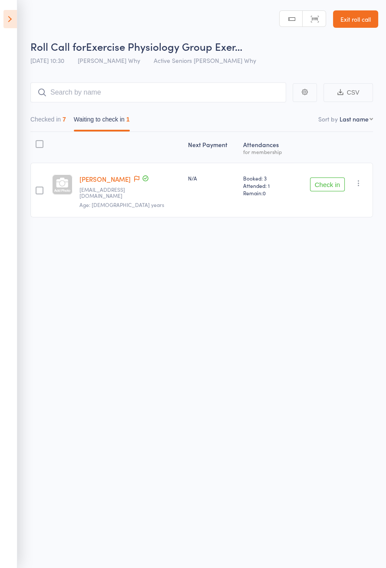
click at [358, 73] on main "CSV Checked in 7 Waiting to check in 1 Sort by Last name First name Last name B…" at bounding box center [193, 162] width 386 height 187
click at [326, 179] on button "Check in" at bounding box center [327, 185] width 35 height 14
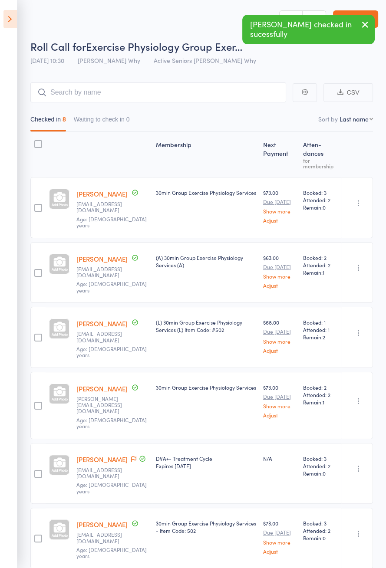
click at [7, 28] on icon at bounding box center [9, 19] width 13 height 18
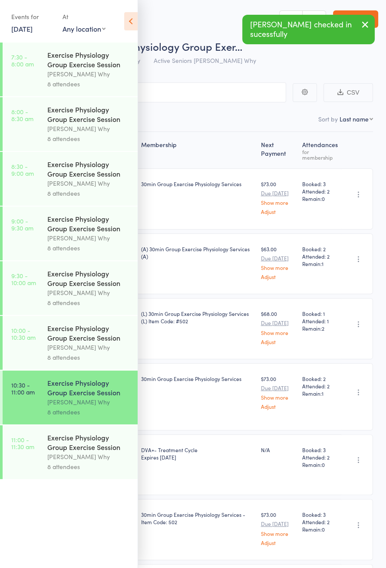
click at [43, 459] on link "11:00 - 11:30 am Exercise Physiology Group Exercise Session Dee Why 8 attendees" at bounding box center [70, 452] width 135 height 54
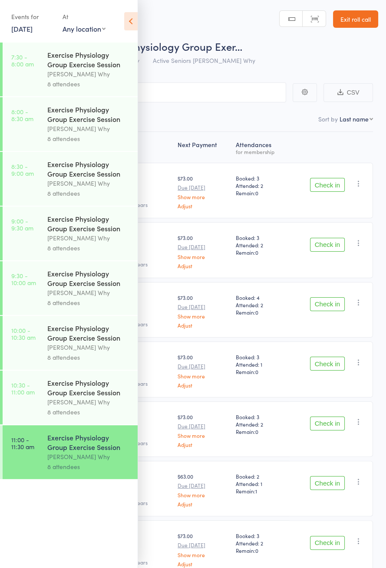
click at [135, 21] on icon at bounding box center [130, 21] width 13 height 18
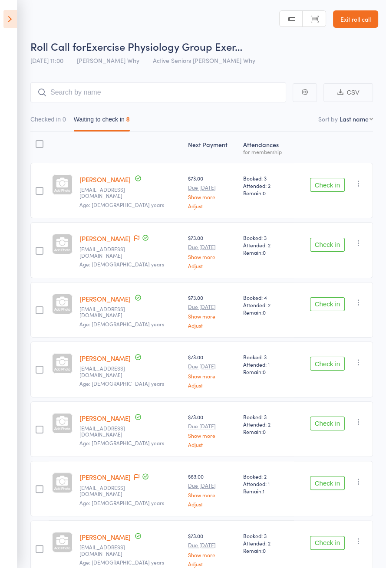
click at [16, 26] on icon at bounding box center [9, 19] width 13 height 18
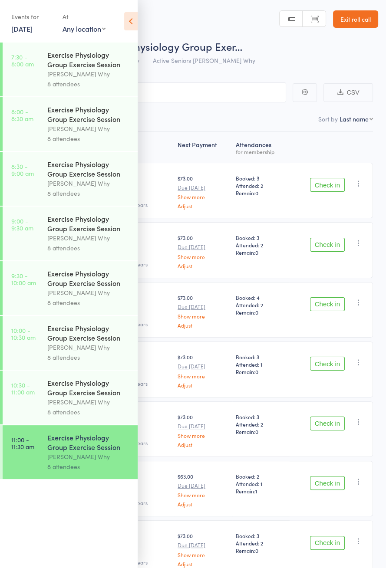
click at [92, 414] on div "8 attendees" at bounding box center [88, 412] width 83 height 10
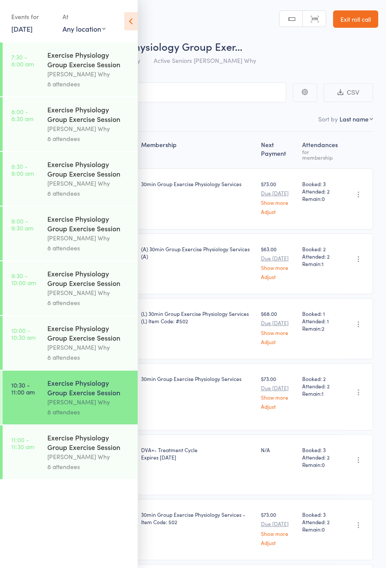
click at [132, 28] on icon at bounding box center [130, 21] width 13 height 18
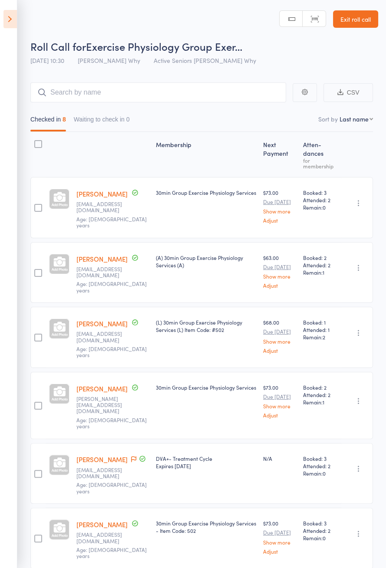
scroll to position [67, 0]
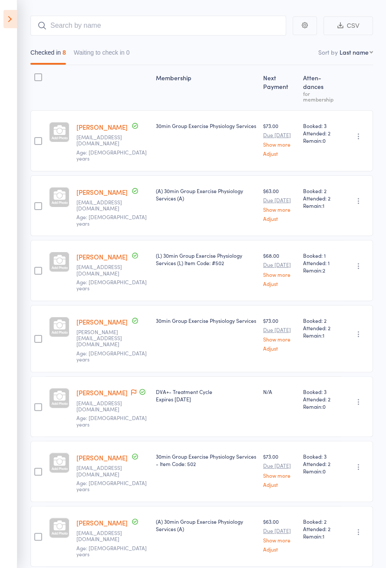
click at [7, 17] on icon at bounding box center [9, 19] width 13 height 18
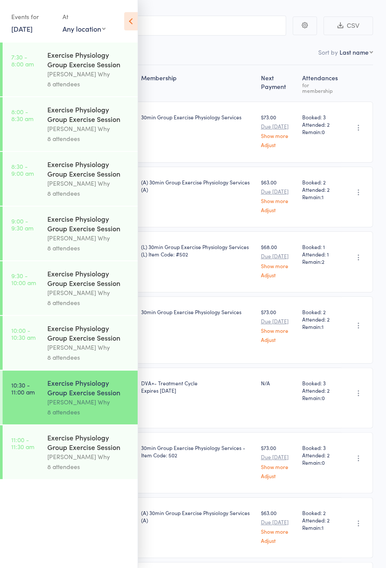
scroll to position [64, 0]
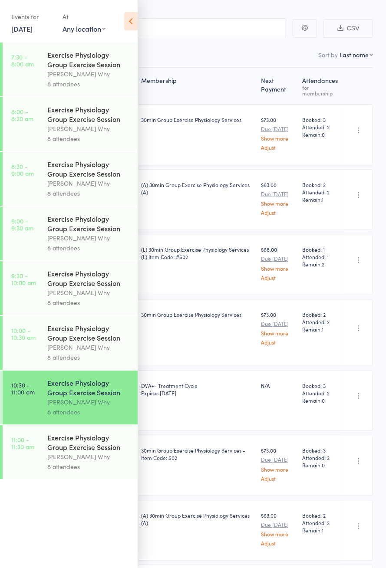
click at [97, 450] on div "Exercise Physiology Group Exercise Session" at bounding box center [88, 442] width 83 height 19
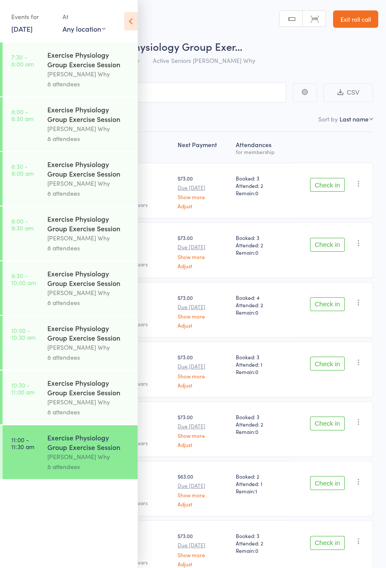
click at [136, 26] on icon at bounding box center [130, 21] width 13 height 18
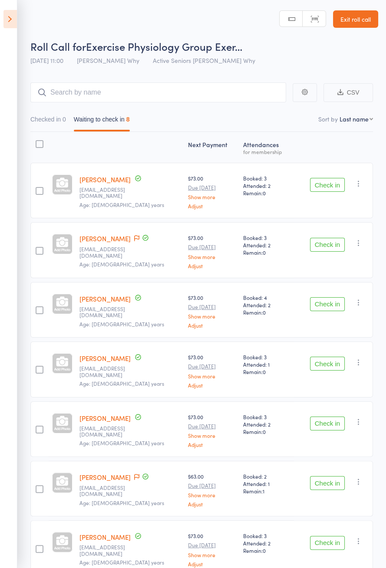
click at [319, 186] on button "Check in" at bounding box center [327, 185] width 35 height 14
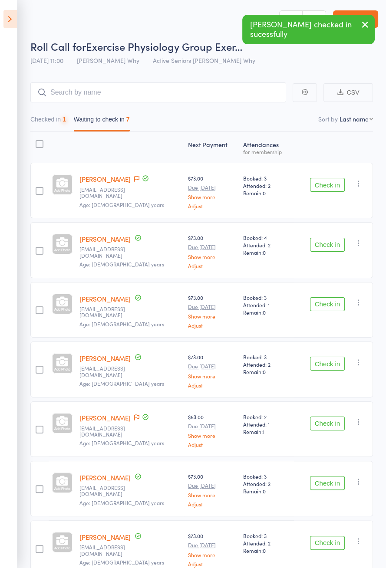
click at [134, 178] on icon at bounding box center [136, 179] width 5 height 6
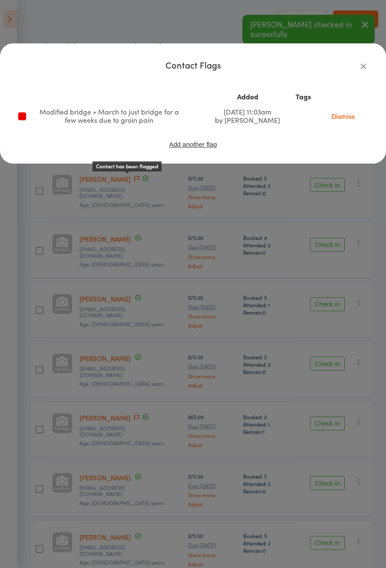
click at [374, 77] on div "Contact Flags Added Tags Modified bridge + March to just bridge for a few weeks…" at bounding box center [193, 103] width 386 height 120
click at [365, 70] on icon "button" at bounding box center [363, 66] width 10 height 10
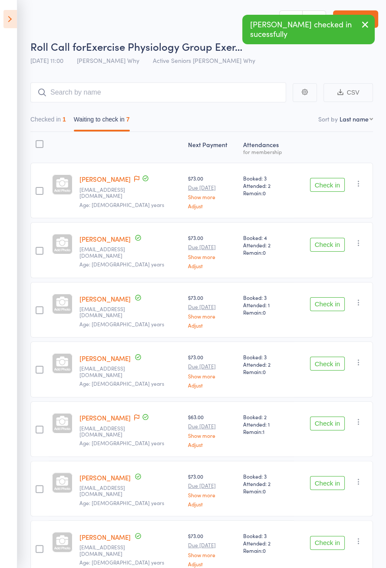
click at [320, 187] on button "Check in" at bounding box center [327, 185] width 35 height 14
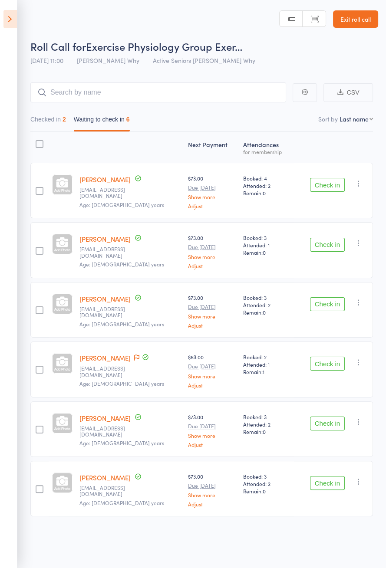
click at [328, 301] on button "Check in" at bounding box center [327, 304] width 35 height 14
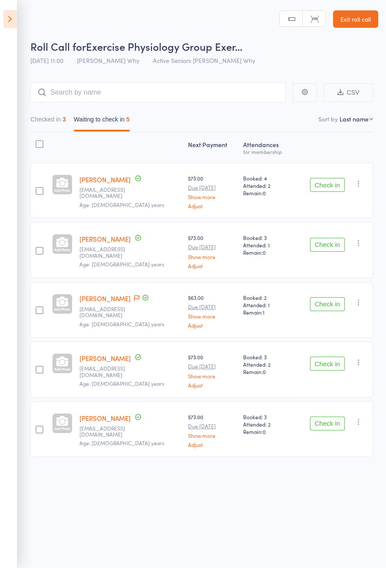
click at [52, 118] on button "Checked in 3" at bounding box center [48, 122] width 36 height 20
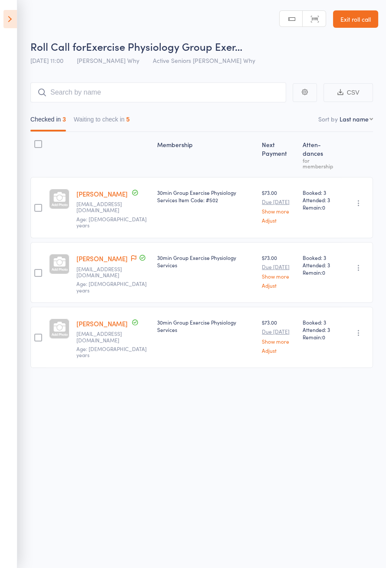
click at [13, 23] on icon at bounding box center [9, 19] width 13 height 18
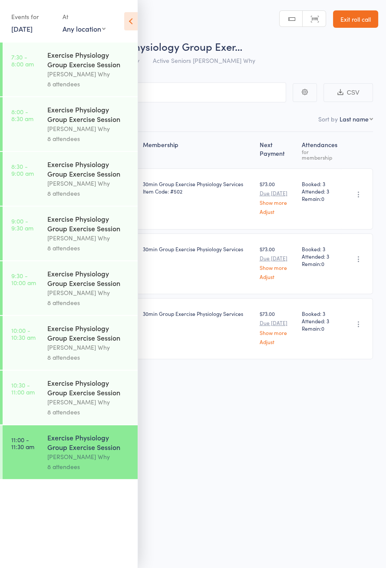
click at [89, 404] on div "Dee Why" at bounding box center [88, 402] width 83 height 10
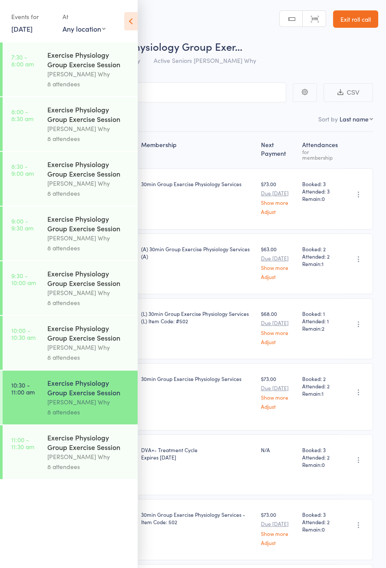
click at [124, 21] on icon at bounding box center [130, 21] width 13 height 18
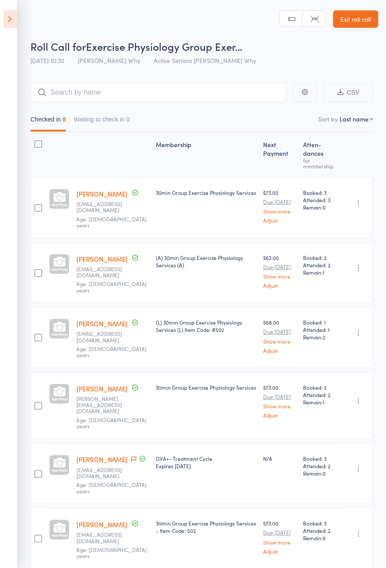
click at [13, 19] on icon at bounding box center [9, 19] width 13 height 18
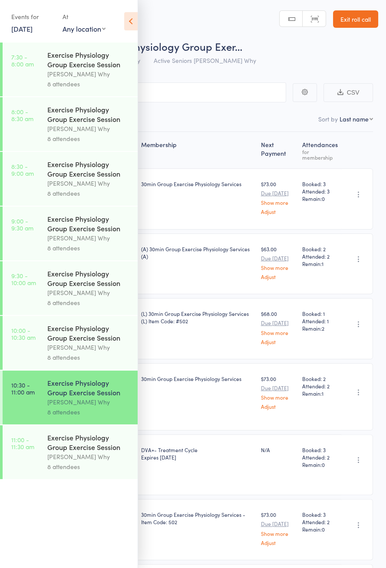
click at [73, 446] on div "Exercise Physiology Group Exercise Session" at bounding box center [88, 442] width 83 height 19
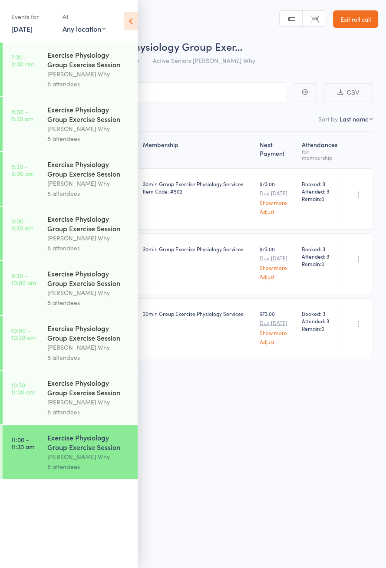
click at [131, 24] on icon at bounding box center [130, 21] width 13 height 18
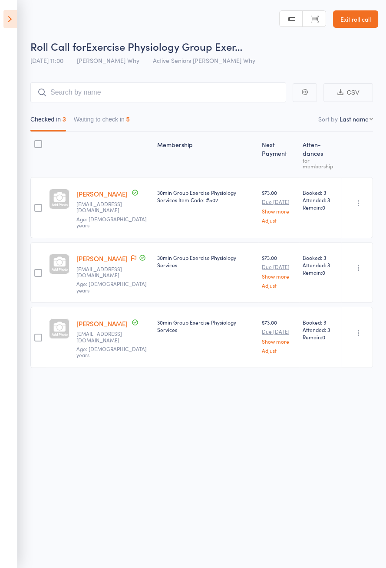
click at [358, 329] on icon "button" at bounding box center [358, 333] width 9 height 9
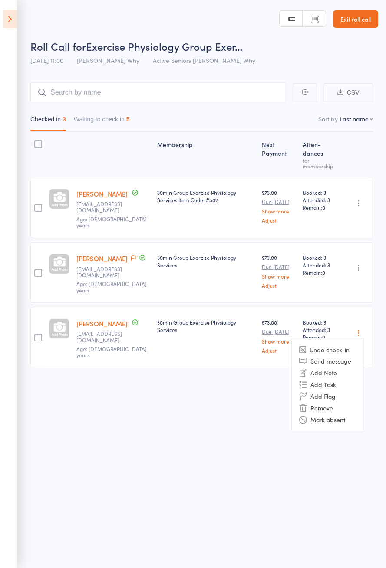
click at [326, 402] on li "Remove" at bounding box center [328, 408] width 72 height 12
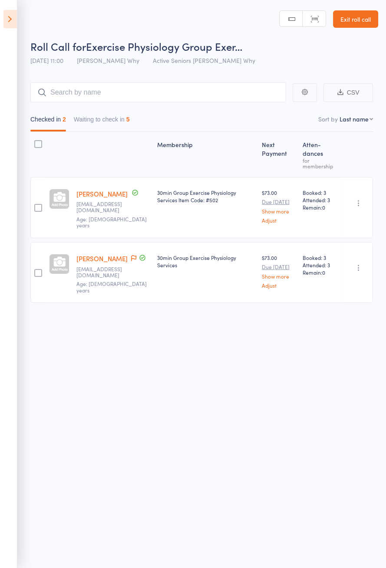
click at [124, 118] on button "Waiting to check in 5" at bounding box center [102, 122] width 56 height 20
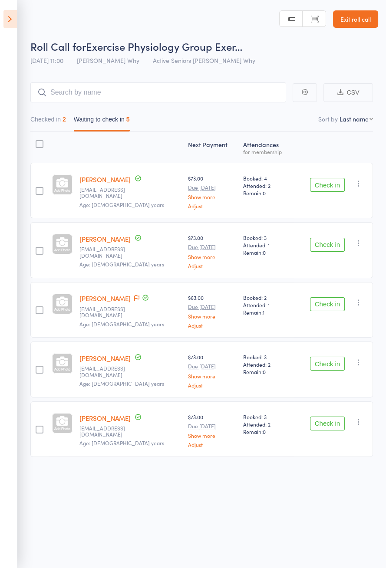
click at [323, 422] on button "Check in" at bounding box center [327, 424] width 35 height 14
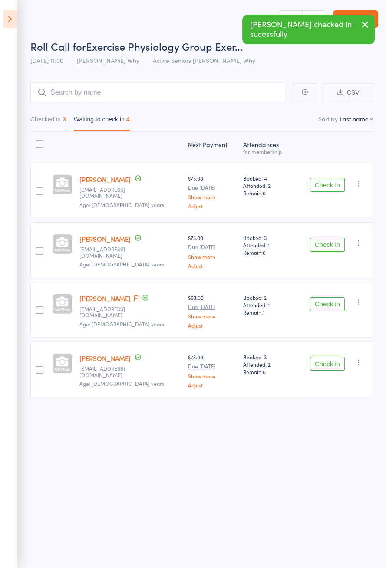
click at [322, 363] on button "Check in" at bounding box center [327, 364] width 35 height 14
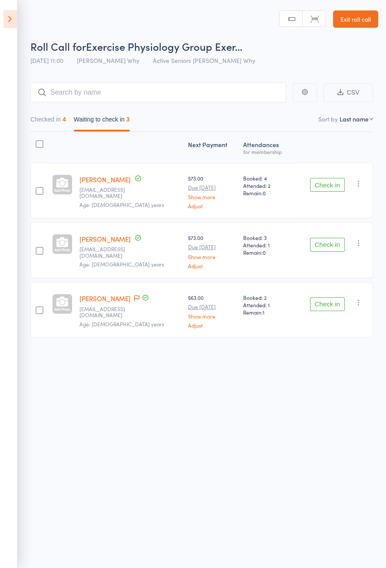
click at [139, 298] on icon at bounding box center [136, 298] width 5 height 6
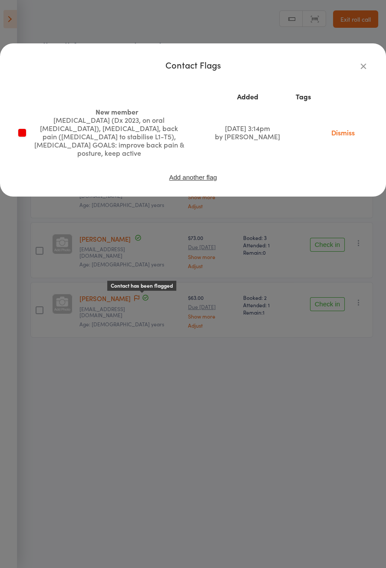
click at [360, 66] on icon "button" at bounding box center [363, 66] width 10 height 10
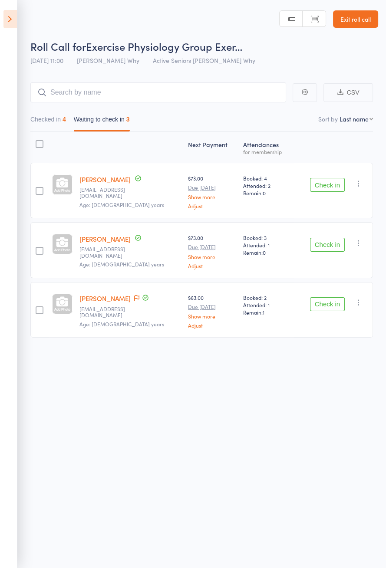
click at [323, 301] on button "Check in" at bounding box center [327, 304] width 35 height 14
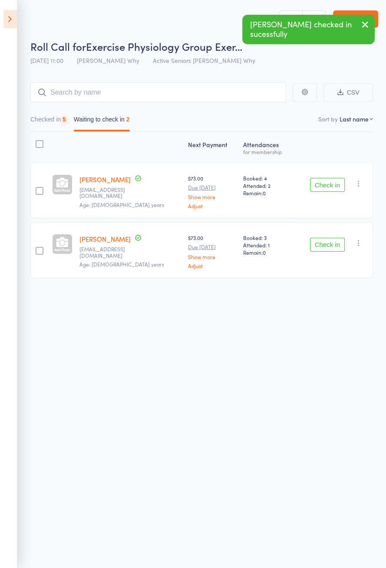
click at [57, 122] on button "Checked in 5" at bounding box center [48, 122] width 36 height 20
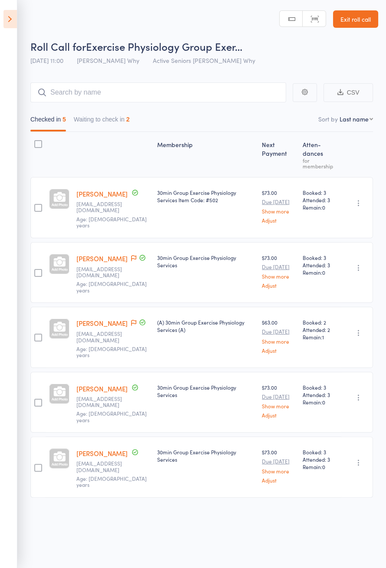
click at [125, 120] on button "Waiting to check in 2" at bounding box center [102, 122] width 56 height 20
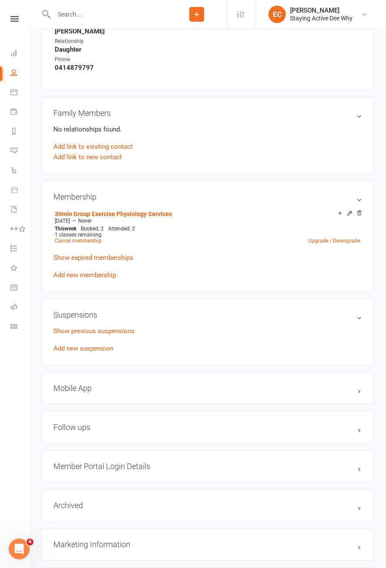
scroll to position [516, 0]
click at [336, 388] on h3 "Mobile App" at bounding box center [207, 387] width 309 height 9
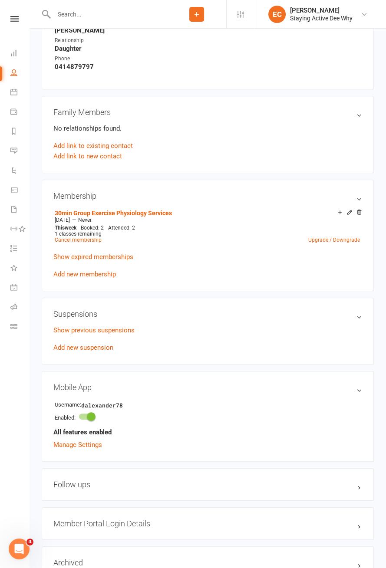
click at [92, 441] on link "Manage Settings" at bounding box center [77, 445] width 49 height 8
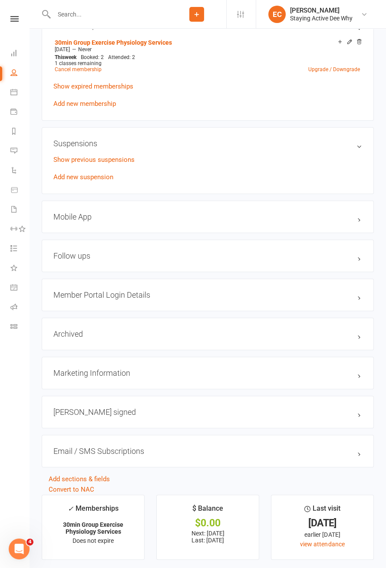
scroll to position [687, 0]
click at [355, 230] on div "Mobile App" at bounding box center [208, 217] width 332 height 33
click at [352, 217] on h3 "Mobile App" at bounding box center [207, 217] width 309 height 9
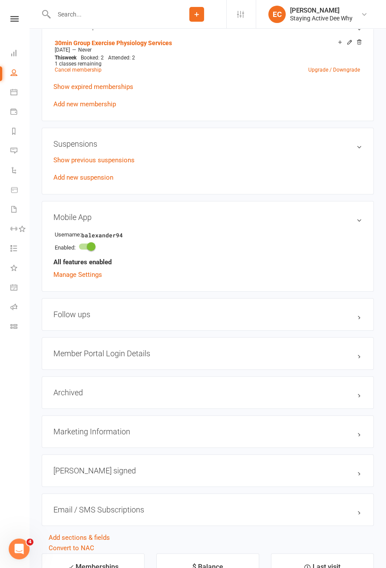
click at [92, 275] on link "Manage Settings" at bounding box center [77, 275] width 49 height 8
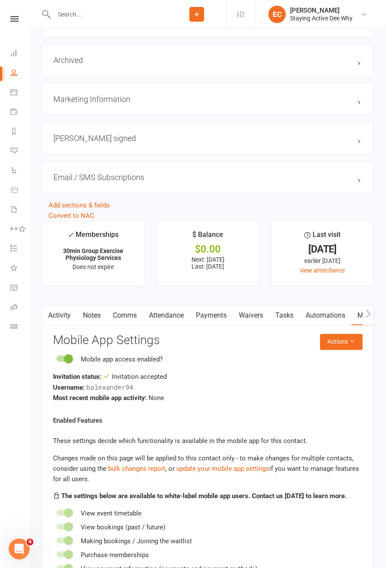
scroll to position [1067, 0]
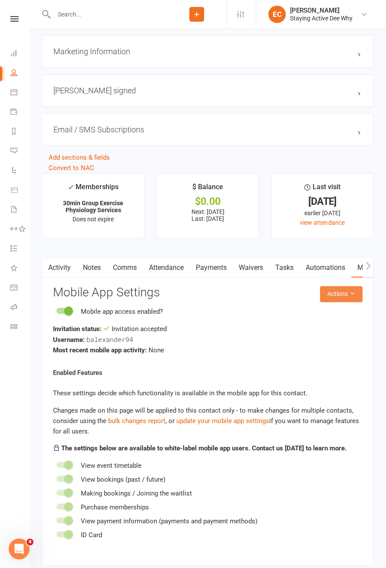
click at [341, 294] on button "Actions" at bounding box center [341, 294] width 43 height 16
click at [337, 327] on link "Send invitation SMS" at bounding box center [319, 327] width 86 height 17
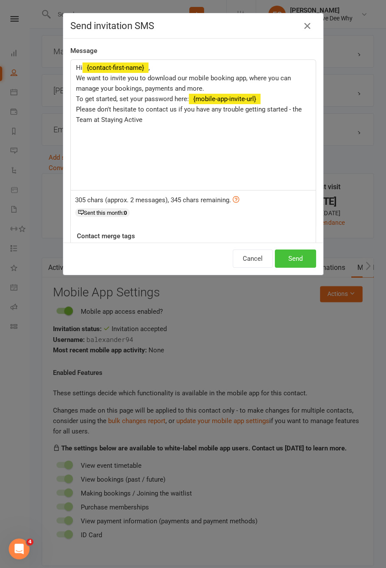
click at [295, 258] on button "Send" at bounding box center [295, 259] width 41 height 18
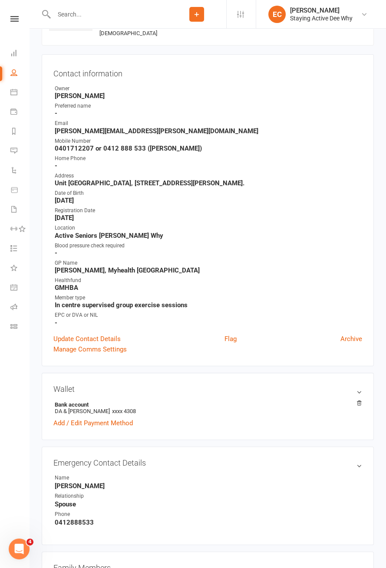
scroll to position [0, 0]
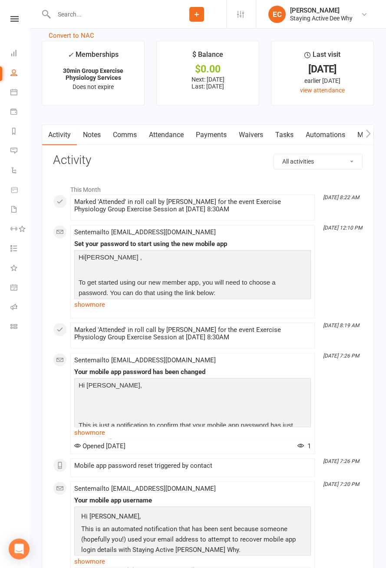
scroll to position [1177, 0]
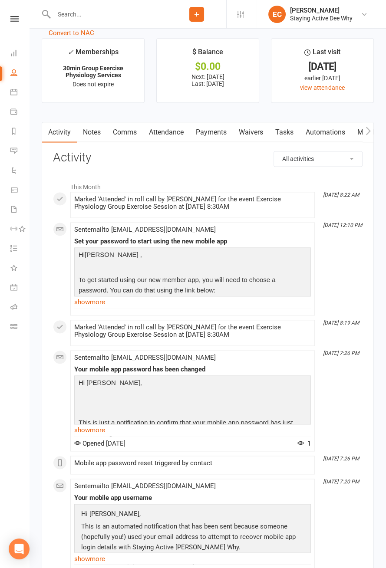
click at [157, 131] on link "Attendance" at bounding box center [166, 132] width 47 height 20
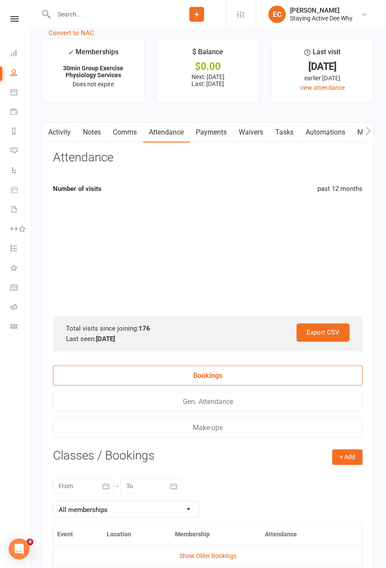
click at [225, 132] on link "Payments" at bounding box center [211, 132] width 43 height 20
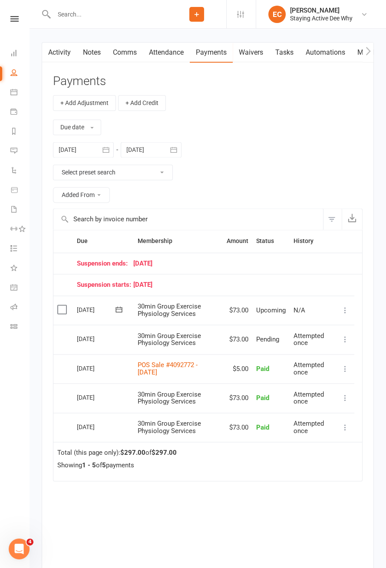
scroll to position [1256, 0]
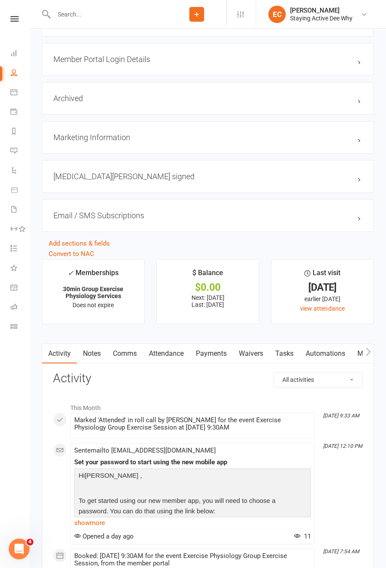
click at [99, 352] on link "Notes" at bounding box center [92, 354] width 30 height 20
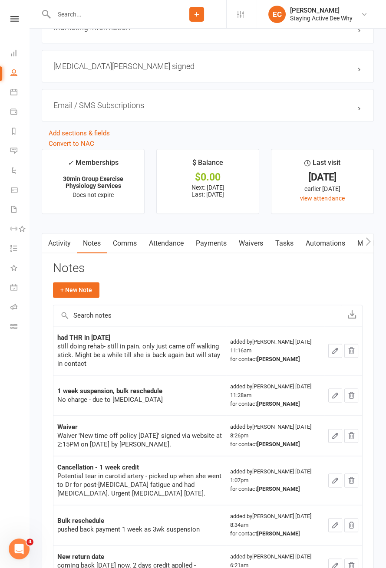
scroll to position [1056, 0]
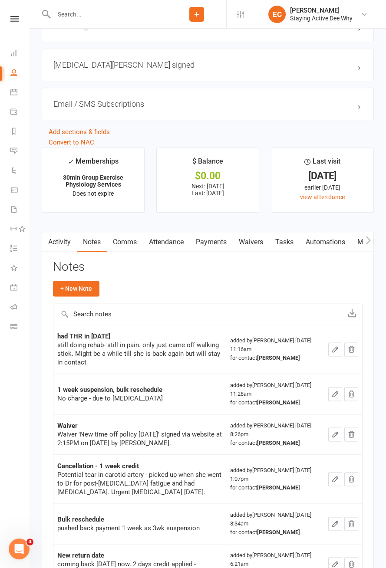
click at [66, 240] on link "Activity" at bounding box center [59, 242] width 35 height 20
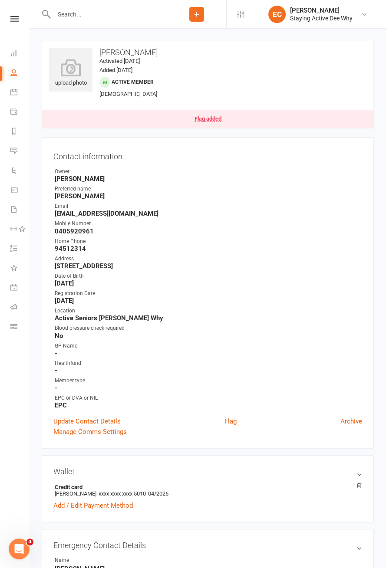
click at [43, 0] on div at bounding box center [104, 14] width 125 height 28
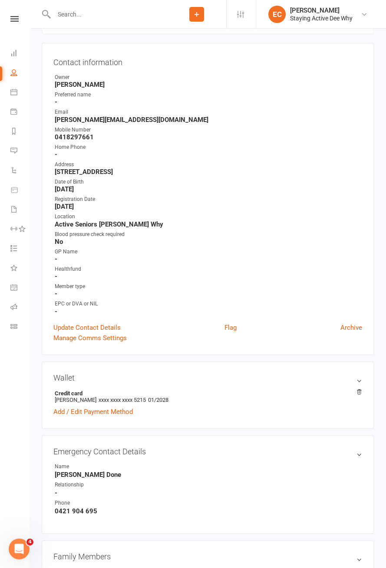
scroll to position [60, 0]
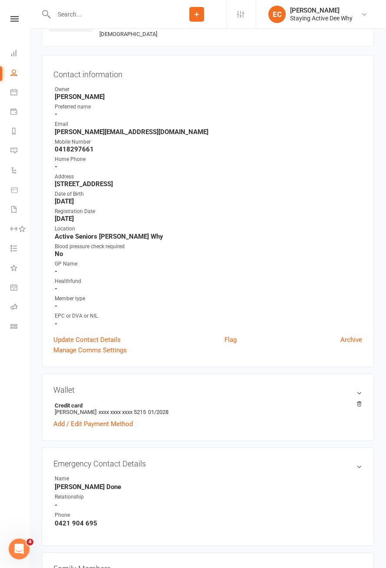
click at [233, 335] on link "Flag" at bounding box center [230, 340] width 12 height 10
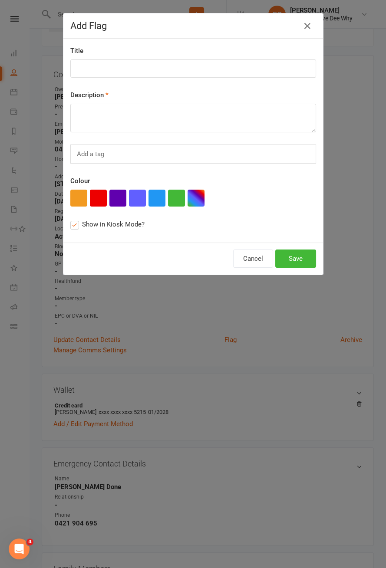
click at [98, 199] on button "button" at bounding box center [98, 198] width 17 height 17
click at [190, 65] on input at bounding box center [193, 68] width 246 height 18
type input "Had a fall [DATE] night"
click at [230, 116] on textarea at bounding box center [193, 118] width 246 height 29
click at [233, 129] on textarea at bounding box center [193, 118] width 246 height 29
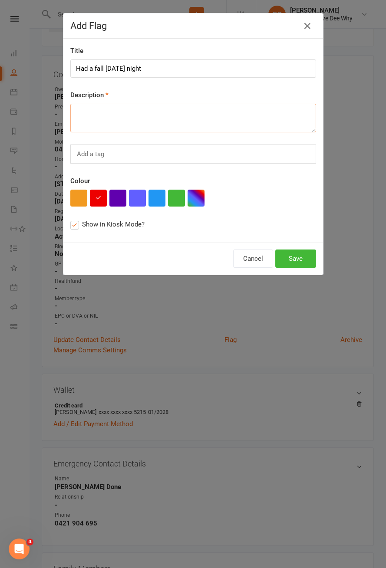
click at [197, 127] on textarea at bounding box center [193, 118] width 246 height 29
click at [243, 111] on textarea at bounding box center [193, 118] width 246 height 29
type textarea "C"
click at [175, 116] on textarea "Skin" at bounding box center [193, 118] width 246 height 29
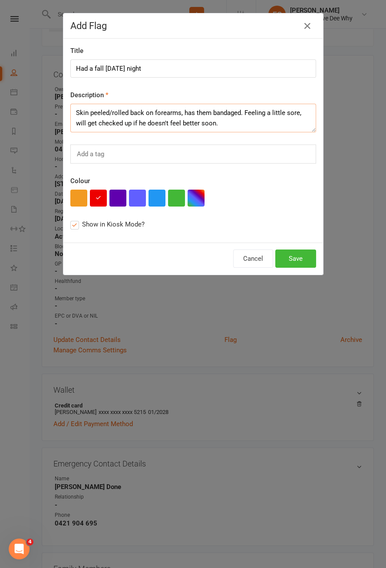
click at [154, 114] on textarea "Skin peeled/rolled back on forearms, has them bandaged. Feeling a little sore, …" at bounding box center [193, 118] width 246 height 29
click at [276, 130] on textarea "Skin peeled/rolled back on both forearms, has them bandaged. Feeling a little s…" at bounding box center [193, 118] width 246 height 29
click at [243, 118] on textarea "Skin peeled/rolled back on both forearms, has them bandaged. Feeling a little s…" at bounding box center [193, 118] width 246 height 29
click at [244, 115] on textarea "Skin peeled/rolled back on both forearms, has them bandaged. Feeling a little s…" at bounding box center [193, 118] width 246 height 29
click at [177, 118] on textarea "Skin peeled/rolled back on both forearms, has them bandaged. Feeling a little s…" at bounding box center [193, 118] width 246 height 29
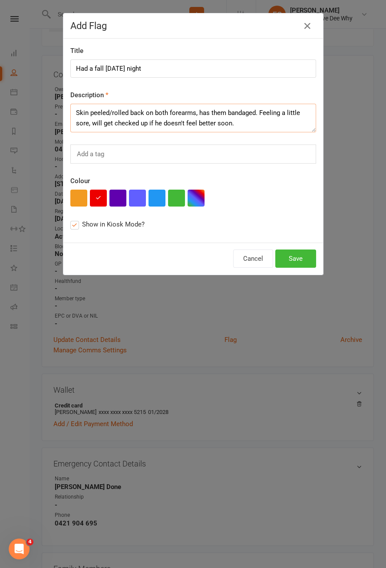
click at [83, 117] on textarea "Skin peeled/rolled back on both forearms, has them bandaged. Feeling a little s…" at bounding box center [193, 118] width 246 height 29
click at [87, 110] on textarea "Skin peeled/rolled back on both forearms, has them bandaged. Feeling a little s…" at bounding box center [193, 118] width 246 height 29
click at [250, 119] on textarea "Skin peeled/rolled back on both forearms, has them bandaged. Feeling a little s…" at bounding box center [193, 118] width 246 height 29
click at [251, 113] on textarea "Skin peeled/rolled back on both forearms, has them bandaged. Feeling a little s…" at bounding box center [193, 118] width 246 height 29
click at [270, 124] on textarea "Skin peeled/rolled back on both forearms (approx. 10x10cm), has them bandaged. …" at bounding box center [193, 118] width 246 height 29
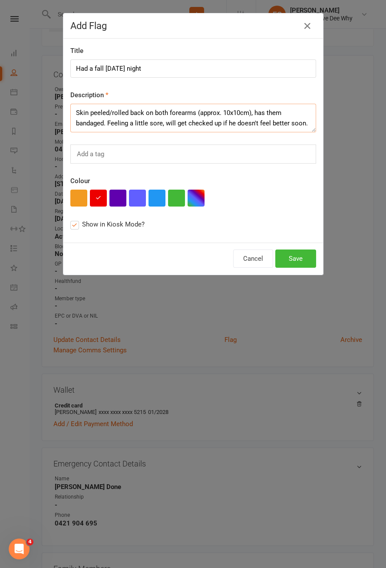
type textarea "Skin peeled/rolled back on both forearms (approx. 10x10cm), has them bandaged. …"
click at [293, 260] on button "Save" at bounding box center [295, 259] width 41 height 18
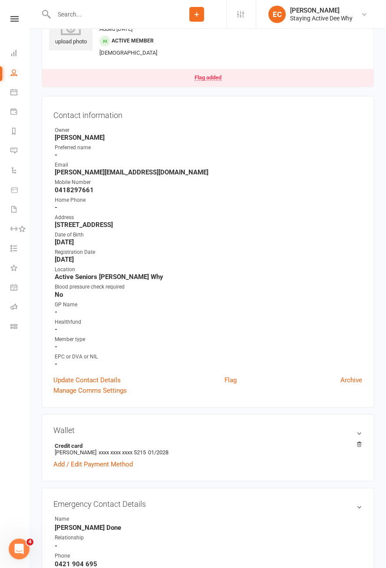
scroll to position [0, 0]
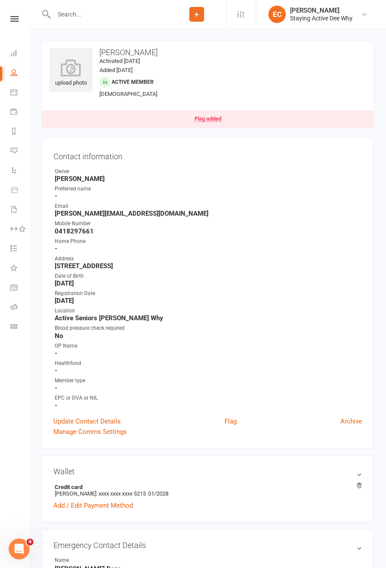
click at [218, 114] on link "Flag added" at bounding box center [207, 119] width 331 height 18
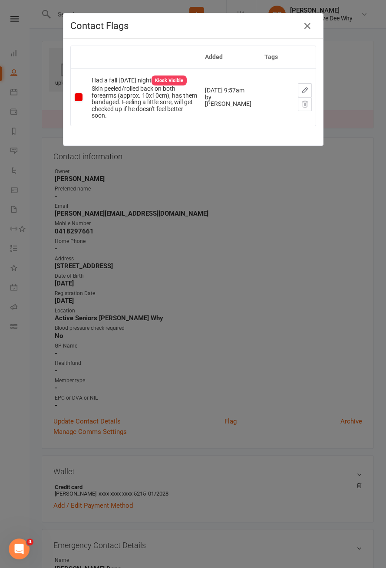
click at [306, 89] on icon "button" at bounding box center [304, 90] width 5 height 5
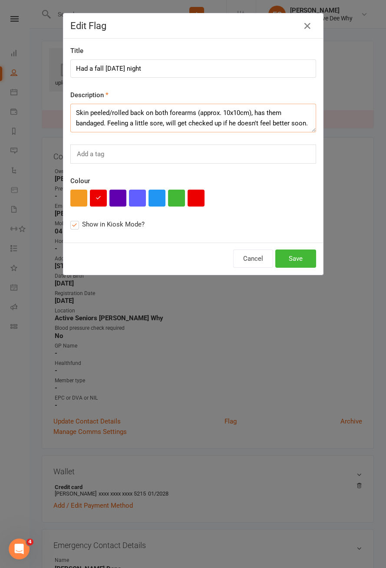
click at [308, 121] on textarea "Skin peeled/rolled back on both forearms (approx. 10x10cm), has them bandaged. …" at bounding box center [193, 118] width 246 height 29
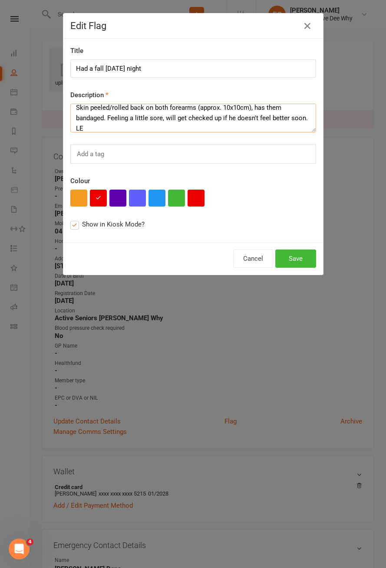
type textarea "Skin peeled/rolled back on both forearms (approx. 10x10cm), has them bandaged. …"
click at [218, 72] on input "Had a fall [DATE] night" at bounding box center [193, 68] width 246 height 18
type input "Had a fall [DATE] night 10/10"
click at [300, 256] on button "Save" at bounding box center [295, 259] width 41 height 18
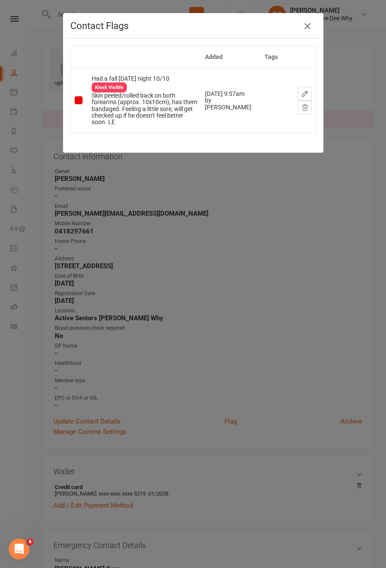
click at [310, 31] on icon "button" at bounding box center [307, 26] width 10 height 10
